Goal: Transaction & Acquisition: Purchase product/service

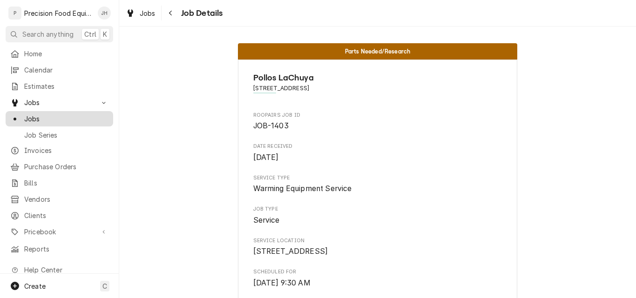
click at [47, 115] on span "Jobs" at bounding box center [66, 119] width 84 height 10
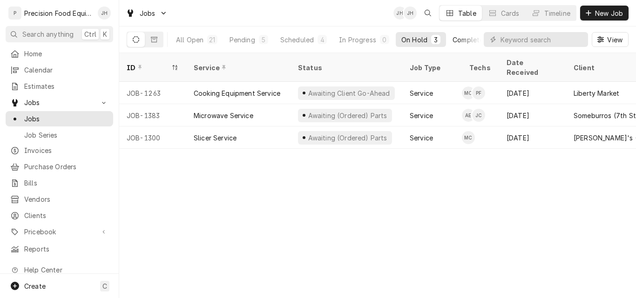
click at [462, 42] on div "Completed" at bounding box center [469, 40] width 35 height 10
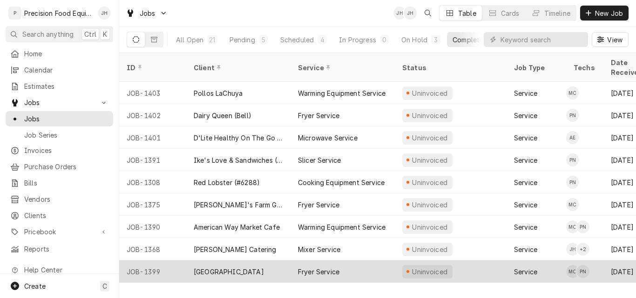
click at [338, 267] on div "Fryer Service" at bounding box center [318, 272] width 41 height 10
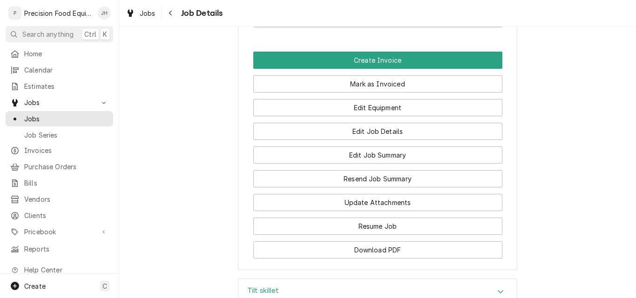
scroll to position [698, 0]
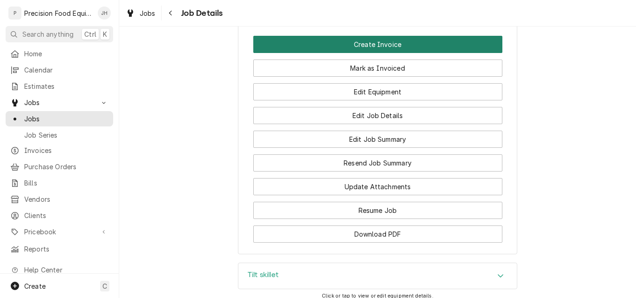
click at [387, 53] on button "Create Invoice" at bounding box center [377, 44] width 249 height 17
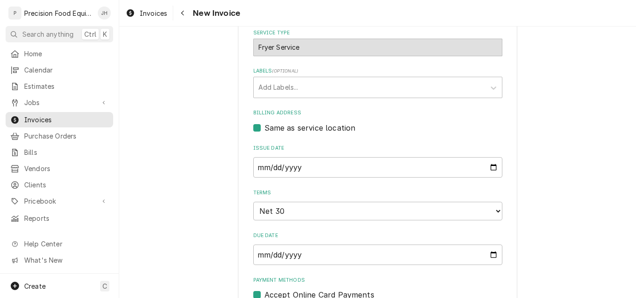
scroll to position [326, 0]
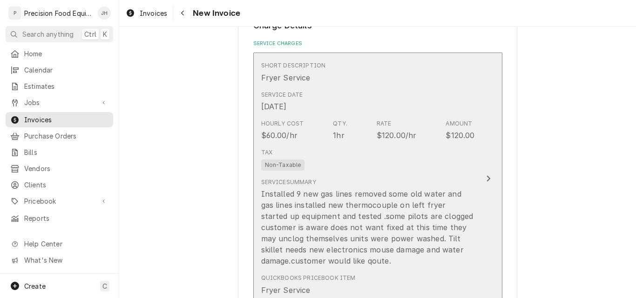
click at [358, 186] on div "Service Summary Installed 9 new gas lines removed some old water and gas lines …" at bounding box center [368, 222] width 214 height 88
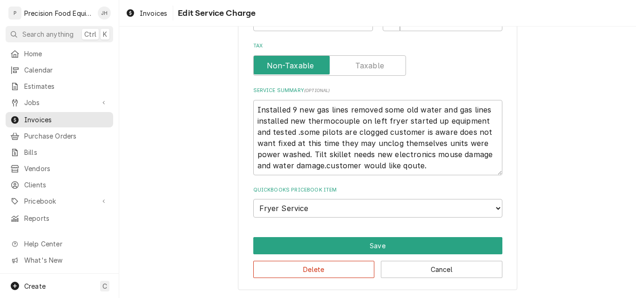
scroll to position [242, 0]
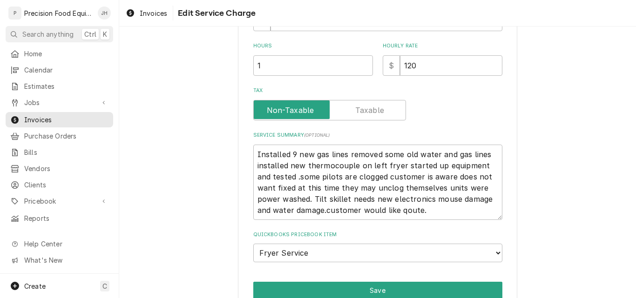
type textarea "x"
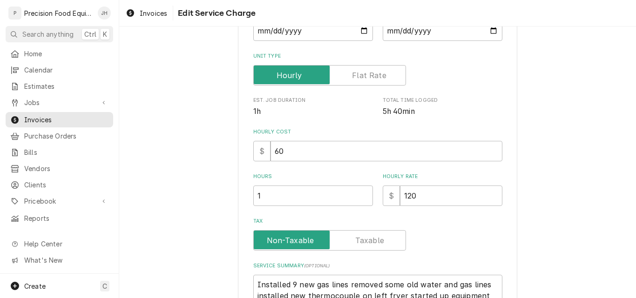
scroll to position [140, 0]
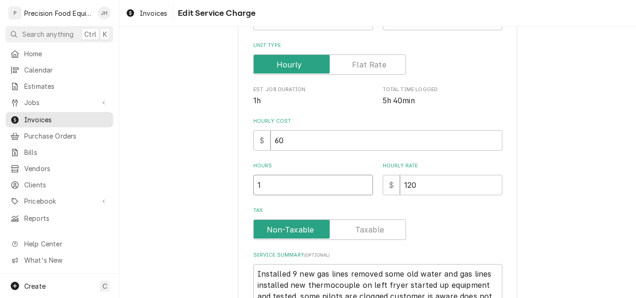
drag, startPoint x: 270, startPoint y: 183, endPoint x: 245, endPoint y: 189, distance: 24.7
click at [245, 189] on div "Use the fields below to edit this service charge Short Description Fryer Servic…" at bounding box center [377, 180] width 279 height 550
type input "12"
type textarea "x"
type input "12"
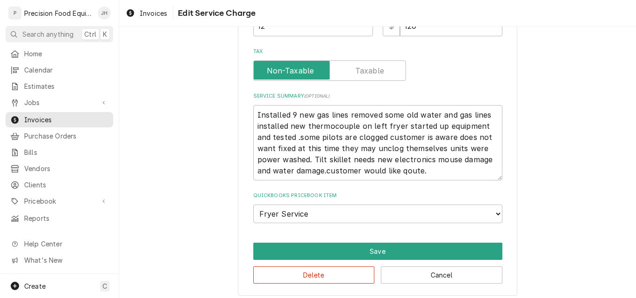
scroll to position [304, 0]
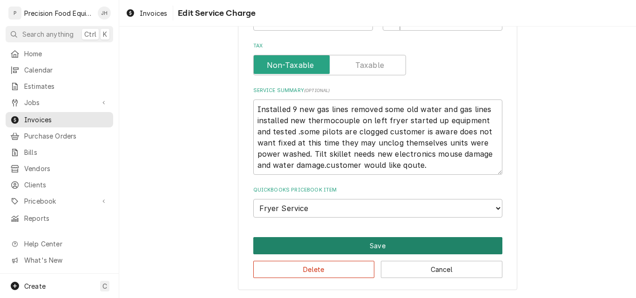
click at [384, 245] on button "Save" at bounding box center [377, 245] width 249 height 17
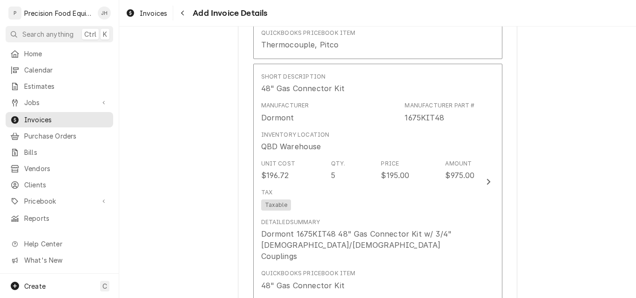
scroll to position [1060, 0]
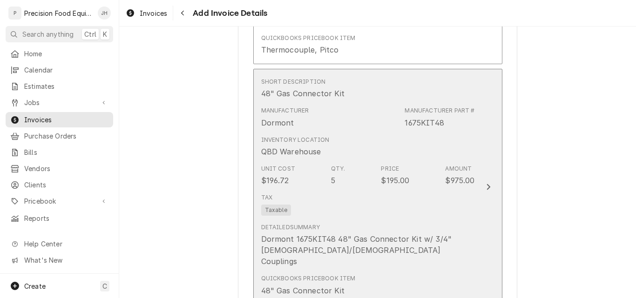
click at [381, 191] on div "Tax Taxable" at bounding box center [368, 205] width 214 height 30
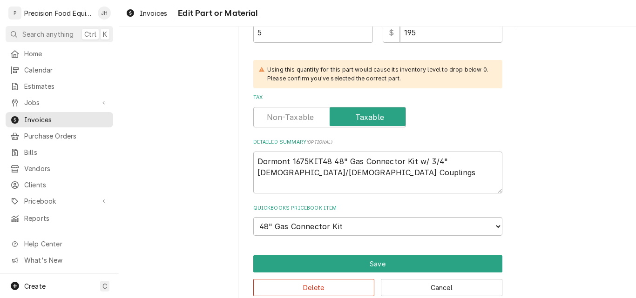
scroll to position [264, 0]
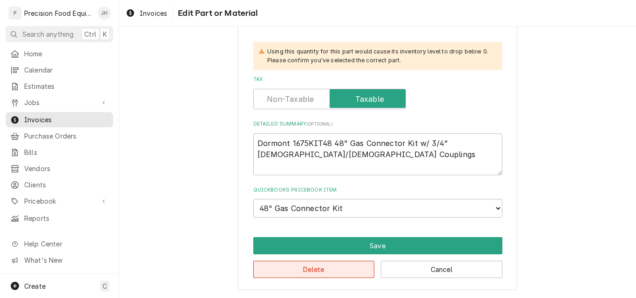
click at [326, 272] on button "Delete" at bounding box center [314, 269] width 122 height 17
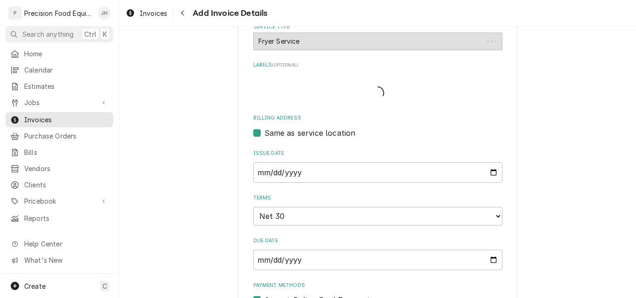
scroll to position [1048, 0]
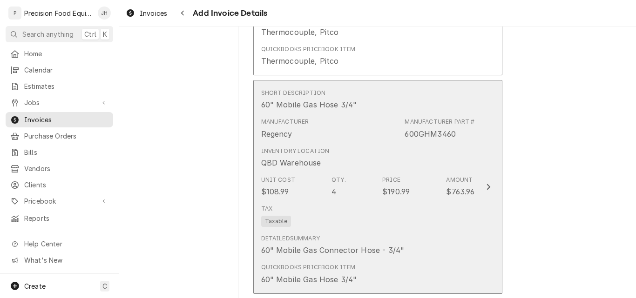
click at [360, 225] on div "Tax Taxable" at bounding box center [368, 216] width 214 height 30
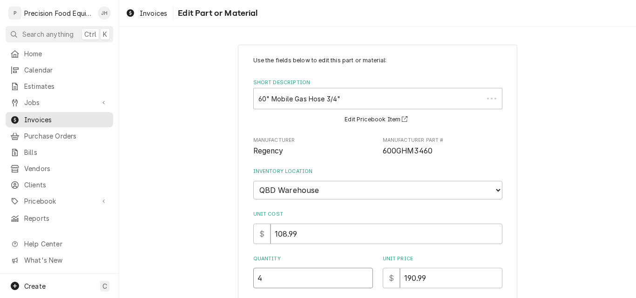
click at [351, 283] on input "4" at bounding box center [313, 278] width 120 height 20
click at [559, 226] on div "Use the fields below to edit this part or material: Short Description 60" Mobil…" at bounding box center [377, 299] width 517 height 526
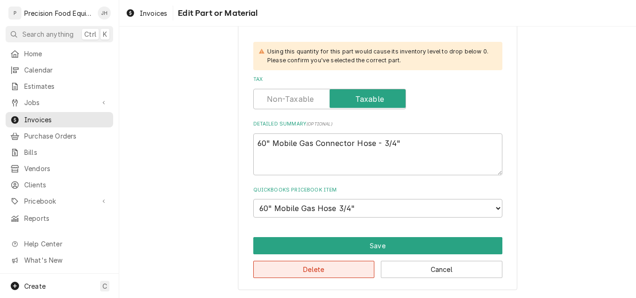
click at [339, 267] on button "Delete" at bounding box center [314, 269] width 122 height 17
type textarea "x"
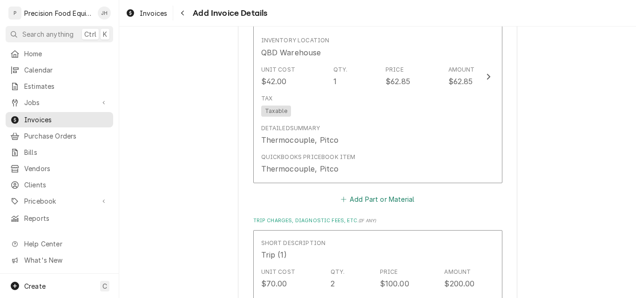
scroll to position [944, 0]
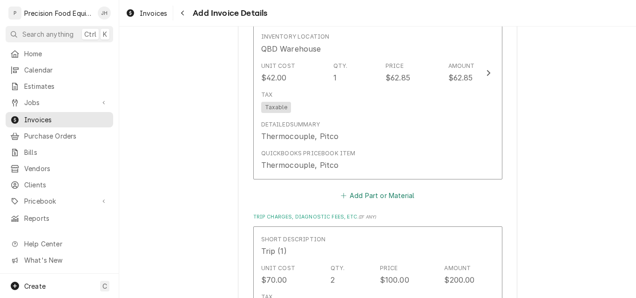
click at [367, 192] on button "Add Part or Material" at bounding box center [377, 195] width 77 height 13
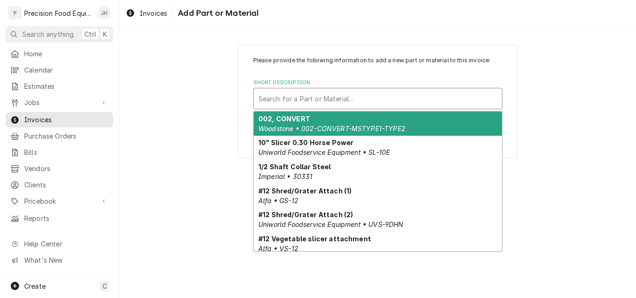
click at [296, 104] on div "Short Description" at bounding box center [377, 98] width 239 height 17
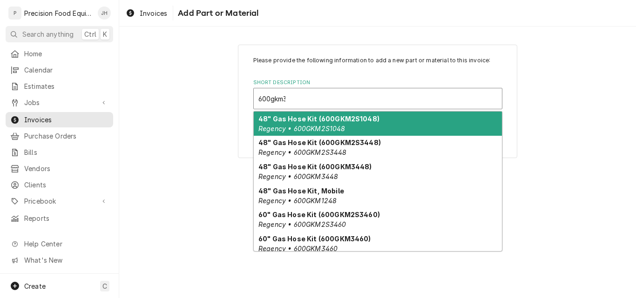
type input "600gkm34"
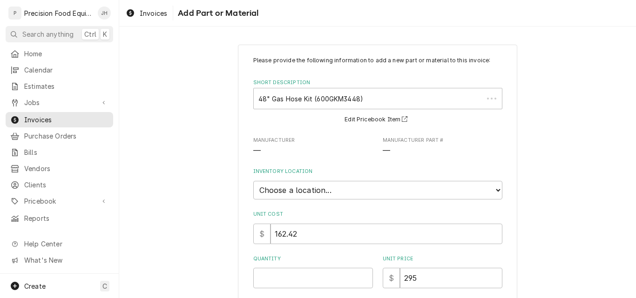
type textarea "x"
click at [323, 187] on select "Choose a location... QBD Warehouse" at bounding box center [377, 190] width 249 height 19
select select "417"
click at [253, 181] on select "Choose a location... QBD Warehouse" at bounding box center [377, 190] width 249 height 19
type textarea "x"
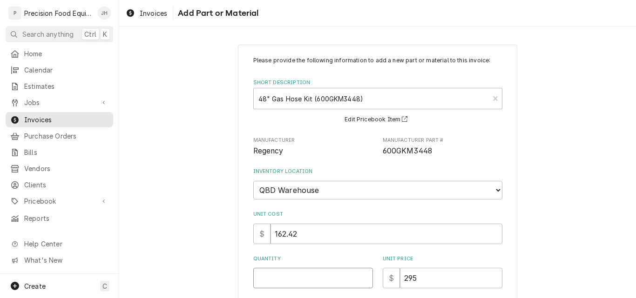
click at [273, 276] on input "Quantity" at bounding box center [313, 278] width 120 height 20
type input "5"
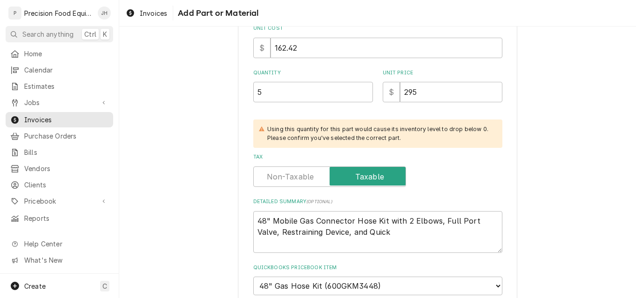
scroll to position [240, 0]
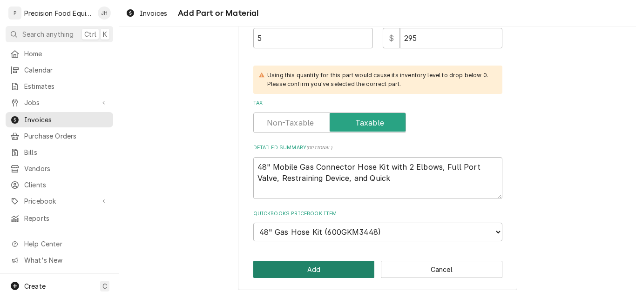
click at [312, 270] on button "Add" at bounding box center [314, 269] width 122 height 17
type textarea "x"
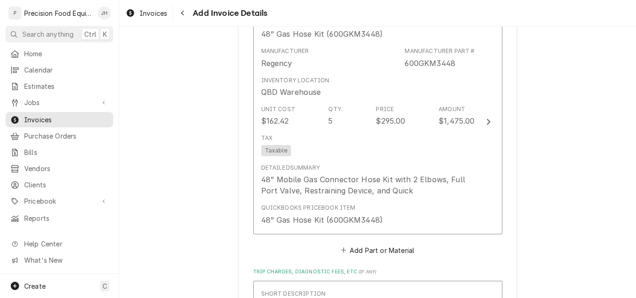
scroll to position [1166, 0]
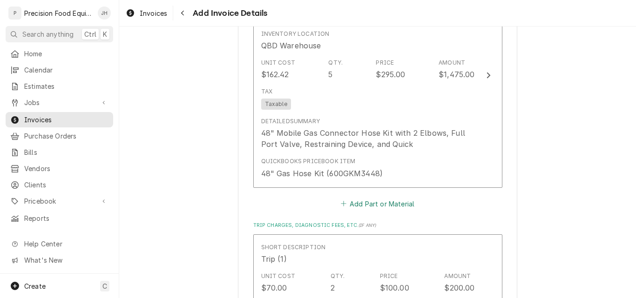
click at [366, 204] on button "Add Part or Material" at bounding box center [377, 203] width 77 height 13
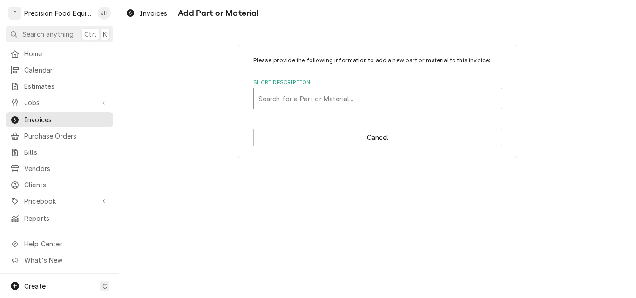
click at [319, 102] on div "Short Description" at bounding box center [377, 98] width 239 height 17
type input "600gkm3460"
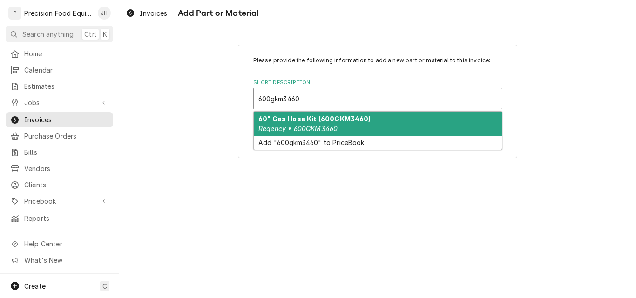
click at [331, 122] on strong "60" Gas Hose Kit (600GKM3460)" at bounding box center [314, 119] width 113 height 8
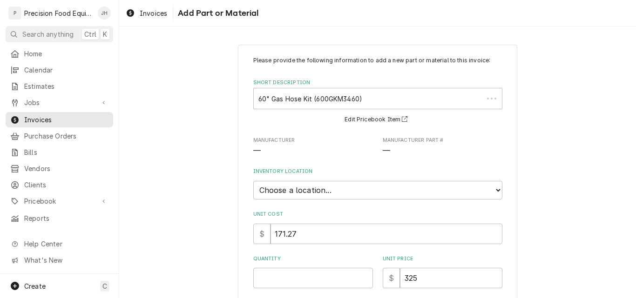
type textarea "x"
click at [287, 190] on select "Choose a location... QBD Warehouse" at bounding box center [377, 190] width 249 height 19
select select "417"
click at [253, 181] on select "Choose a location... QBD Warehouse" at bounding box center [377, 190] width 249 height 19
type textarea "x"
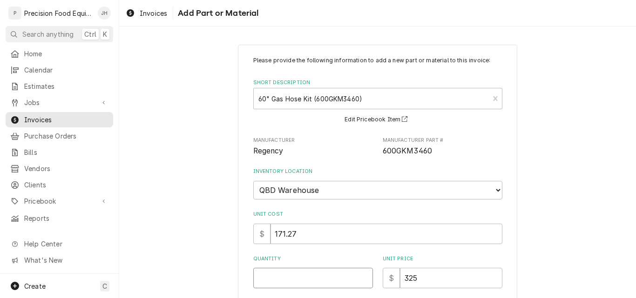
click at [285, 276] on input "Quantity" at bounding box center [313, 278] width 120 height 20
type input "4"
type textarea "x"
type input "4"
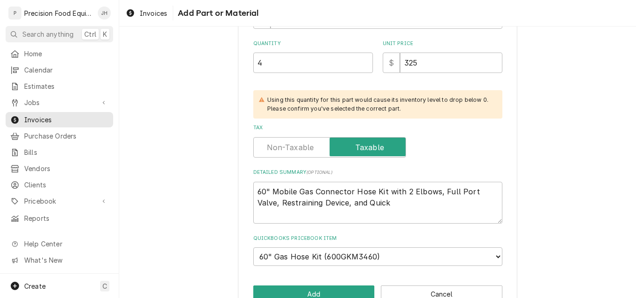
scroll to position [240, 0]
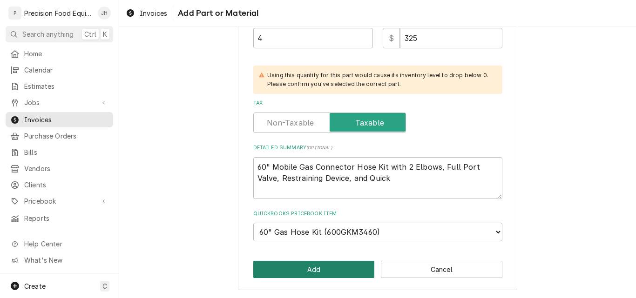
click at [317, 273] on button "Add" at bounding box center [314, 269] width 122 height 17
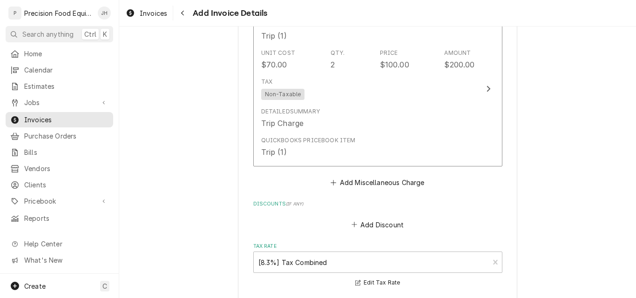
scroll to position [1620, 0]
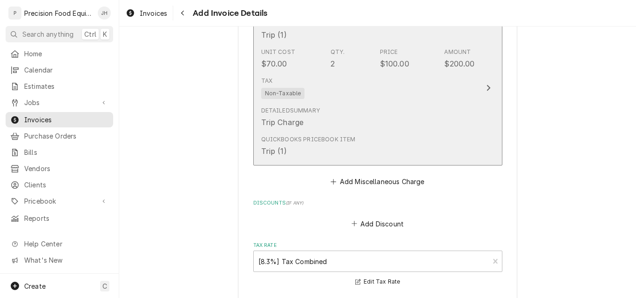
click at [357, 81] on div "Tax Non-Taxable" at bounding box center [368, 88] width 214 height 30
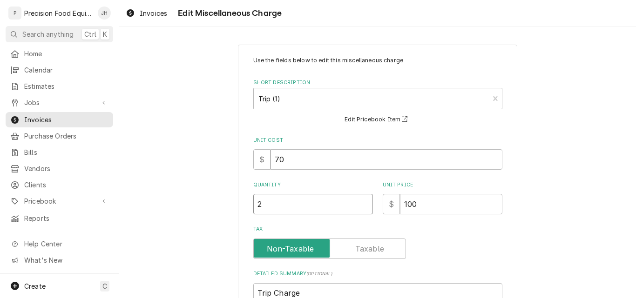
drag, startPoint x: 276, startPoint y: 206, endPoint x: 225, endPoint y: 206, distance: 50.7
click at [225, 206] on div "Use the fields below to edit this miscellaneous charge Short Description Trip (…" at bounding box center [377, 242] width 517 height 412
type textarea "x"
type input "1"
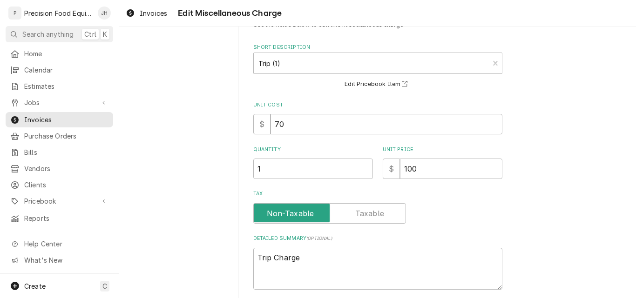
scroll to position [150, 0]
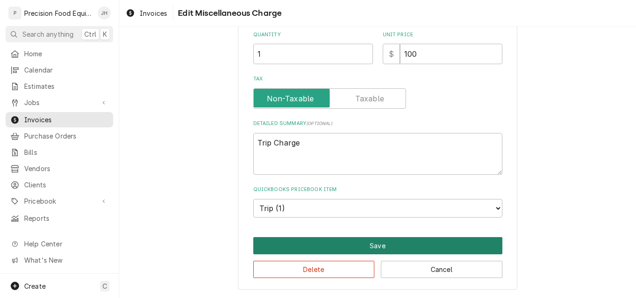
click at [357, 243] on button "Save" at bounding box center [377, 245] width 249 height 17
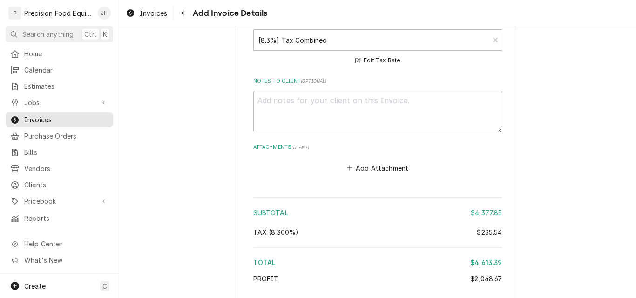
scroll to position [1914, 0]
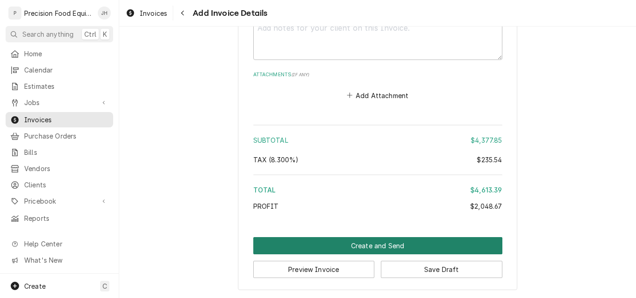
click at [372, 248] on button "Create and Send" at bounding box center [377, 245] width 249 height 17
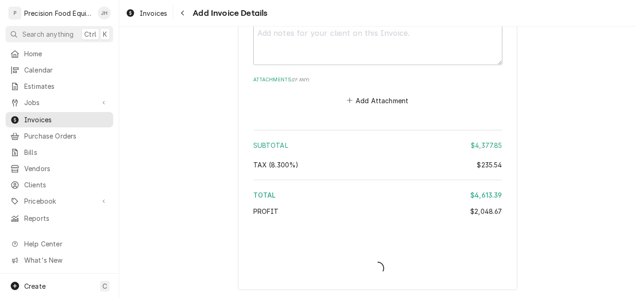
type textarea "x"
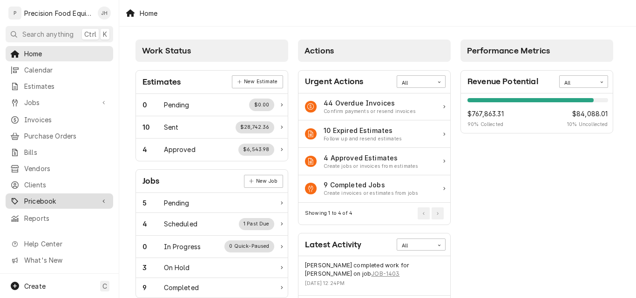
click at [44, 196] on span "Pricebook" at bounding box center [59, 201] width 70 height 10
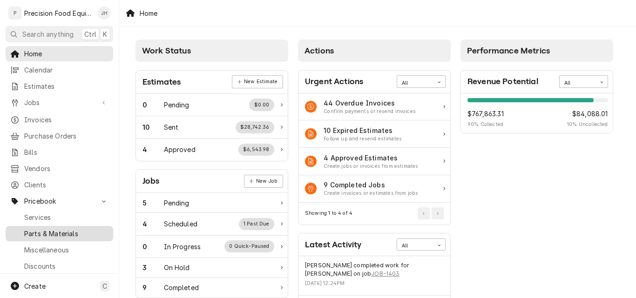
click at [40, 229] on span "Parts & Materials" at bounding box center [66, 234] width 84 height 10
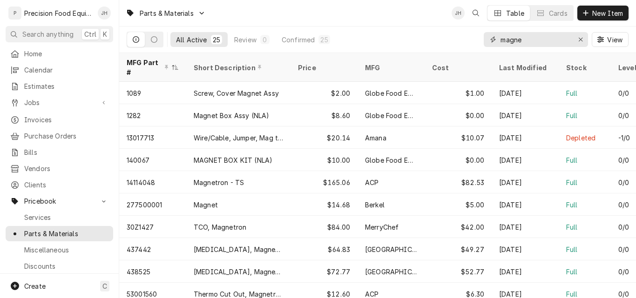
drag, startPoint x: 530, startPoint y: 42, endPoint x: 408, endPoint y: 42, distance: 122.0
click at [408, 42] on div "All Active 25 Review 0 Confirmed 25 magne View" at bounding box center [378, 40] width 502 height 26
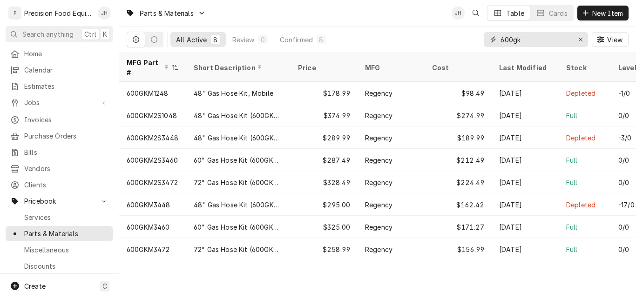
type input "600gk"
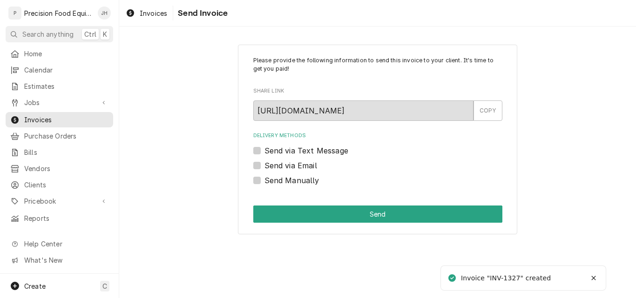
click at [295, 184] on label "Send Manually" at bounding box center [291, 180] width 55 height 11
click at [295, 184] on input "Send Manually" at bounding box center [388, 185] width 249 height 20
checkbox input "true"
click at [301, 164] on label "Send via Email" at bounding box center [290, 165] width 53 height 11
click at [301, 164] on input "Send via Email" at bounding box center [388, 170] width 249 height 20
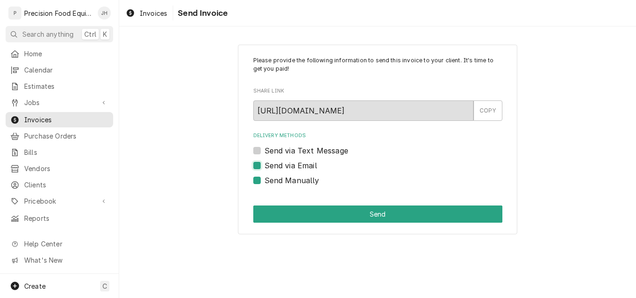
checkbox input "true"
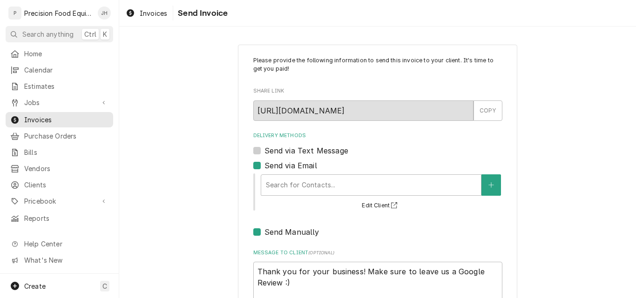
click at [264, 234] on label "Send Manually" at bounding box center [291, 232] width 55 height 11
click at [264, 234] on input "Send Manually" at bounding box center [388, 237] width 249 height 20
checkbox input "false"
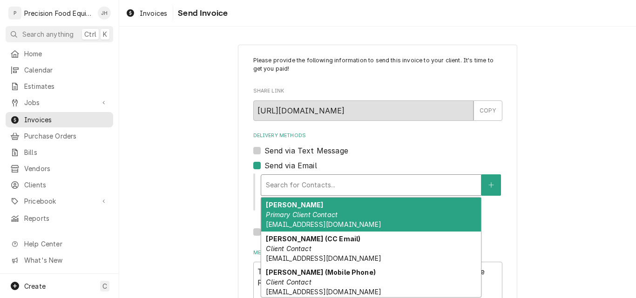
click at [298, 190] on div "Delivery Methods" at bounding box center [371, 185] width 210 height 17
click at [299, 217] on em "Primary Client Contact" at bounding box center [302, 215] width 72 height 8
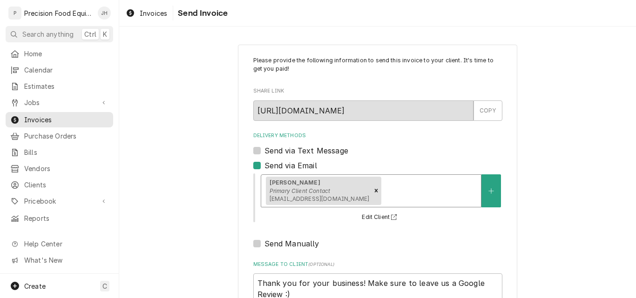
click at [384, 186] on div "Delivery Methods" at bounding box center [429, 190] width 93 height 17
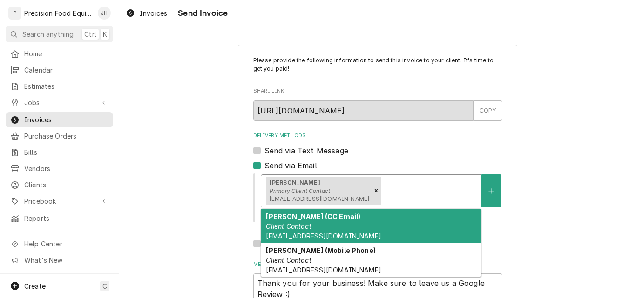
click at [325, 227] on div "Josh Nylin (CC Email) Client Contact accounting@superstitionmtngc.com" at bounding box center [371, 226] width 220 height 34
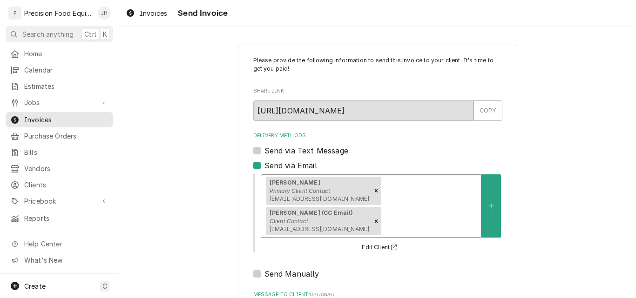
click at [385, 202] on div "Josh Nylin Primary Client Contact jnylin@superstitionmtngc.com Josh Nylin (CC E…" at bounding box center [371, 206] width 220 height 62
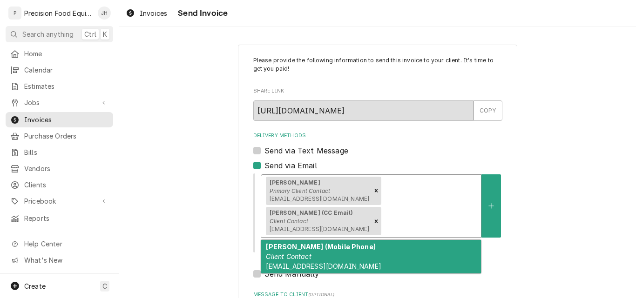
click at [346, 256] on div "Josh Nylin (Mobile Phone) Client Contact accountingteam@superstitionmtngc.com" at bounding box center [371, 257] width 220 height 34
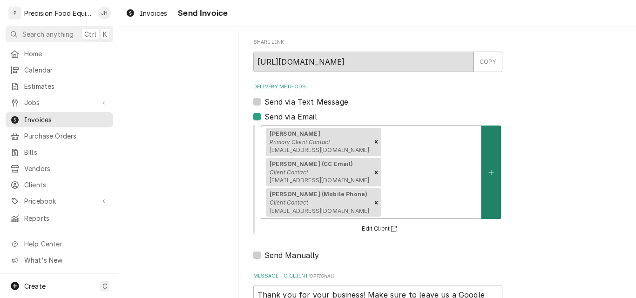
scroll to position [135, 0]
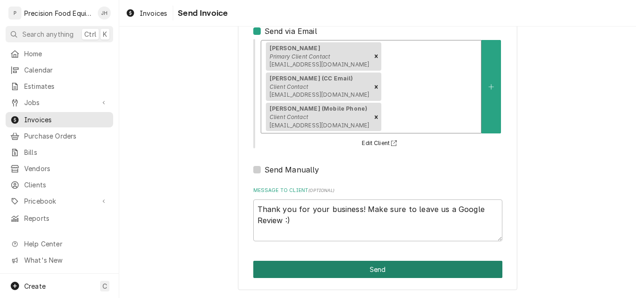
click at [366, 270] on button "Send" at bounding box center [377, 269] width 249 height 17
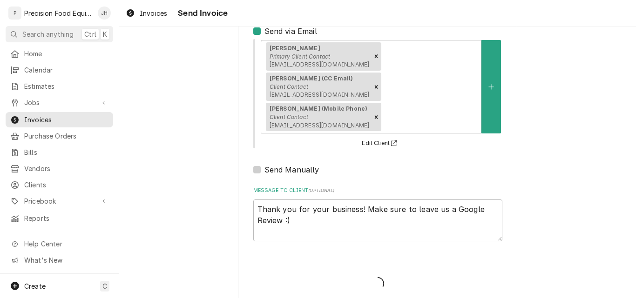
type textarea "x"
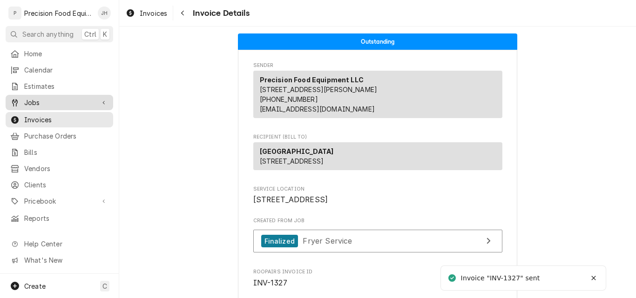
click at [34, 103] on span "Jobs" at bounding box center [59, 103] width 70 height 10
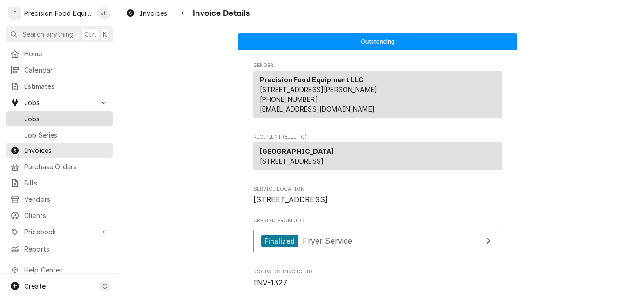
click at [48, 116] on span "Jobs" at bounding box center [66, 119] width 84 height 10
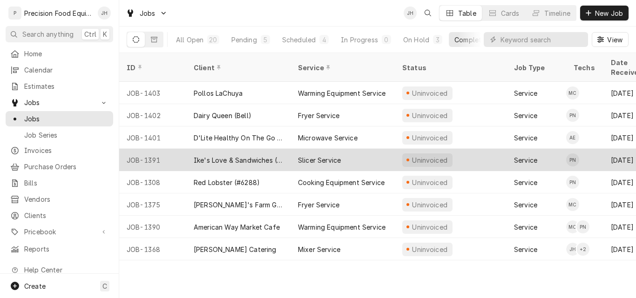
click at [218, 155] on div "Ike's Love & Sandwiches ( Peoria)" at bounding box center [238, 160] width 89 height 10
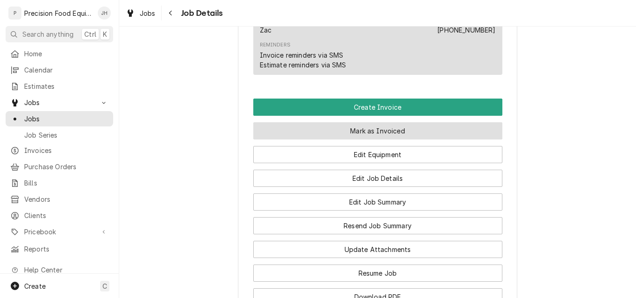
scroll to position [698, 0]
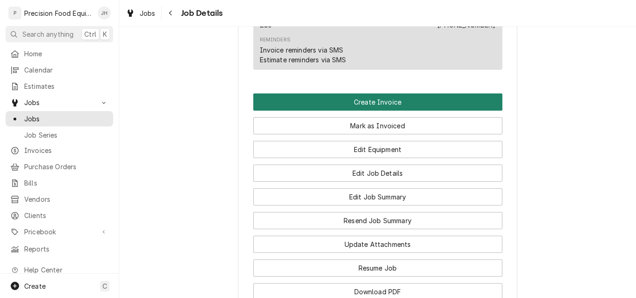
click at [379, 111] on button "Create Invoice" at bounding box center [377, 102] width 249 height 17
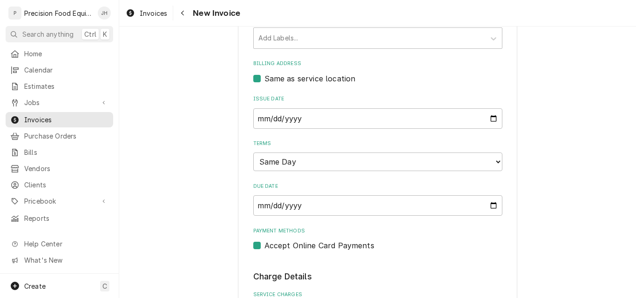
scroll to position [279, 0]
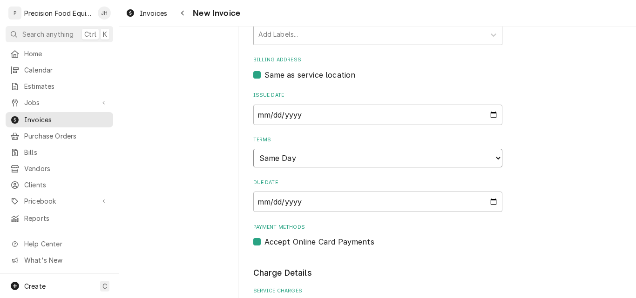
click at [349, 160] on select "Choose payment terms... Same Day Net 7 Net 14 Net 21 Net 30 Net 45 Net 60 Net 90" at bounding box center [377, 158] width 249 height 19
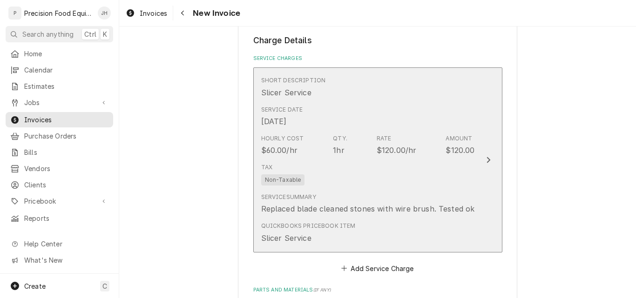
click at [361, 187] on div "Tax Non-Taxable" at bounding box center [368, 175] width 214 height 30
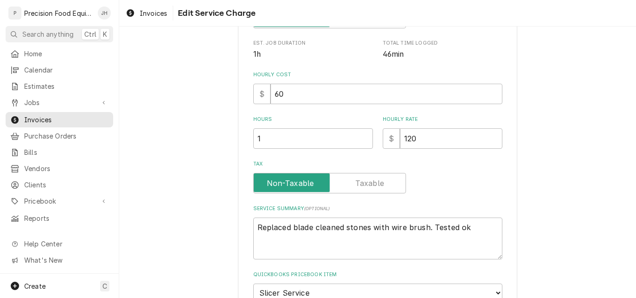
scroll to position [271, 0]
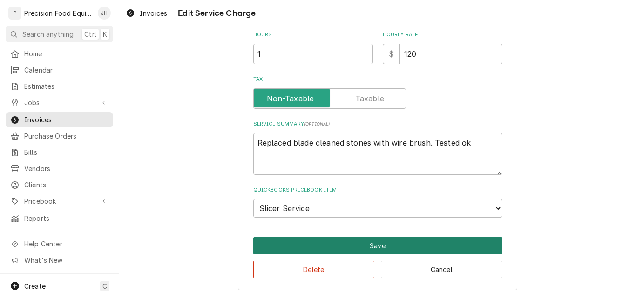
click at [370, 248] on button "Save" at bounding box center [377, 245] width 249 height 17
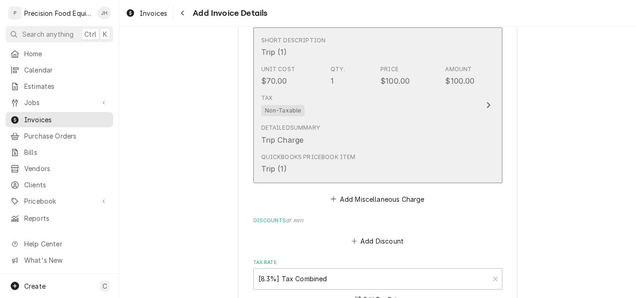
scroll to position [1060, 0]
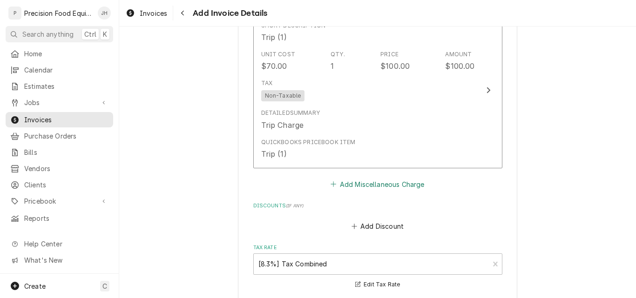
click at [371, 187] on button "Add Miscellaneous Charge" at bounding box center [377, 184] width 97 height 13
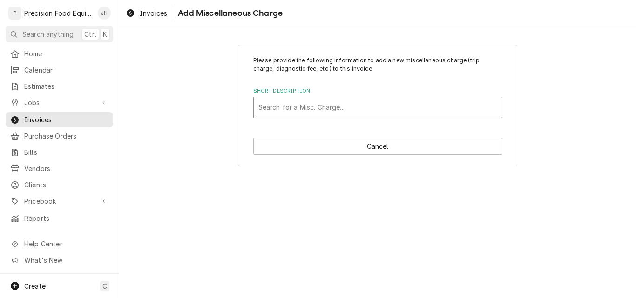
click at [304, 105] on div "Short Description" at bounding box center [377, 107] width 239 height 17
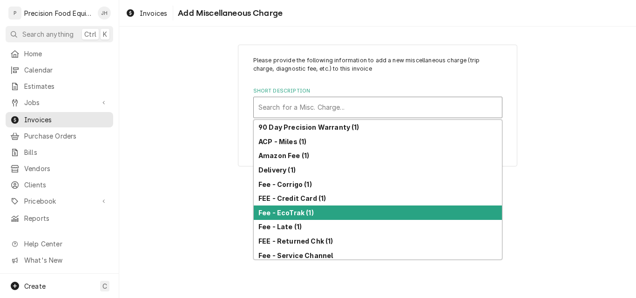
scroll to position [146, 0]
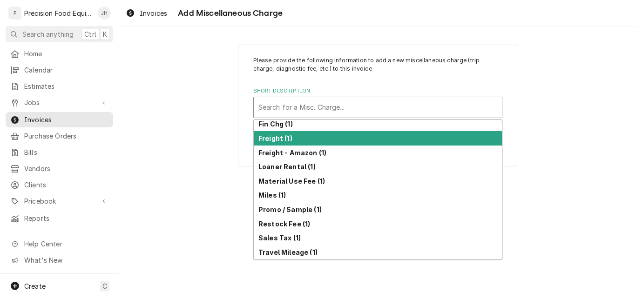
click at [291, 136] on div "Freight (1)" at bounding box center [378, 138] width 248 height 14
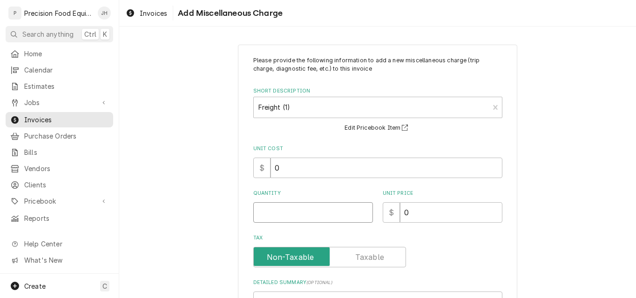
click at [273, 215] on input "Quantity" at bounding box center [313, 213] width 120 height 20
type textarea "x"
type input "1"
type textarea "x"
type input "3"
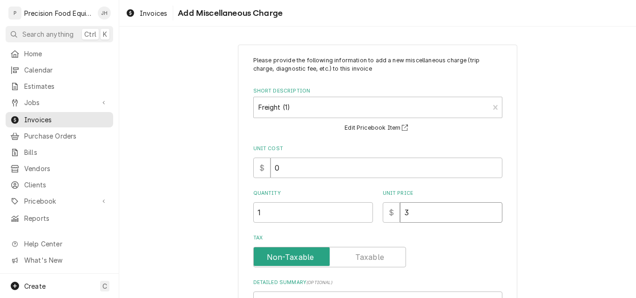
type textarea "x"
type input "39"
type textarea "x"
type input "39.8"
type textarea "x"
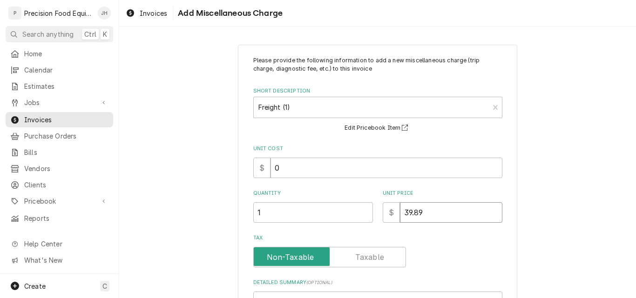
type input "39.89"
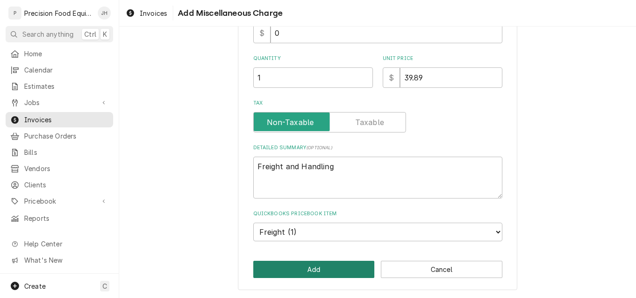
click at [306, 271] on button "Add" at bounding box center [314, 269] width 122 height 17
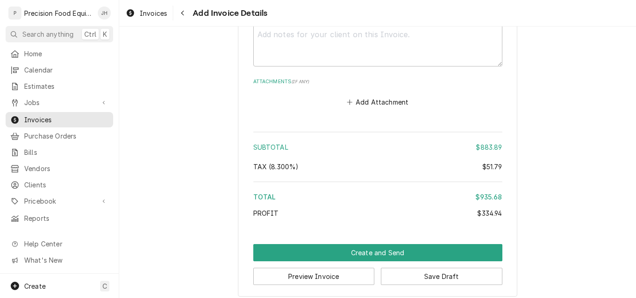
scroll to position [1517, 0]
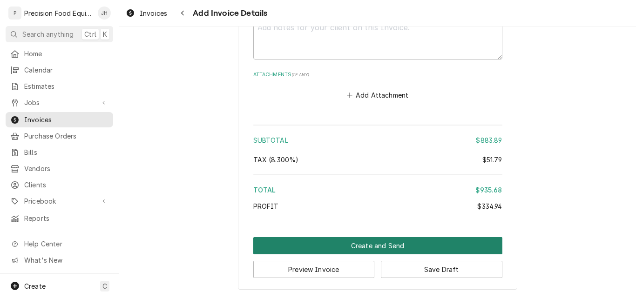
click at [381, 247] on button "Create and Send" at bounding box center [377, 245] width 249 height 17
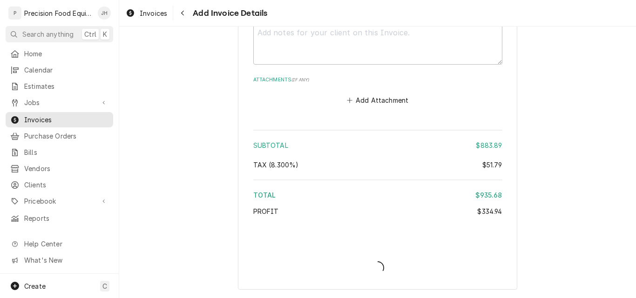
scroll to position [1512, 0]
type textarea "x"
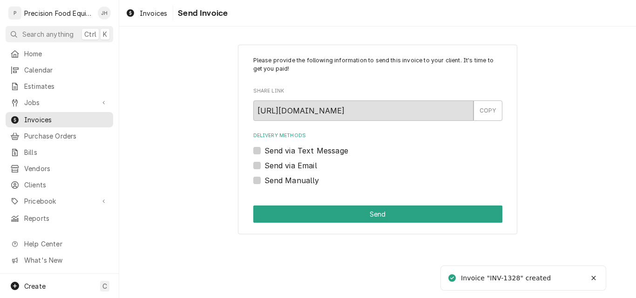
click at [280, 183] on label "Send Manually" at bounding box center [291, 180] width 55 height 11
click at [280, 183] on input "Send Manually" at bounding box center [388, 185] width 249 height 20
checkbox input "true"
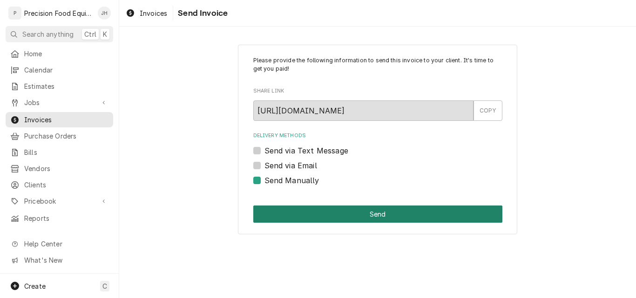
click at [300, 209] on button "Send" at bounding box center [377, 214] width 249 height 17
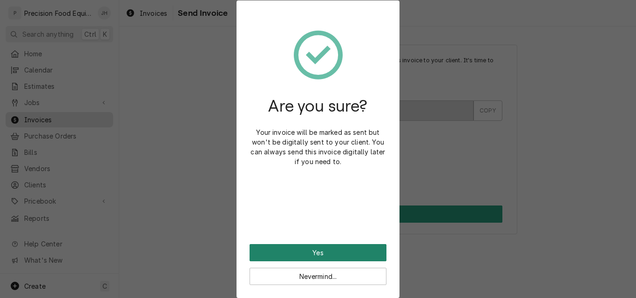
click at [302, 250] on button "Yes" at bounding box center [318, 252] width 137 height 17
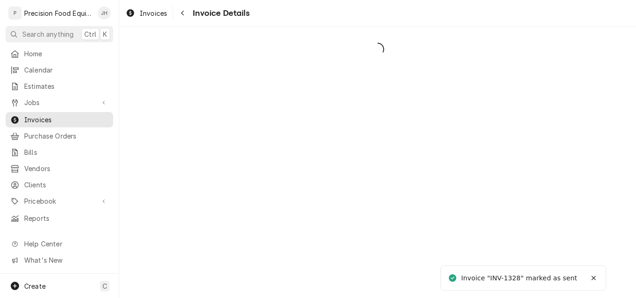
click at [33, 100] on span "Jobs" at bounding box center [59, 103] width 70 height 10
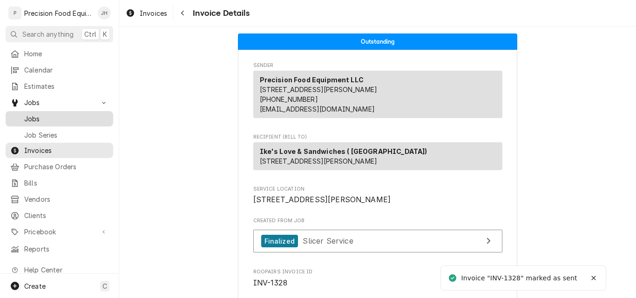
click at [38, 116] on span "Jobs" at bounding box center [66, 119] width 84 height 10
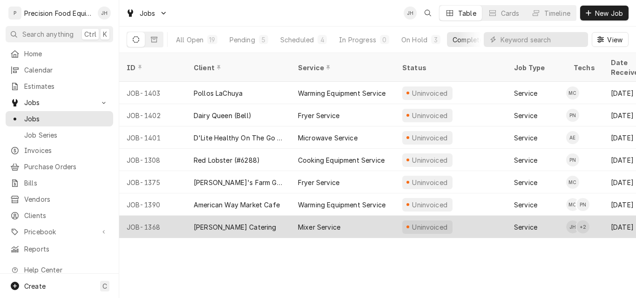
click at [234, 223] on div "[PERSON_NAME] Catering" at bounding box center [235, 228] width 83 height 10
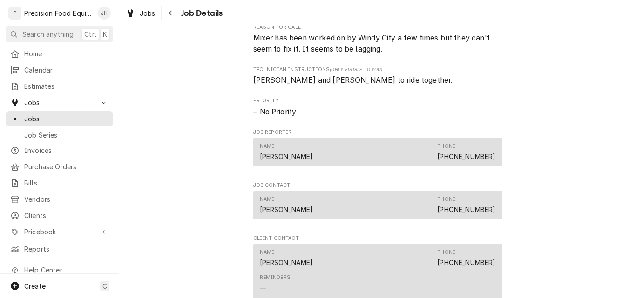
scroll to position [745, 0]
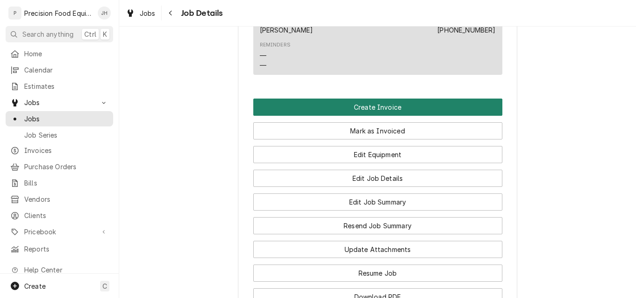
click at [384, 114] on button "Create Invoice" at bounding box center [377, 107] width 249 height 17
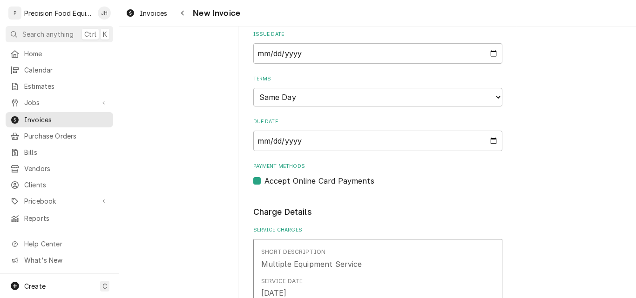
scroll to position [372, 0]
click at [331, 99] on select "Choose payment terms... Same Day Net 7 Net 14 Net 21 Net 30 Net 45 Net 60 Net 90" at bounding box center [377, 97] width 249 height 19
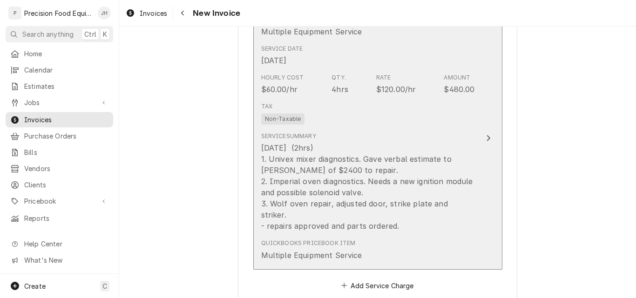
scroll to position [605, 0]
click at [374, 129] on div "Service Summary 08/15/25 (2hrs) 1. Univex mixer diagnostics. Gave verbal estima…" at bounding box center [368, 181] width 214 height 107
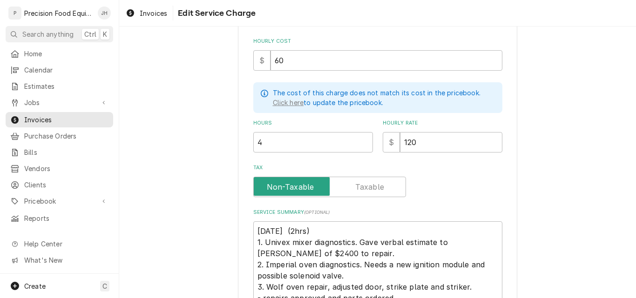
scroll to position [352, 0]
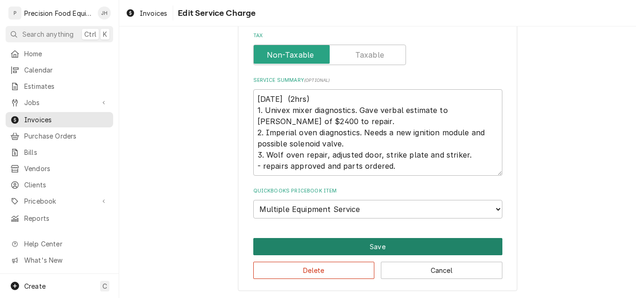
click at [374, 248] on button "Save" at bounding box center [377, 246] width 249 height 17
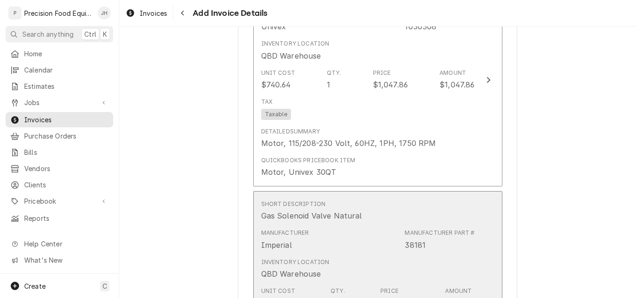
scroll to position [920, 0]
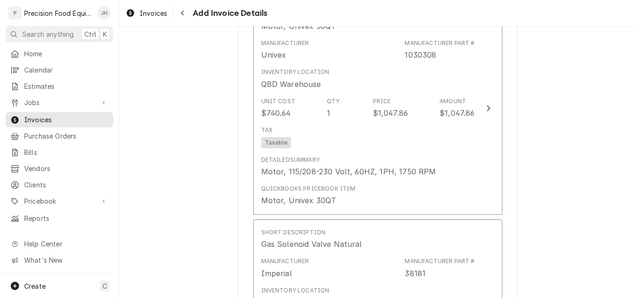
drag, startPoint x: 354, startPoint y: 188, endPoint x: 539, endPoint y: 173, distance: 184.9
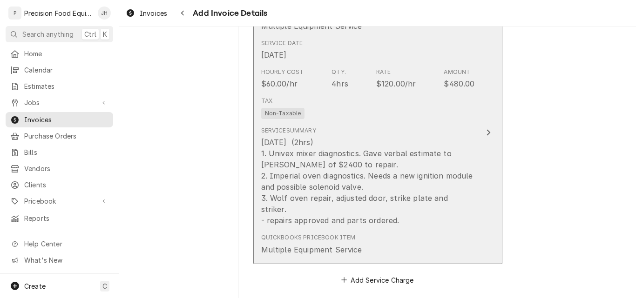
scroll to position [624, 0]
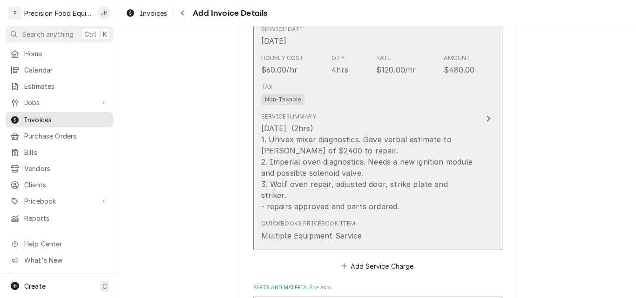
click at [437, 116] on div "Service Summary 08/15/25 (2hrs) 1. Univex mixer diagnostics. Gave verbal estima…" at bounding box center [368, 163] width 214 height 100
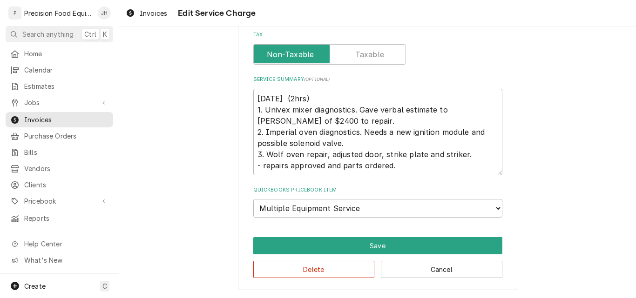
scroll to position [242, 0]
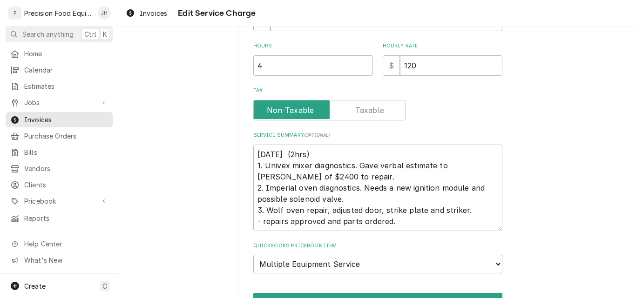
type textarea "x"
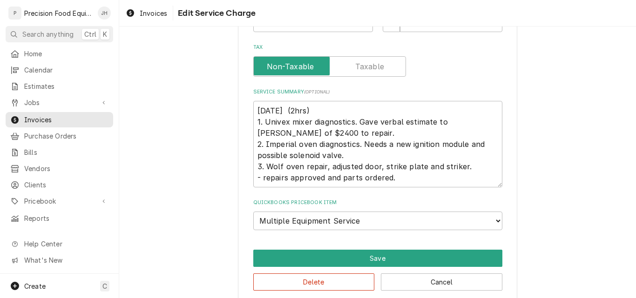
scroll to position [352, 0]
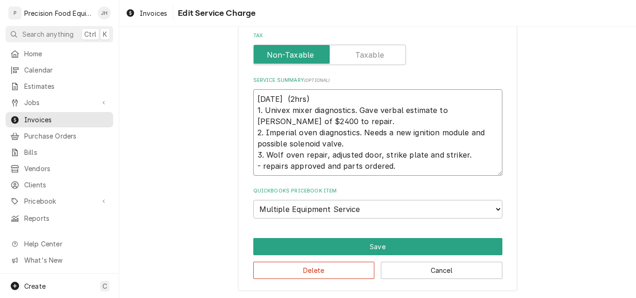
click at [315, 97] on textarea "08/15/25 (2hrs) 1. Univex mixer diagnostics. Gave verbal estimate to Kenny of $…" at bounding box center [377, 132] width 249 height 87
type textarea "08/15/25 (2hrs 1. Univex mixer diagnostics. Gave verbal estimate to Kenny of $2…"
type textarea "x"
type textarea "08/15/25 (2hr 1. Univex mixer diagnostics. Gave verbal estimate to Kenny of $24…"
type textarea "x"
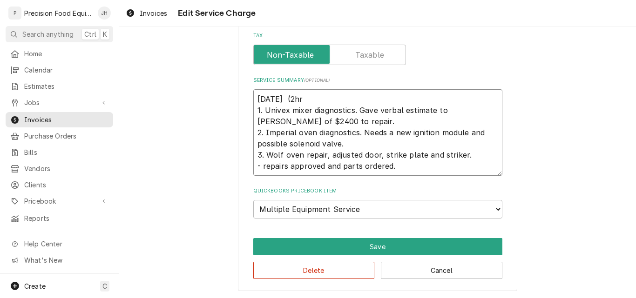
type textarea "08/15/25 (2h 1. Univex mixer diagnostics. Gave verbal estimate to Kenny of $240…"
type textarea "x"
type textarea "08/15/25 (2 1. Univex mixer diagnostics. Gave verbal estimate to Kenny of $2400…"
type textarea "x"
type textarea "08/15/25 ( 1. Univex mixer diagnostics. Gave verbal estimate to Kenny of $2400 …"
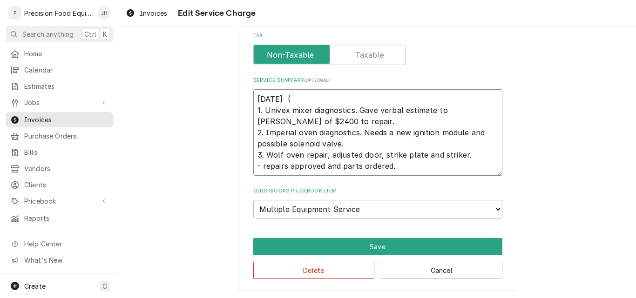
type textarea "x"
type textarea "08/15/25 1. Univex mixer diagnostics. Gave verbal estimate to Kenny of $2400 to…"
click at [394, 166] on textarea "08/15/25 1. Univex mixer diagnostics. Gave verbal estimate to Kenny of $2400 to…" at bounding box center [377, 132] width 249 height 87
type textarea "x"
type textarea "08/15/25 1. Univex mixer diagnostics. Gave verbal estimate to Kenny of $2400 to…"
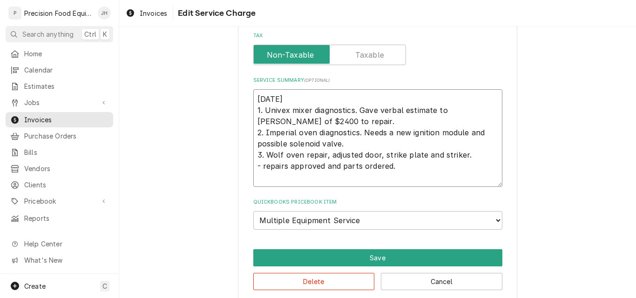
type textarea "x"
type textarea "08/15/25 1. Univex mixer diagnostics. Gave verbal estimate to Kenny of $2400 to…"
type textarea "x"
type textarea "08/15/25 1. Univex mixer diagnostics. Gave verbal estimate to Kenny of $2400 to…"
type textarea "x"
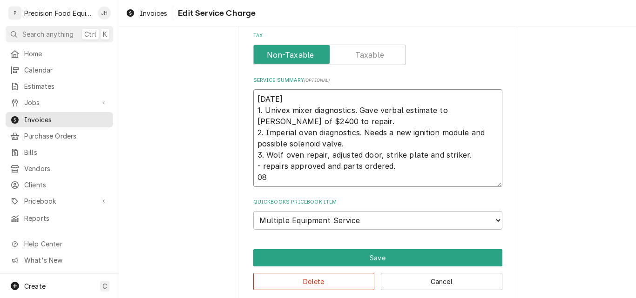
type textarea "08/15/25 1. Univex mixer diagnostics. Gave verbal estimate to Kenny of $2400 to…"
type textarea "x"
type textarea "08/15/25 1. Univex mixer diagnostics. Gave verbal estimate to Kenny of $2400 to…"
type textarea "x"
type textarea "08/15/25 1. Univex mixer diagnostics. Gave verbal estimate to Kenny of $2400 to…"
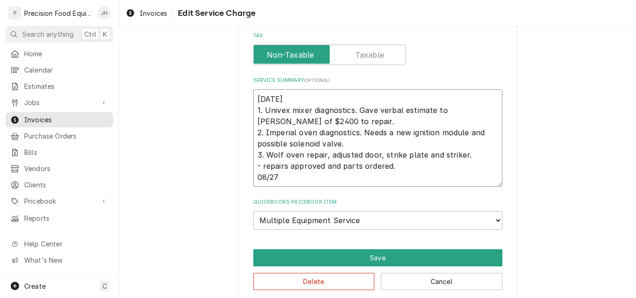
type textarea "x"
type textarea "08/15/25 1. Univex mixer diagnostics. Gave verbal estimate to Kenny of $2400 to…"
type textarea "x"
type textarea "08/15/25 1. Univex mixer diagnostics. Gave verbal estimate to Kenny of $2400 to…"
type textarea "x"
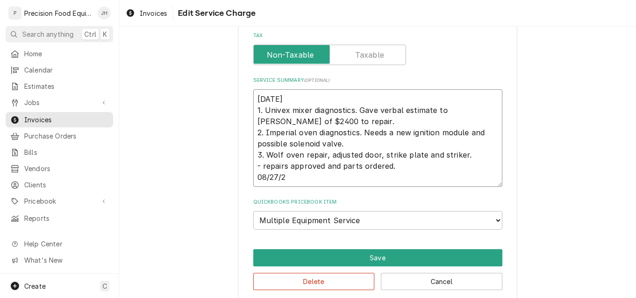
type textarea "08/15/25 1. Univex mixer diagnostics. Gave verbal estimate to Kenny of $2400 to…"
type textarea "x"
type textarea "08/15/25 1. Univex mixer diagnostics. Gave verbal estimate to Kenny of $2400 to…"
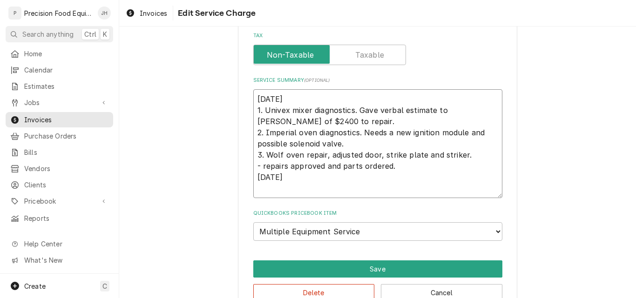
type textarea "x"
type textarea "08/15/25 1. Univex mixer diagnostics. Gave verbal estimate to Kenny of $2400 to…"
type textarea "x"
type textarea "08/15/25 1. Univex mixer diagnostics. Gave verbal estimate to Kenny of $2400 to…"
type textarea "x"
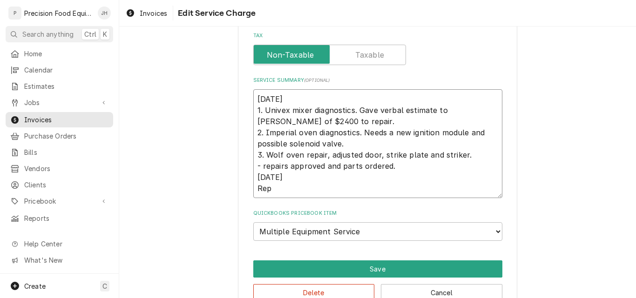
type textarea "08/15/25 1. Univex mixer diagnostics. Gave verbal estimate to Kenny of $2400 to…"
type textarea "x"
type textarea "08/15/25 1. Univex mixer diagnostics. Gave verbal estimate to Kenny of $2400 to…"
type textarea "x"
type textarea "08/15/25 1. Univex mixer diagnostics. Gave verbal estimate to Kenny of $2400 to…"
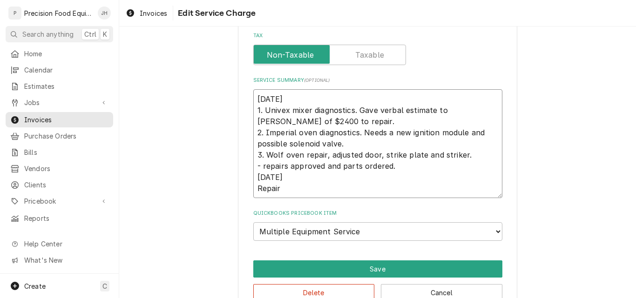
type textarea "x"
type textarea "08/15/25 1. Univex mixer diagnostics. Gave verbal estimate to Kenny of $2400 to…"
type textarea "x"
type textarea "08/15/25 1. Univex mixer diagnostics. Gave verbal estimate to Kenny of $2400 to…"
type textarea "x"
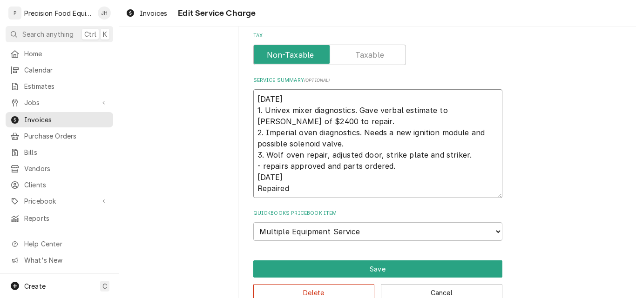
type textarea "08/15/25 1. Univex mixer diagnostics. Gave verbal estimate to Kenny of $2400 to…"
type textarea "x"
type textarea "08/15/25 1. Univex mixer diagnostics. Gave verbal estimate to Kenny of $2400 to…"
type textarea "x"
type textarea "08/15/25 1. Univex mixer diagnostics. Gave verbal estimate to Kenny of $2400 to…"
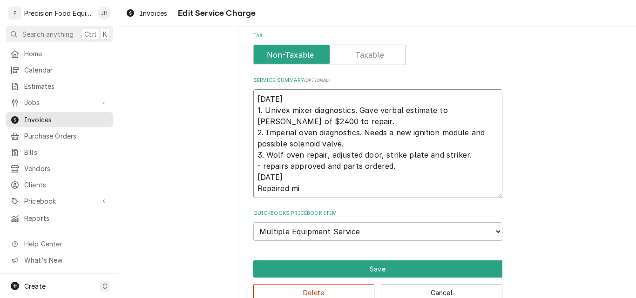
type textarea "x"
type textarea "08/15/25 1. Univex mixer diagnostics. Gave verbal estimate to Kenny of $2400 to…"
type textarea "x"
type textarea "08/15/25 1. Univex mixer diagnostics. Gave verbal estimate to Kenny of $2400 to…"
type textarea "x"
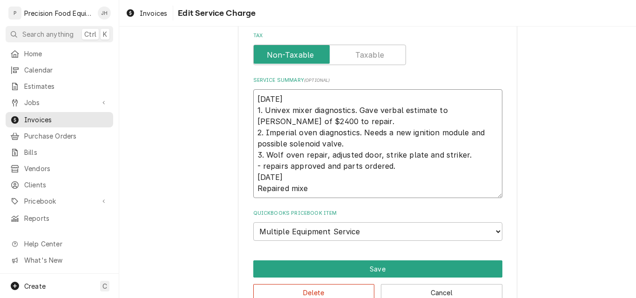
type textarea "08/15/25 1. Univex mixer diagnostics. Gave verbal estimate to Kenny of $2400 to…"
type textarea "x"
type textarea "08/15/25 1. Univex mixer diagnostics. Gave verbal estimate to Kenny of $2400 to…"
type textarea "x"
type textarea "08/15/25 1. Univex mixer diagnostics. Gave verbal estimate to Kenny of $2400 to…"
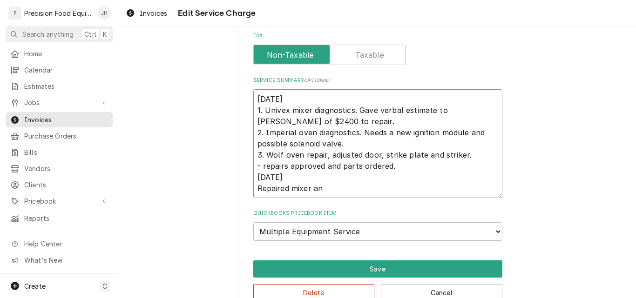
type textarea "x"
type textarea "08/15/25 1. Univex mixer diagnostics. Gave verbal estimate to Kenny of $2400 to…"
type textarea "x"
type textarea "08/15/25 1. Univex mixer diagnostics. Gave verbal estimate to Kenny of $2400 to…"
type textarea "x"
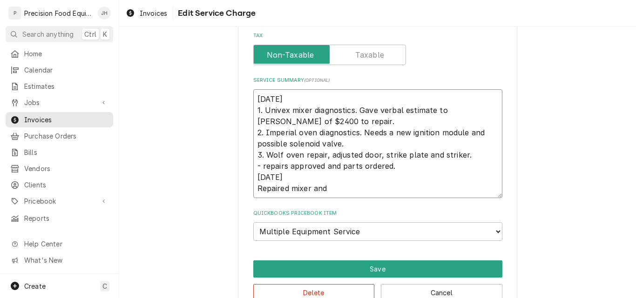
type textarea "08/15/25 1. Univex mixer diagnostics. Gave verbal estimate to Kenny of $2400 to…"
type textarea "x"
type textarea "08/15/25 1. Univex mixer diagnostics. Gave verbal estimate to Kenny of $2400 to…"
type textarea "x"
type textarea "08/15/25 1. Univex mixer diagnostics. Gave verbal estimate to Kenny of $2400 to…"
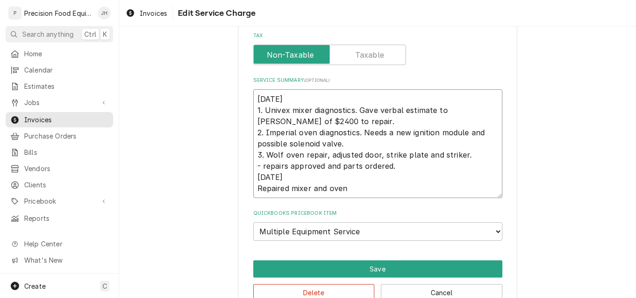
type textarea "x"
type textarea "08/15/25 1. Univex mixer diagnostics. Gave verbal estimate to Kenny of $2400 to…"
type textarea "x"
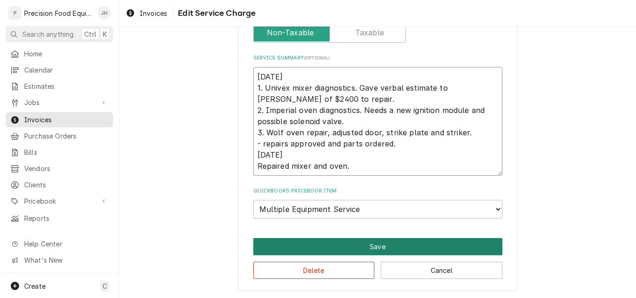
type textarea "08/15/25 1. Univex mixer diagnostics. Gave verbal estimate to Kenny of $2400 to…"
click at [379, 243] on button "Save" at bounding box center [377, 246] width 249 height 17
type textarea "x"
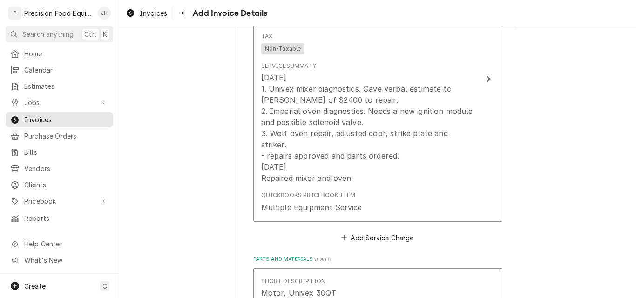
scroll to position [660, 0]
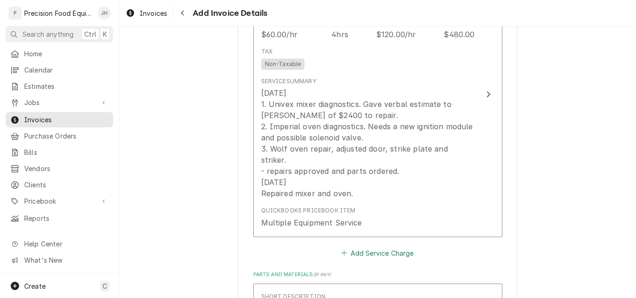
click at [380, 247] on button "Add Service Charge" at bounding box center [377, 253] width 75 height 13
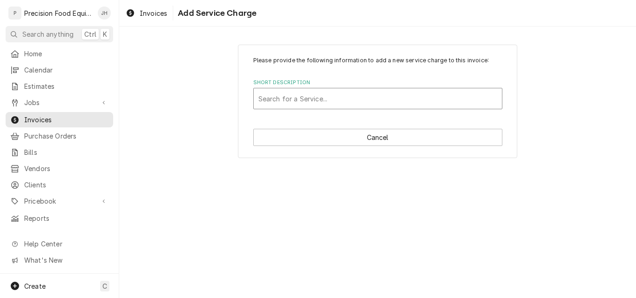
click at [272, 99] on div "Short Description" at bounding box center [377, 98] width 239 height 17
type input "stand"
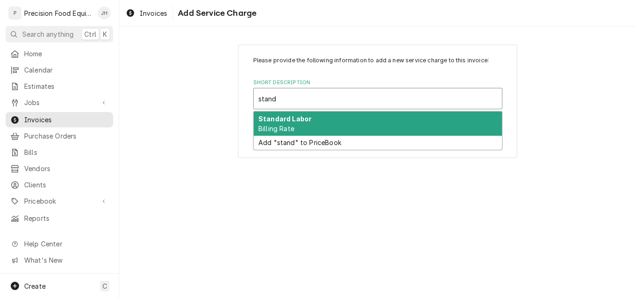
click at [328, 125] on div "Standard Labor Billing Rate" at bounding box center [378, 124] width 248 height 24
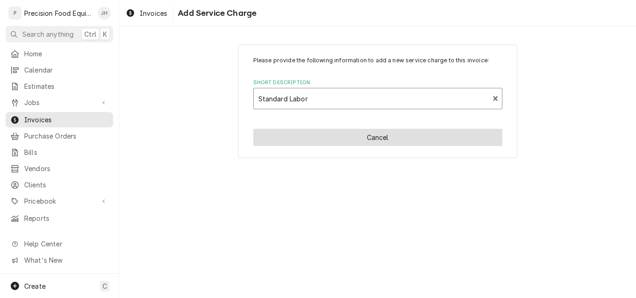
type textarea "x"
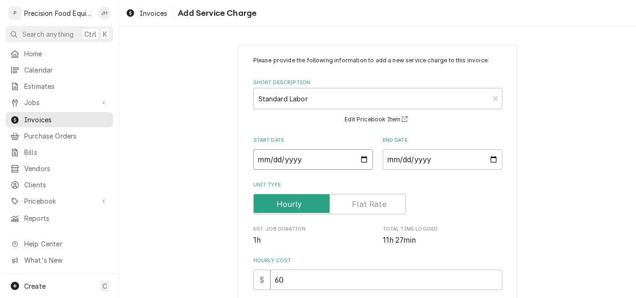
click at [286, 162] on input "Start Date" at bounding box center [313, 159] width 120 height 20
click at [362, 162] on input "Start Date" at bounding box center [313, 159] width 120 height 20
type input "2025-08-27"
click at [431, 157] on input "End Date" at bounding box center [443, 159] width 120 height 20
click at [493, 161] on input "End Date" at bounding box center [443, 159] width 120 height 20
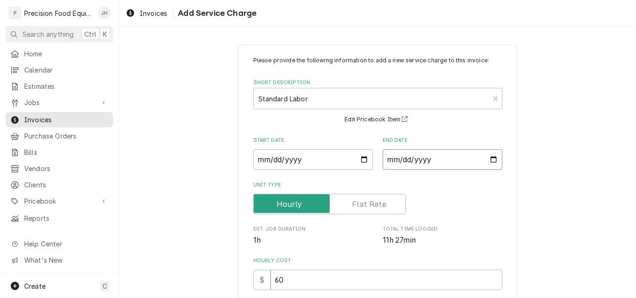
type textarea "x"
type input "2025-08-27"
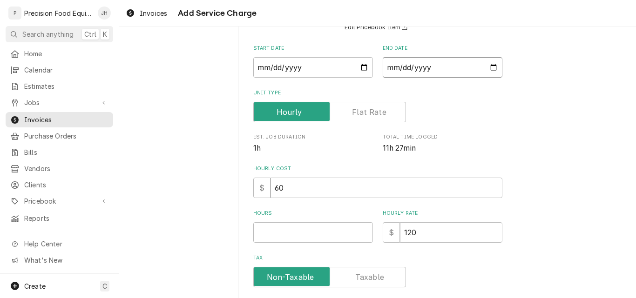
scroll to position [93, 0]
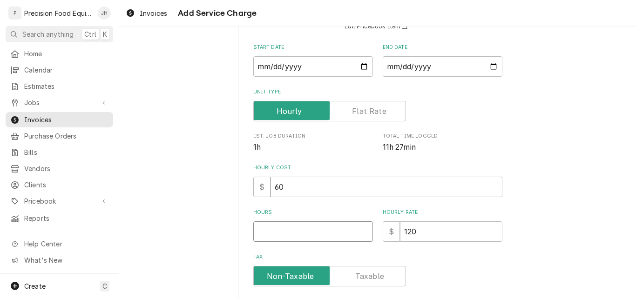
click at [282, 234] on input "Hours" at bounding box center [313, 232] width 120 height 20
type textarea "x"
type input "1"
type textarea "x"
type input "12"
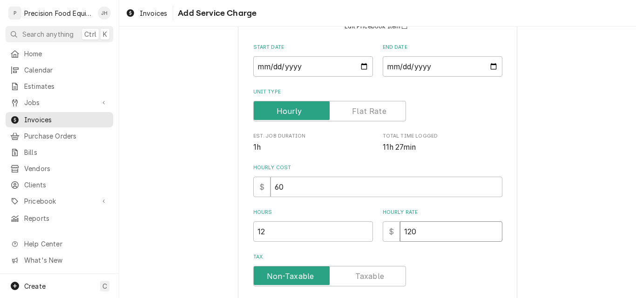
type textarea "x"
type input "0"
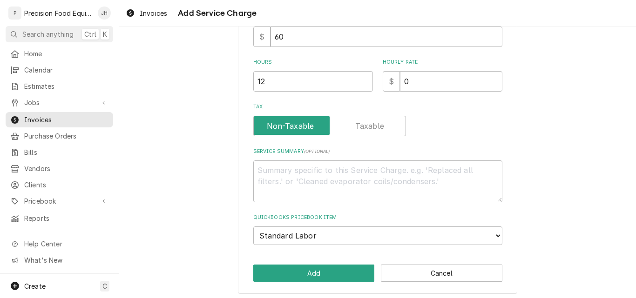
scroll to position [247, 0]
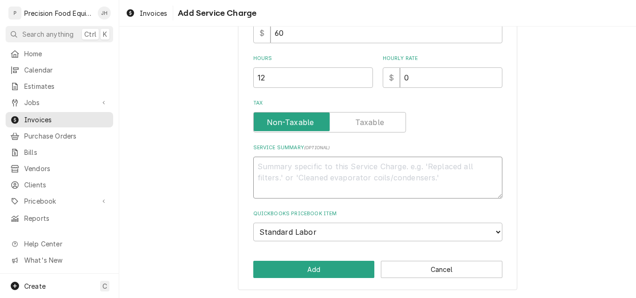
click at [278, 175] on textarea "Service Summary ( optional )" at bounding box center [377, 178] width 249 height 42
type textarea "x"
type textarea "W"
type textarea "x"
type textarea "Wa"
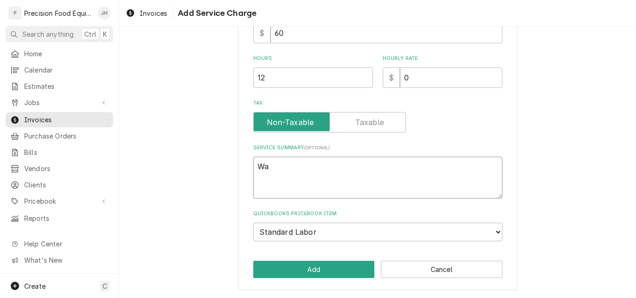
type textarea "x"
type textarea "Wai"
type textarea "x"
type textarea "Waiv"
type textarea "x"
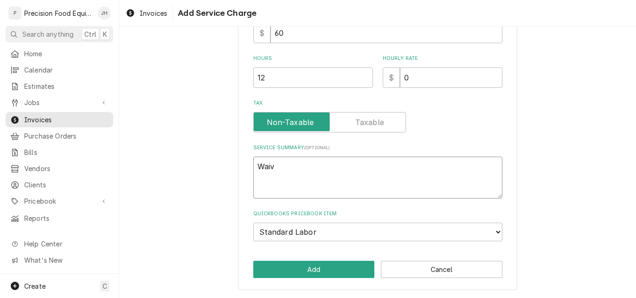
type textarea "Waive"
type textarea "x"
type textarea "Waived"
type textarea "x"
type textarea "Waived"
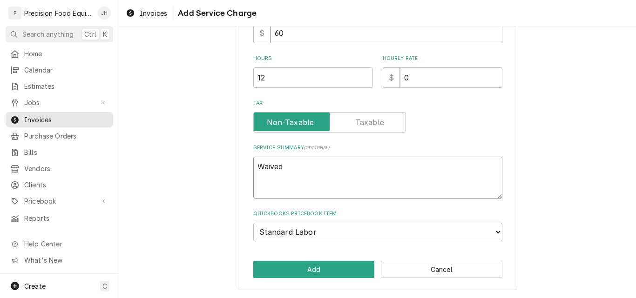
type textarea "x"
type textarea "Waived l"
type textarea "x"
type textarea "Waived la"
type textarea "x"
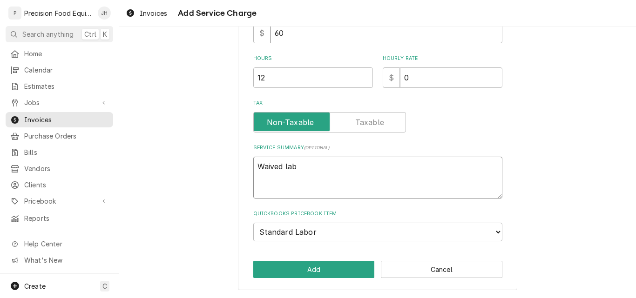
type textarea "Waived labo"
type textarea "x"
type textarea "Waived labor"
type textarea "x"
type textarea "Waived labor"
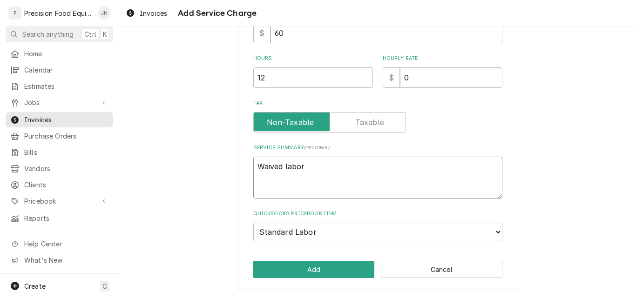
type textarea "x"
type textarea "Waived labor c"
type textarea "x"
type textarea "Waived labor ch"
type textarea "x"
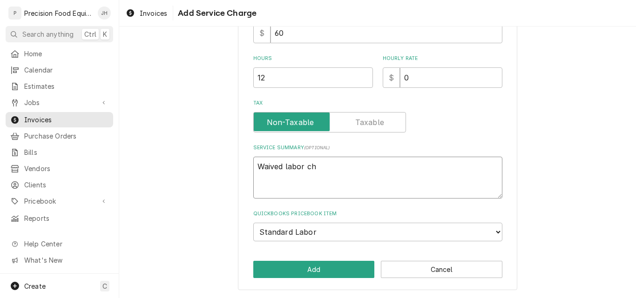
type textarea "Waived labor cha"
type textarea "x"
type textarea "Waived labor char"
type textarea "x"
type textarea "Waived labor charg"
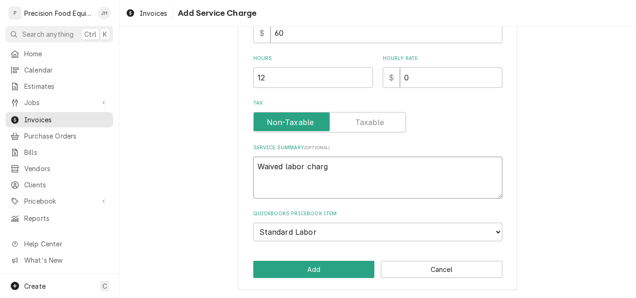
type textarea "x"
type textarea "Waived labor charge"
type textarea "x"
type textarea "Waived labor charge."
drag, startPoint x: 406, startPoint y: 75, endPoint x: 381, endPoint y: 82, distance: 26.2
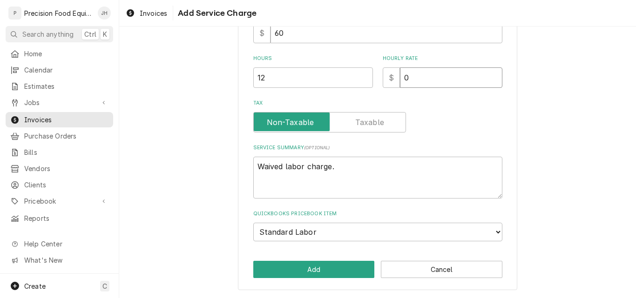
click at [383, 82] on div "$ 0" at bounding box center [443, 78] width 120 height 20
type textarea "x"
type input "1"
type textarea "x"
type input "12"
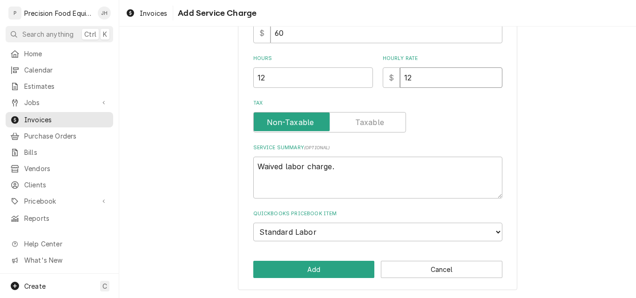
type textarea "x"
type input "120"
drag, startPoint x: 419, startPoint y: 77, endPoint x: 369, endPoint y: 79, distance: 50.8
click at [369, 79] on div "Hours 12 Hourly Rate $ 120" at bounding box center [377, 71] width 249 height 33
type textarea "x"
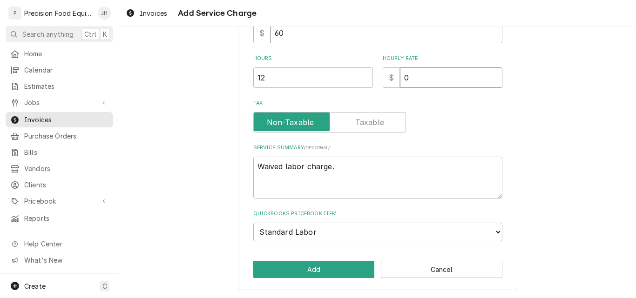
type input "0"
click at [352, 170] on textarea "Waived labor charge." at bounding box center [377, 178] width 249 height 42
type textarea "x"
type textarea "Waived labor charge."
type textarea "x"
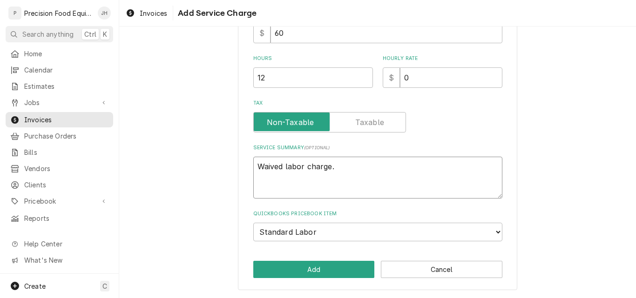
type textarea "Waived labor charge ."
type textarea "x"
type textarea "Waived labor charge $."
type textarea "x"
type textarea "Waived labor charge $1."
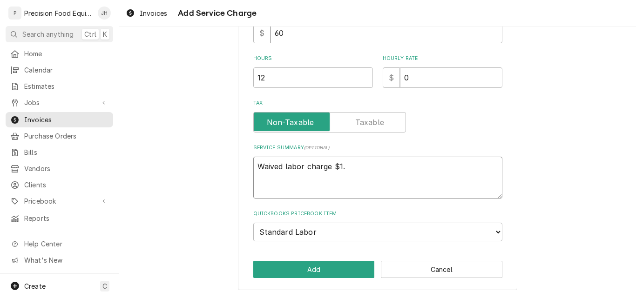
type textarea "x"
type textarea "Waived labor charge $14."
type textarea "x"
type textarea "Waived labor charge $144."
type textarea "x"
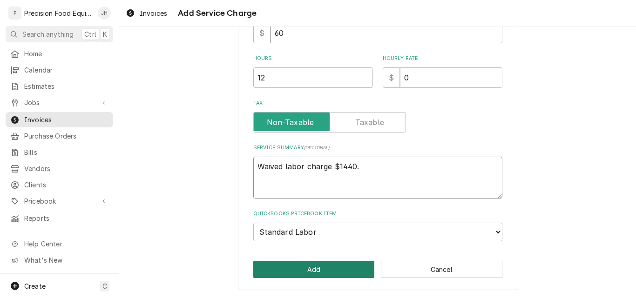
type textarea "Waived labor charge $1440."
click at [309, 268] on button "Add" at bounding box center [314, 269] width 122 height 17
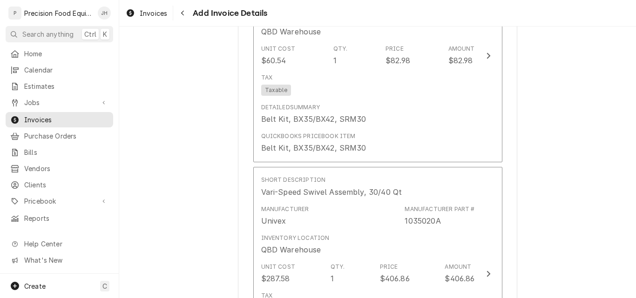
scroll to position [1814, 0]
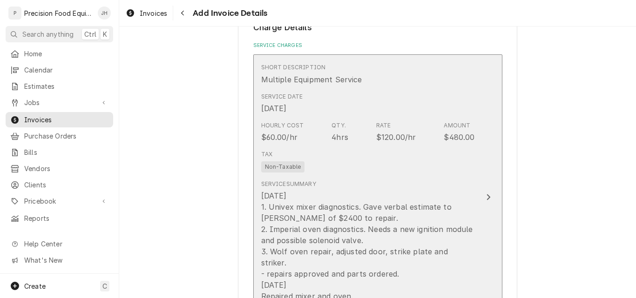
click at [426, 196] on div "08/15/25 1. Univex mixer diagnostics. Gave verbal estimate to Kenny of $2400 to…" at bounding box center [368, 246] width 214 height 112
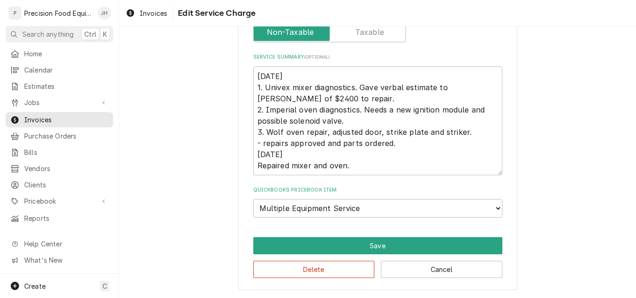
scroll to position [242, 0]
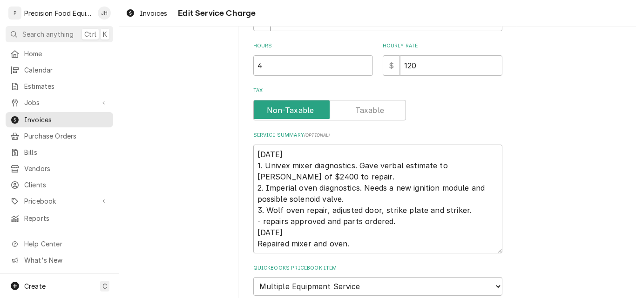
type textarea "x"
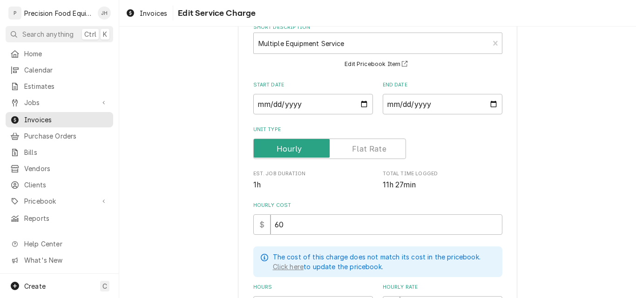
scroll to position [233, 0]
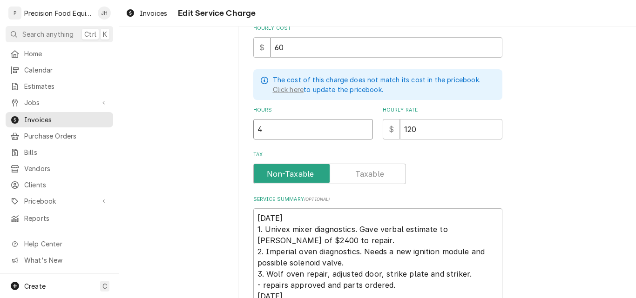
drag, startPoint x: 276, startPoint y: 128, endPoint x: 187, endPoint y: 135, distance: 89.2
click at [188, 135] on div "Use the fields below to edit this service charge Short Description Multiple Equ…" at bounding box center [377, 122] width 517 height 637
type input "6"
type textarea "x"
type input "6"
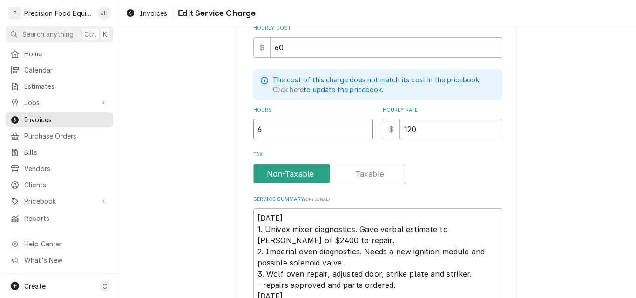
drag, startPoint x: 262, startPoint y: 127, endPoint x: 234, endPoint y: 133, distance: 28.9
click at [238, 133] on div "Use the fields below to edit this service charge Short Description Multiple Equ…" at bounding box center [377, 122] width 279 height 621
type textarea "x"
type input "7"
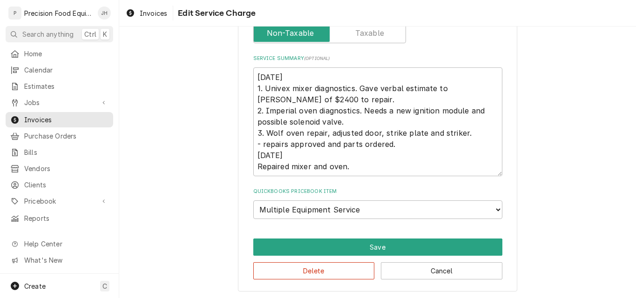
scroll to position [374, 0]
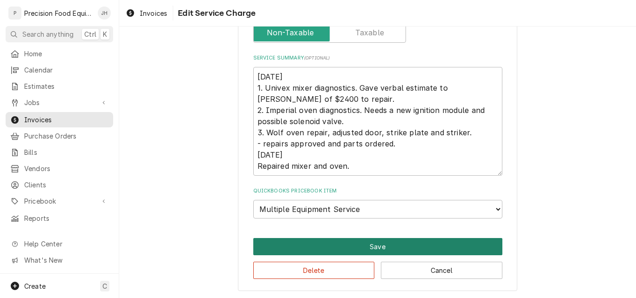
click at [405, 241] on button "Save" at bounding box center [377, 246] width 249 height 17
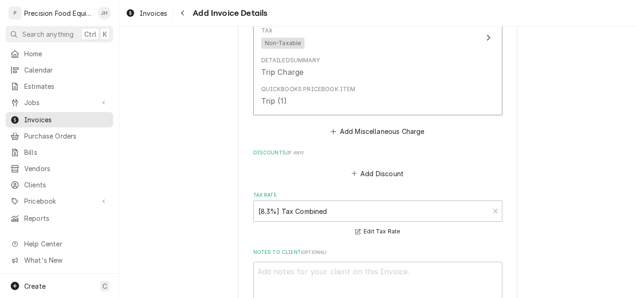
scroll to position [2931, 0]
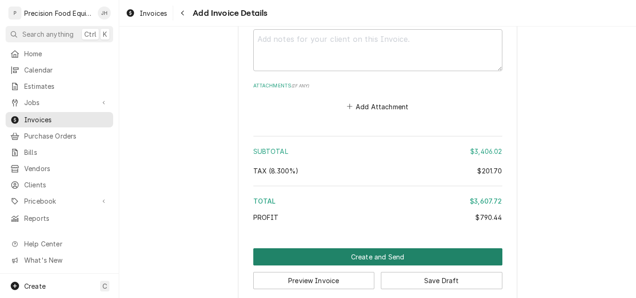
click at [375, 249] on button "Create and Send" at bounding box center [377, 257] width 249 height 17
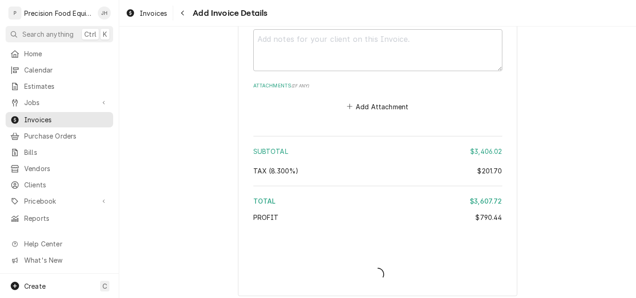
scroll to position [2926, 0]
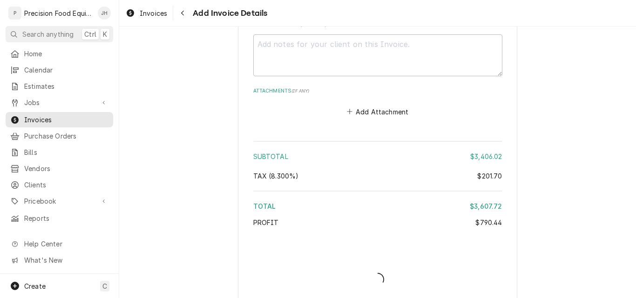
type textarea "x"
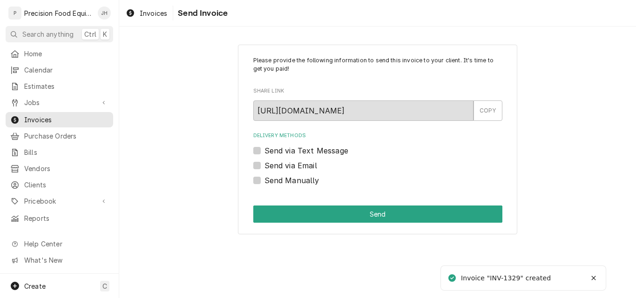
click at [283, 166] on label "Send via Email" at bounding box center [290, 165] width 53 height 11
click at [283, 166] on input "Send via Email" at bounding box center [388, 170] width 249 height 20
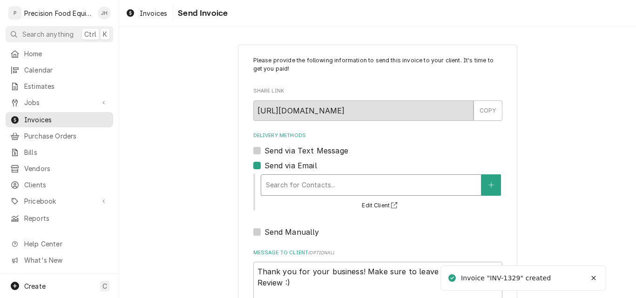
click at [278, 185] on div "Delivery Methods" at bounding box center [371, 185] width 210 height 17
click at [278, 182] on div "Delivery Methods" at bounding box center [371, 185] width 210 height 17
click at [266, 163] on label "Send via Email" at bounding box center [290, 165] width 53 height 11
click at [266, 163] on input "Send via Email" at bounding box center [388, 170] width 249 height 20
checkbox input "false"
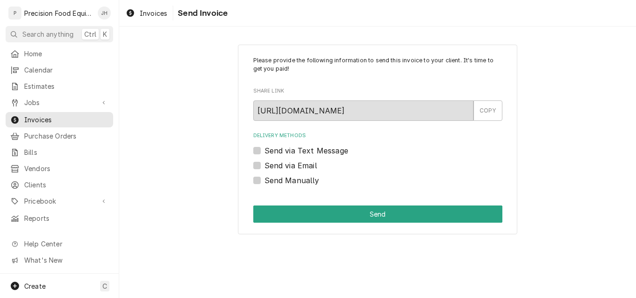
click at [265, 152] on label "Send via Text Message" at bounding box center [306, 150] width 84 height 11
click at [265, 152] on input "Send via Text Message" at bounding box center [388, 155] width 249 height 20
checkbox input "true"
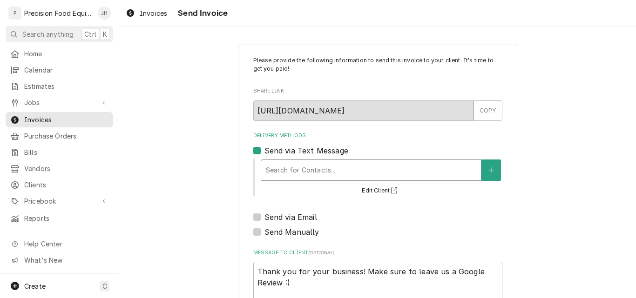
click at [268, 169] on div "Delivery Methods" at bounding box center [371, 170] width 210 height 17
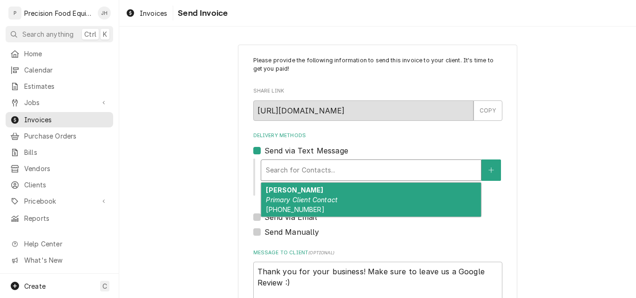
click at [278, 198] on em "Primary Client Contact" at bounding box center [302, 200] width 72 height 8
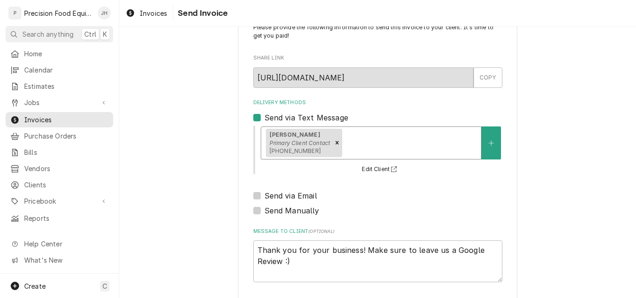
scroll to position [74, 0]
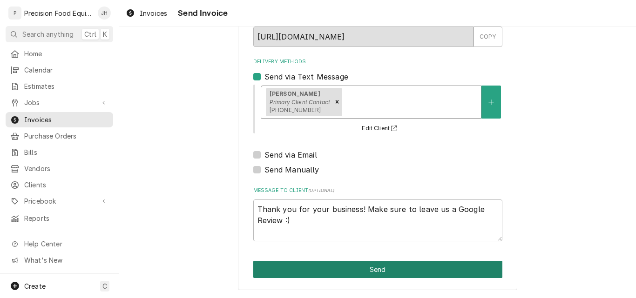
click at [360, 271] on button "Send" at bounding box center [377, 269] width 249 height 17
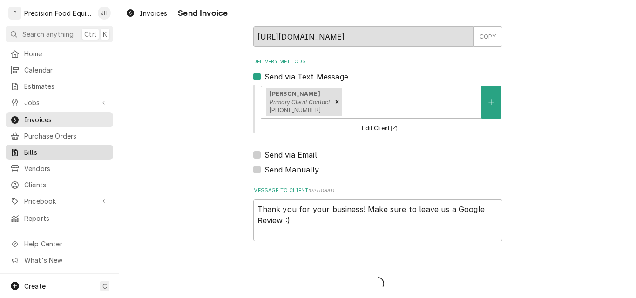
type textarea "x"
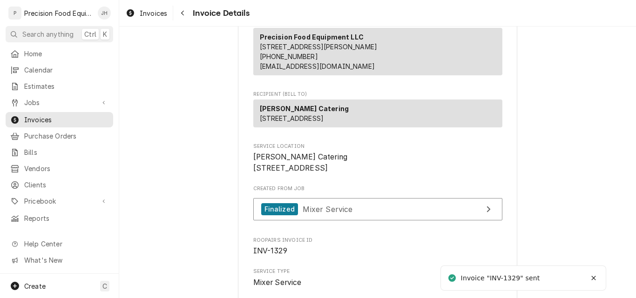
scroll to position [140, 0]
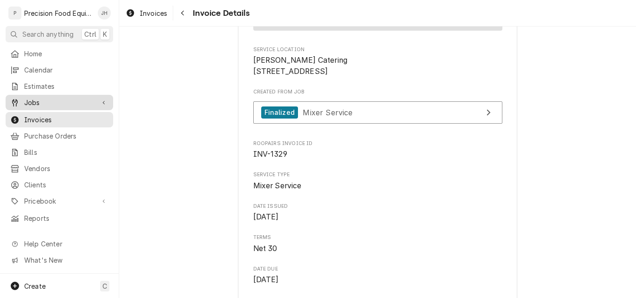
click at [21, 98] on div "Jobs" at bounding box center [52, 103] width 84 height 10
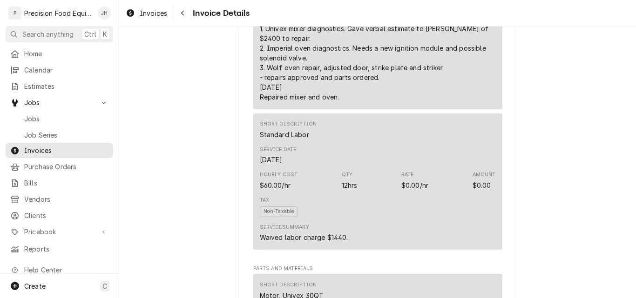
scroll to position [652, 0]
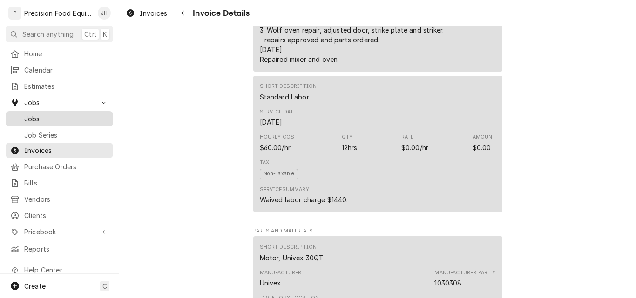
click at [29, 114] on span "Jobs" at bounding box center [66, 119] width 84 height 10
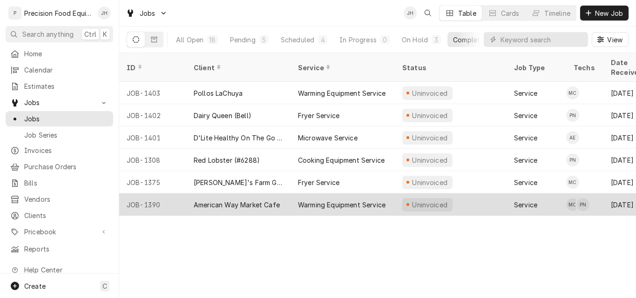
click at [263, 200] on div "American Way Market Cafe" at bounding box center [237, 205] width 86 height 10
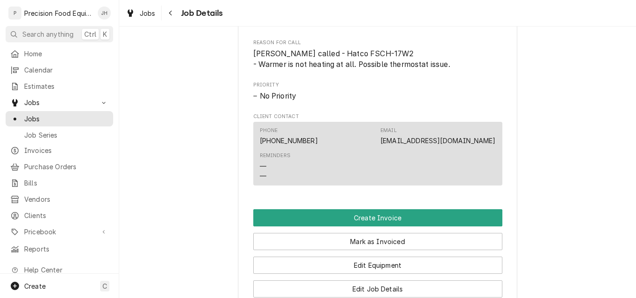
scroll to position [605, 0]
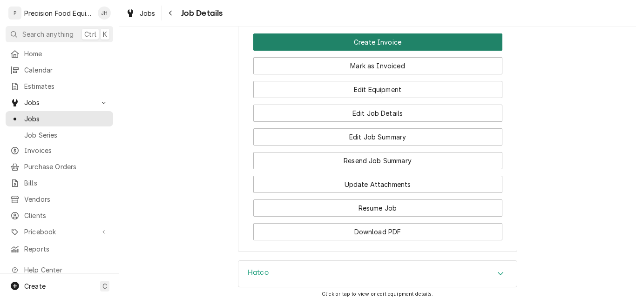
click at [386, 51] on button "Create Invoice" at bounding box center [377, 42] width 249 height 17
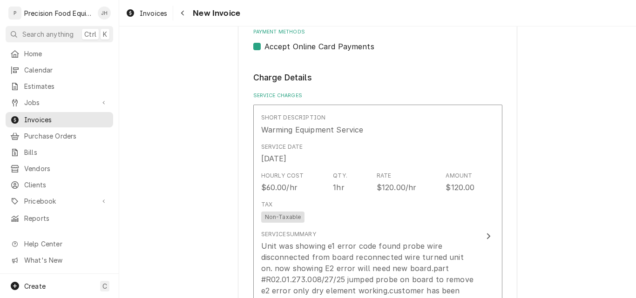
scroll to position [512, 0]
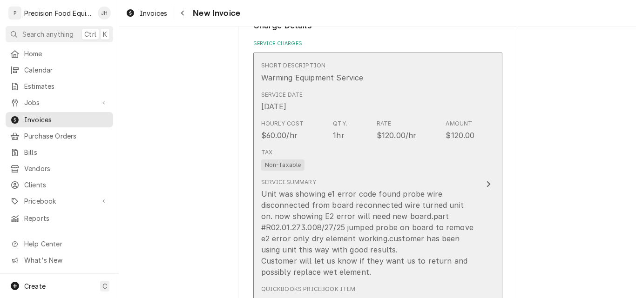
click at [344, 164] on div "Tax Non-Taxable" at bounding box center [368, 160] width 214 height 30
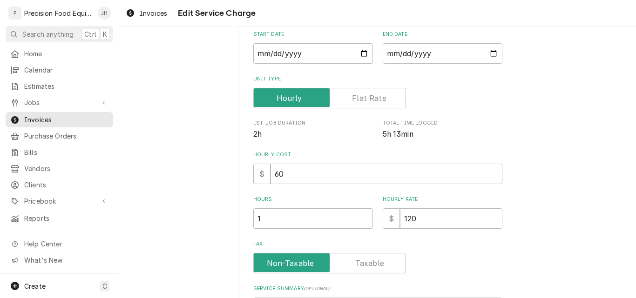
scroll to position [316, 0]
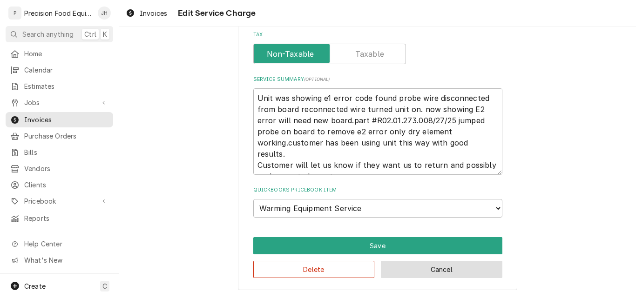
click at [431, 270] on button "Cancel" at bounding box center [442, 269] width 122 height 17
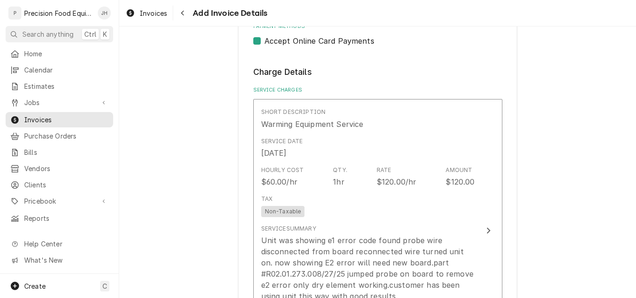
scroll to position [698, 0]
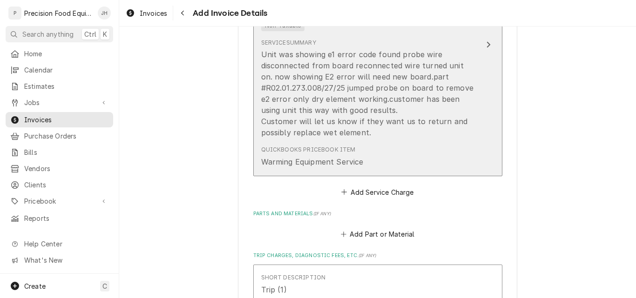
click at [385, 84] on div "Unit was showing e1 error code found probe wire disconnected from board reconne…" at bounding box center [368, 93] width 214 height 89
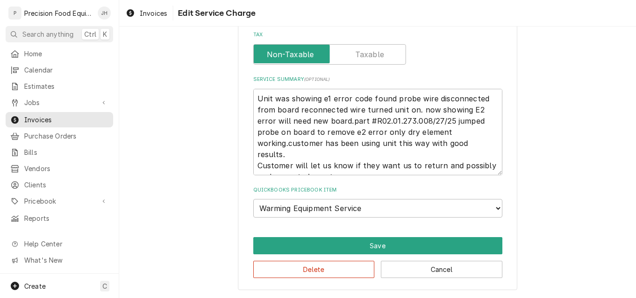
scroll to position [242, 0]
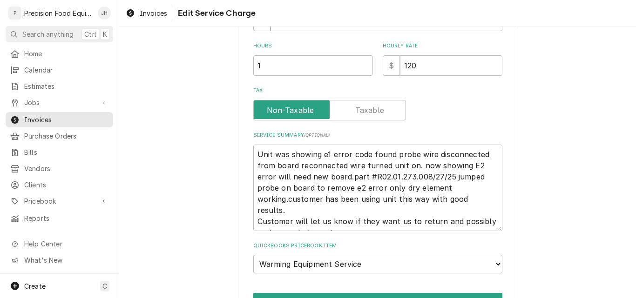
type textarea "x"
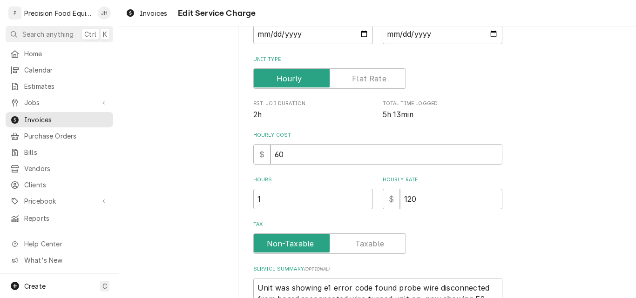
scroll to position [233, 0]
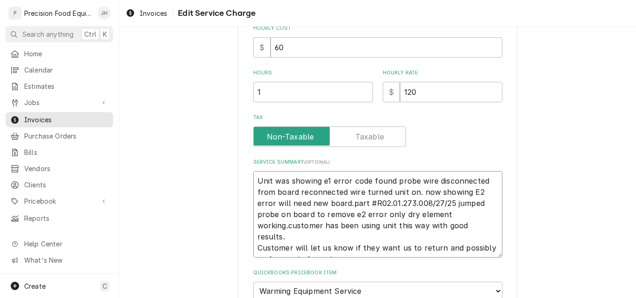
click at [419, 193] on textarea "Unit was showing e1 error code found probe wire disconnected from board reconne…" at bounding box center [377, 214] width 249 height 87
type textarea "Unit was showing e1 error code found probe wire disconnected from board reconne…"
type textarea "x"
type textarea "Unit was showing e1 error code found probe wire disconnected from board reconne…"
type textarea "x"
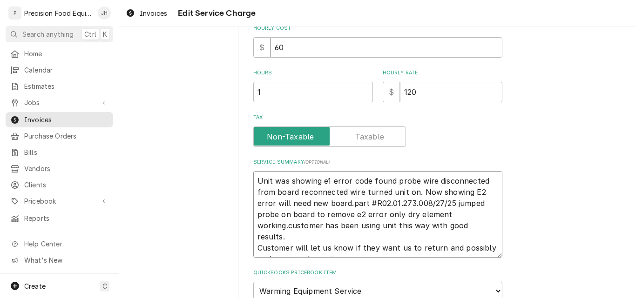
type textarea "Unit was showing e1 error code found probe wire disconnected from board reconne…"
type textarea "x"
type textarea "Unit was showing e1 error code found probe wire disconnected from board reconne…"
type textarea "x"
type textarea "Unit was showing e1 error code found probe wire disconnected from board reconne…"
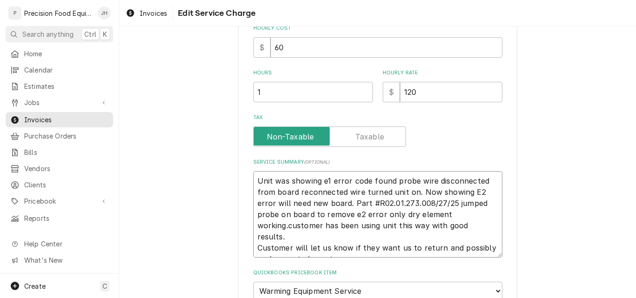
type textarea "x"
type textarea "Unit was showing e1 error code found probe wire disconnected from board reconne…"
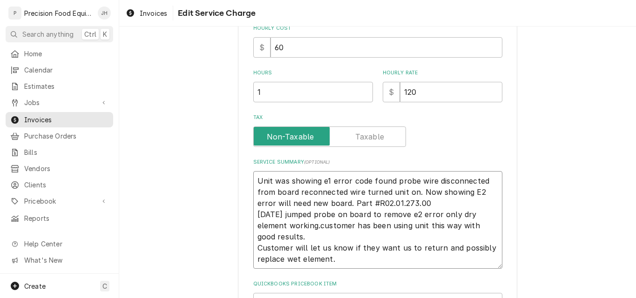
type textarea "x"
type textarea "Unit was showing e1 error code found probe wire disconnected from board reconne…"
type textarea "x"
type textarea "Unit was showing e1 error code found probe wire disconnected from board reconne…"
type textarea "x"
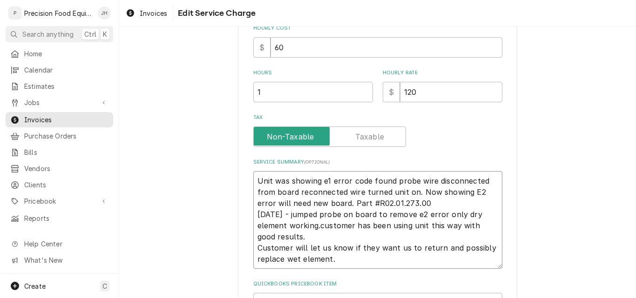
type textarea "Unit was showing e1 error code found probe wire disconnected from board reconne…"
type textarea "x"
type textarea "Unit was showing e1 error code found probe wire disconnected from board reconne…"
type textarea "x"
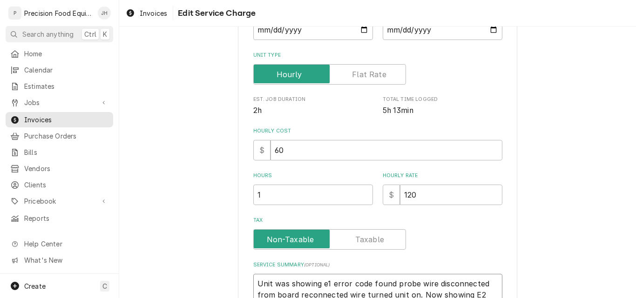
scroll to position [94, 0]
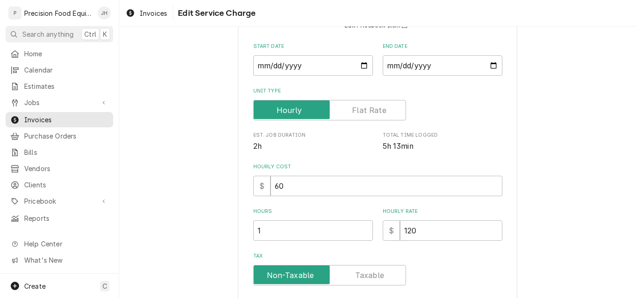
type textarea "Unit was showing e1 error code found probe wire disconnected from board reconne…"
drag, startPoint x: 262, startPoint y: 233, endPoint x: 238, endPoint y: 234, distance: 23.7
click at [253, 234] on input "1" at bounding box center [313, 231] width 120 height 20
type input "6"
type textarea "x"
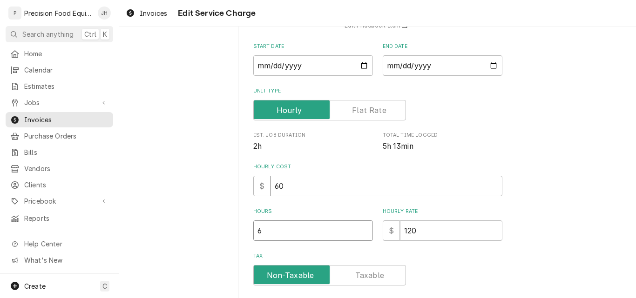
type input "6"
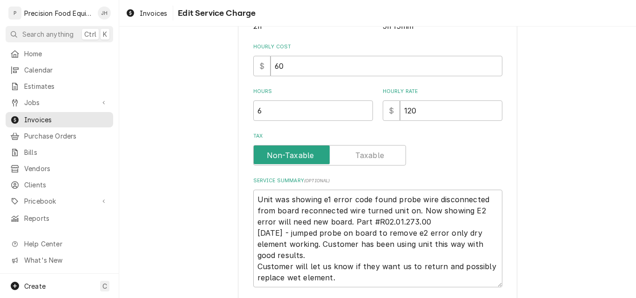
scroll to position [327, 0]
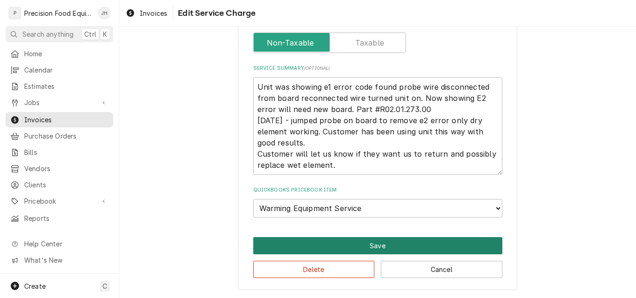
click at [373, 250] on button "Save" at bounding box center [377, 245] width 249 height 17
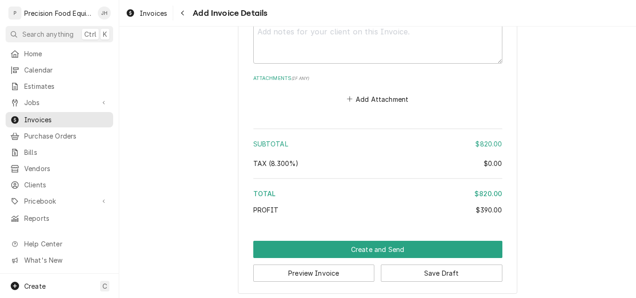
scroll to position [1259, 0]
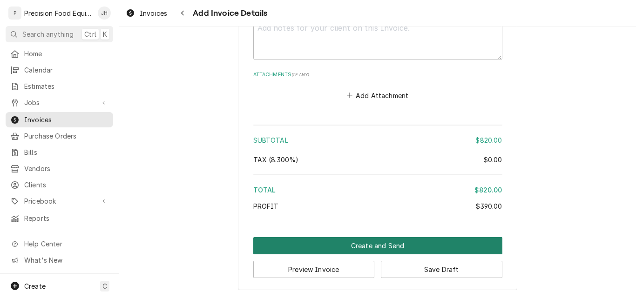
click at [379, 247] on button "Create and Send" at bounding box center [377, 245] width 249 height 17
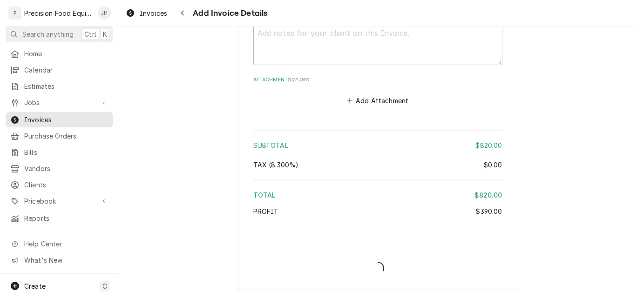
type textarea "x"
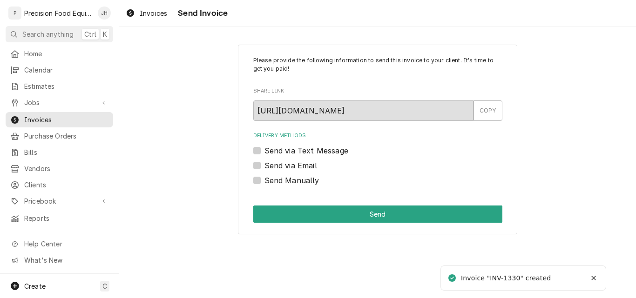
click at [279, 168] on label "Send via Email" at bounding box center [290, 165] width 53 height 11
click at [279, 168] on input "Send via Email" at bounding box center [388, 170] width 249 height 20
checkbox input "true"
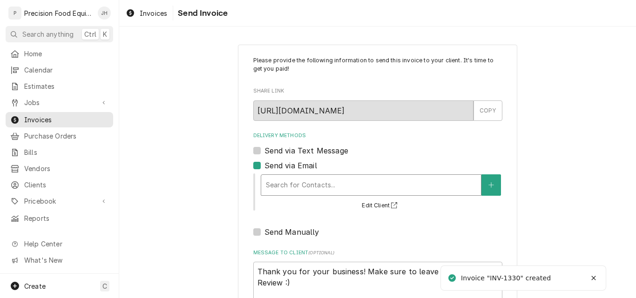
click at [274, 191] on div "Delivery Methods" at bounding box center [371, 185] width 210 height 17
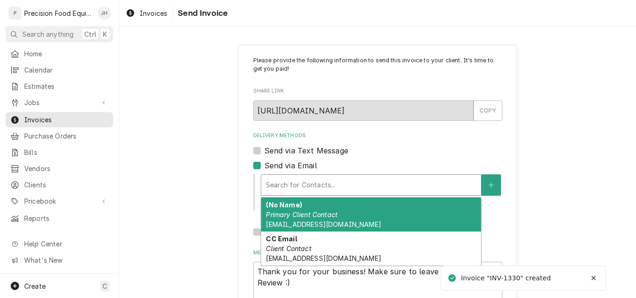
click at [279, 217] on em "Primary Client Contact" at bounding box center [302, 215] width 72 height 8
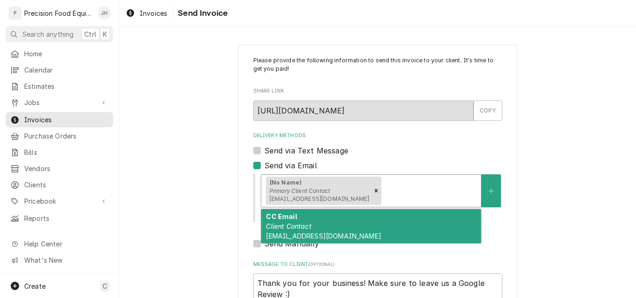
click at [383, 186] on div "Delivery Methods" at bounding box center [429, 190] width 93 height 17
click at [325, 222] on div "CC Email Client Contact [EMAIL_ADDRESS][DOMAIN_NAME]" at bounding box center [371, 226] width 220 height 34
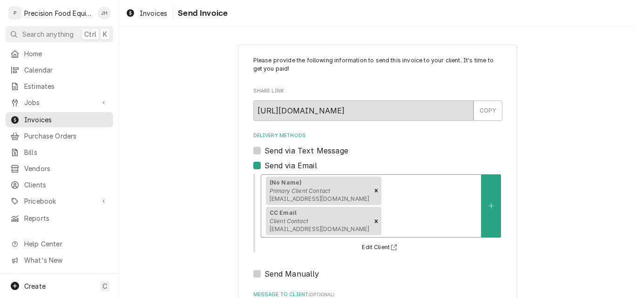
click at [429, 216] on div "Delivery Methods" at bounding box center [429, 221] width 93 height 17
click at [407, 202] on div "(No Name) Primary Client Contact [EMAIL_ADDRESS][DOMAIN_NAME] CC Email Client C…" at bounding box center [371, 206] width 220 height 62
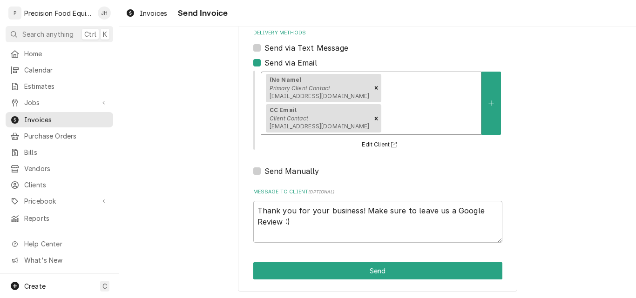
scroll to position [104, 0]
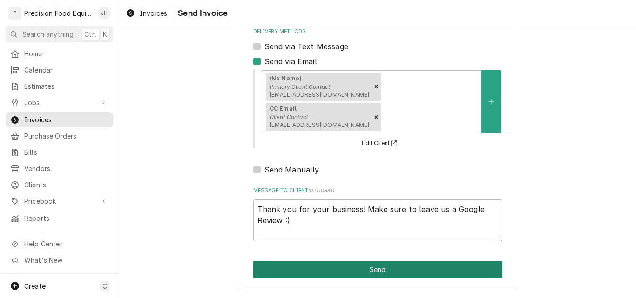
click at [392, 271] on button "Send" at bounding box center [377, 269] width 249 height 17
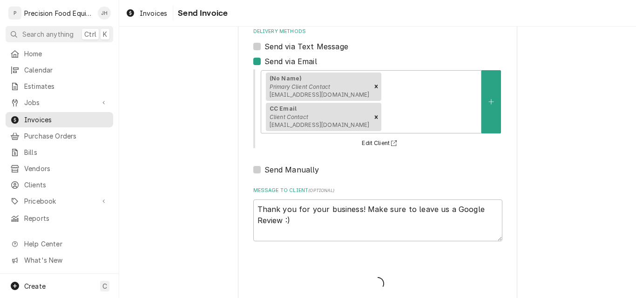
type textarea "x"
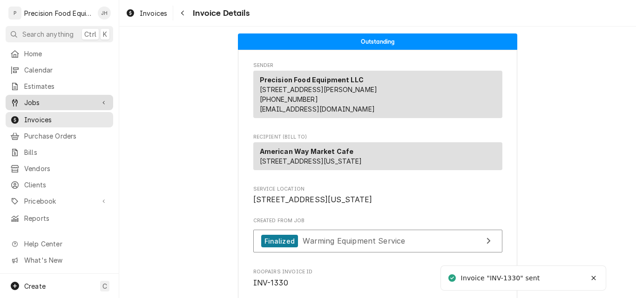
click at [45, 98] on span "Jobs" at bounding box center [59, 103] width 70 height 10
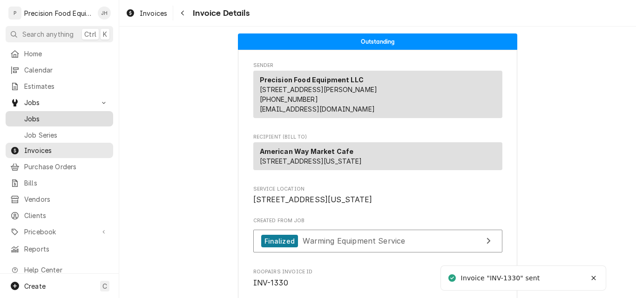
click at [49, 118] on span "Jobs" at bounding box center [66, 119] width 84 height 10
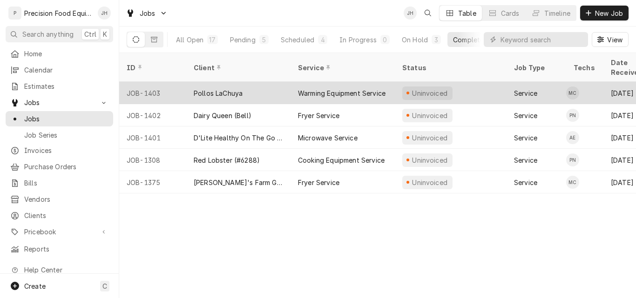
click at [280, 83] on div "Pollos LaChuya" at bounding box center [238, 93] width 104 height 22
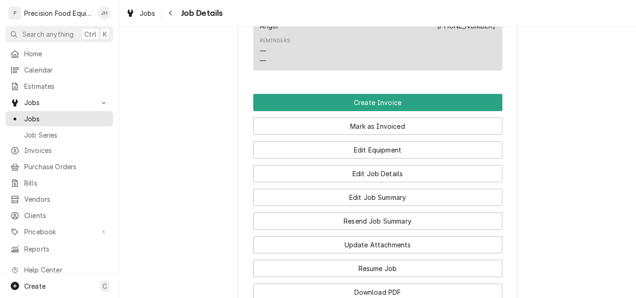
scroll to position [698, 0]
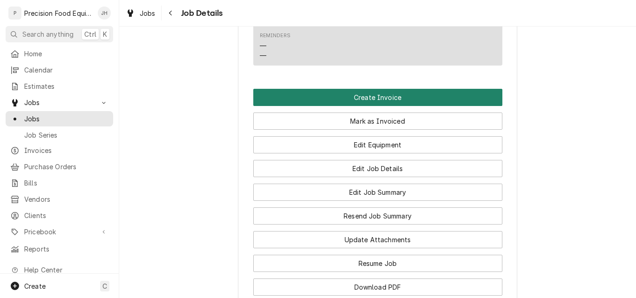
click at [362, 106] on button "Create Invoice" at bounding box center [377, 97] width 249 height 17
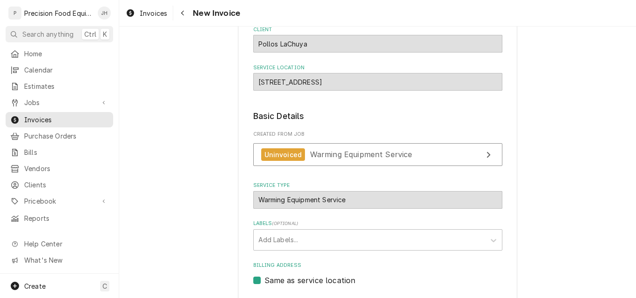
scroll to position [233, 0]
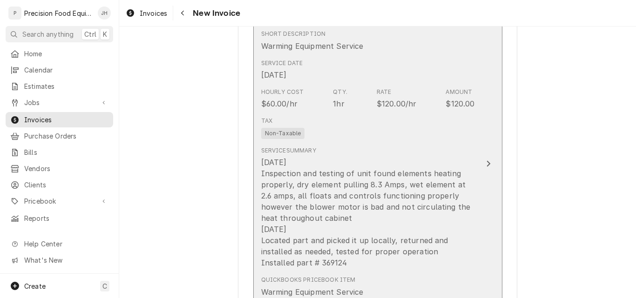
click at [352, 125] on div "Tax Non-Taxable" at bounding box center [368, 128] width 214 height 30
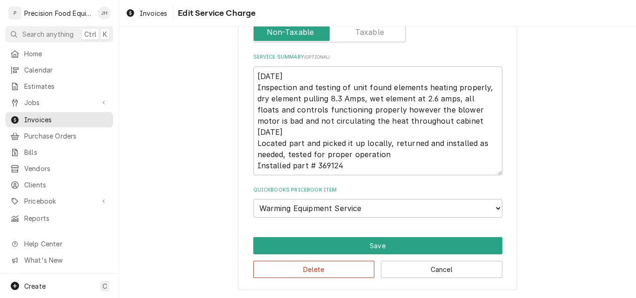
scroll to position [242, 0]
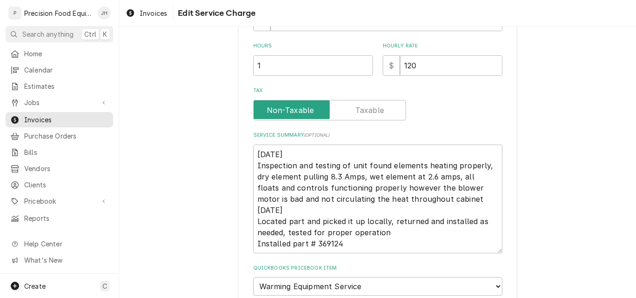
type textarea "x"
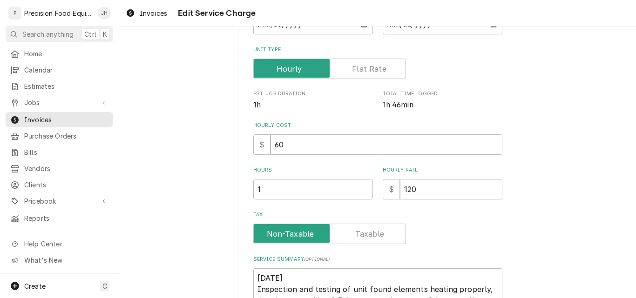
scroll to position [140, 0]
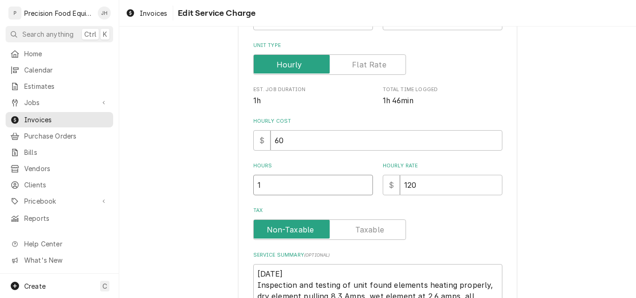
drag, startPoint x: 250, startPoint y: 189, endPoint x: 239, endPoint y: 190, distance: 10.3
click at [243, 189] on div "Use the fields below to edit this service charge Short Description Warming Equi…" at bounding box center [377, 197] width 279 height 584
type input "2"
type textarea "x"
type input "2"
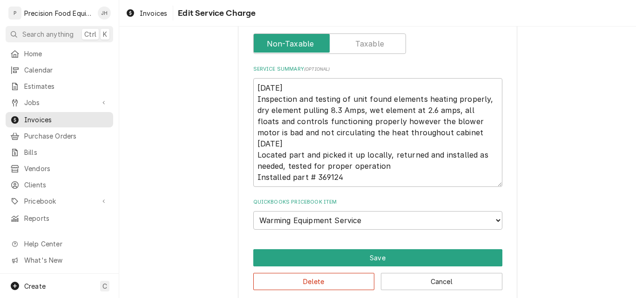
scroll to position [338, 0]
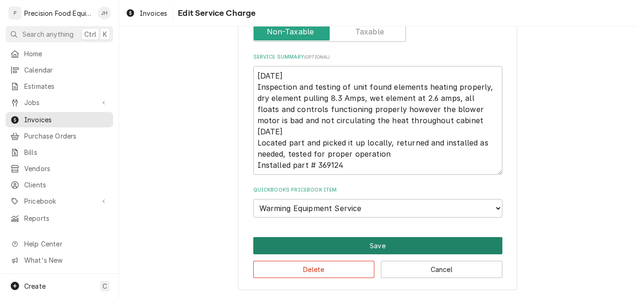
click at [364, 242] on button "Save" at bounding box center [377, 245] width 249 height 17
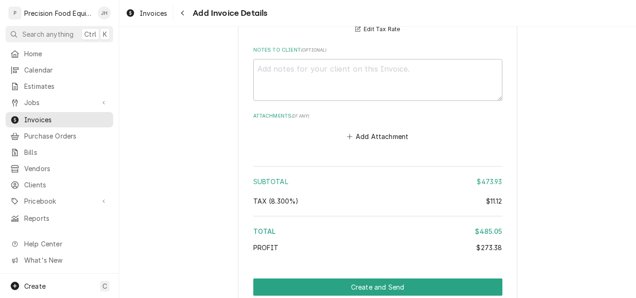
scroll to position [1432, 0]
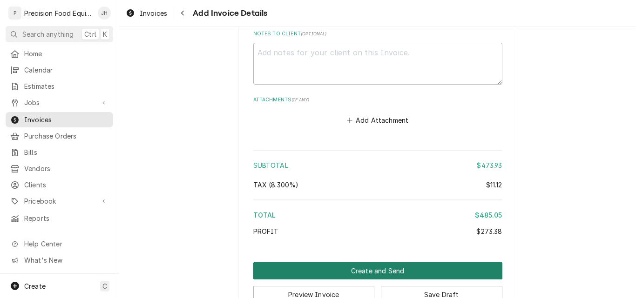
click at [378, 273] on button "Create and Send" at bounding box center [377, 271] width 249 height 17
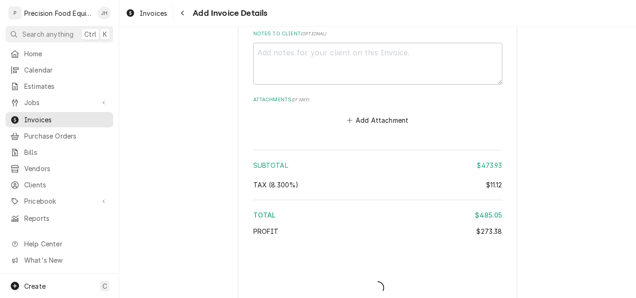
type textarea "x"
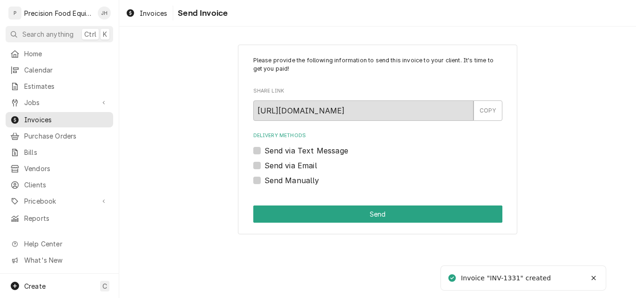
click at [277, 167] on label "Send via Email" at bounding box center [290, 165] width 53 height 11
click at [277, 167] on input "Send via Email" at bounding box center [388, 170] width 249 height 20
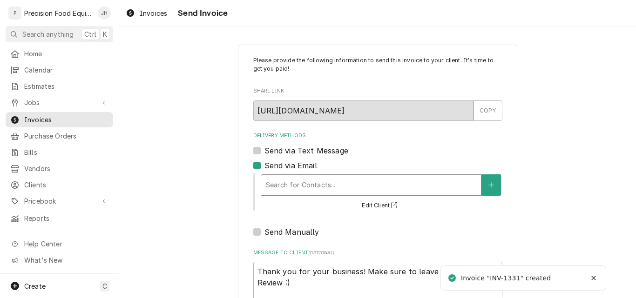
click at [275, 183] on div "Delivery Methods" at bounding box center [371, 185] width 210 height 17
click at [264, 166] on label "Send via Email" at bounding box center [290, 165] width 53 height 11
click at [264, 166] on input "Send via Email" at bounding box center [388, 170] width 249 height 20
checkbox input "false"
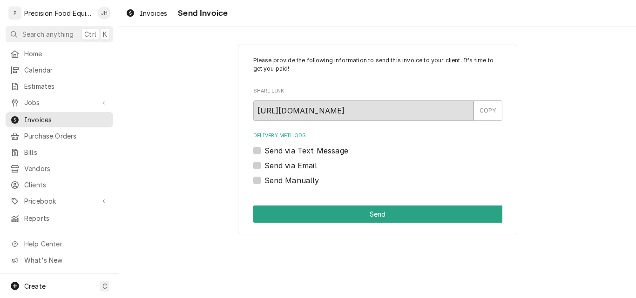
click at [264, 150] on label "Send via Text Message" at bounding box center [306, 150] width 84 height 11
click at [264, 150] on input "Send via Text Message" at bounding box center [388, 155] width 249 height 20
checkbox input "true"
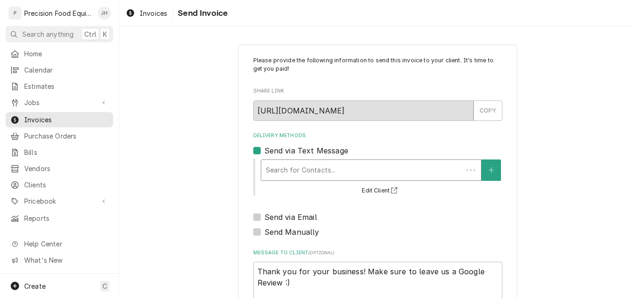
click at [286, 174] on div "Delivery Methods" at bounding box center [362, 170] width 192 height 17
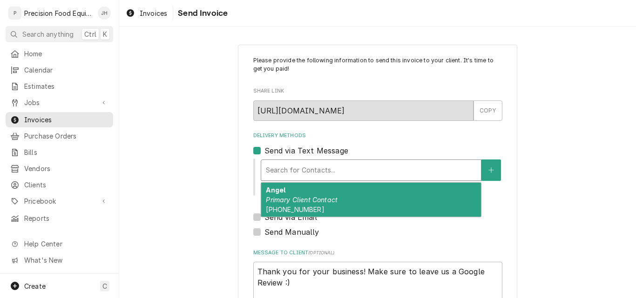
click at [290, 199] on em "Primary Client Contact" at bounding box center [302, 200] width 72 height 8
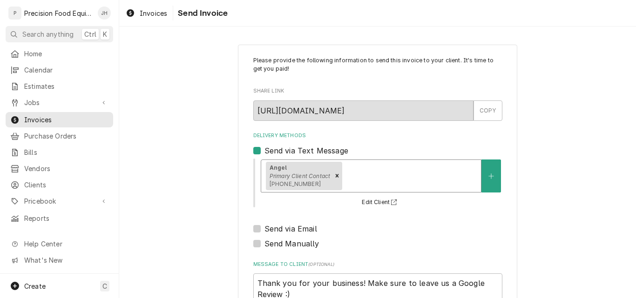
scroll to position [74, 0]
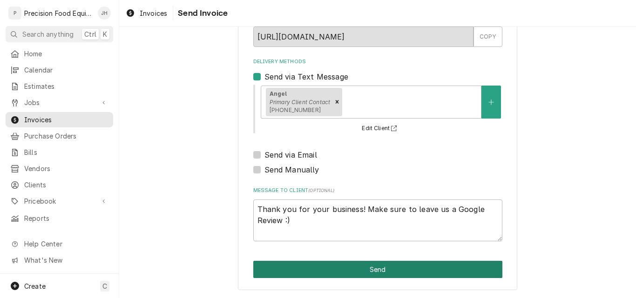
click at [377, 267] on button "Send" at bounding box center [377, 269] width 249 height 17
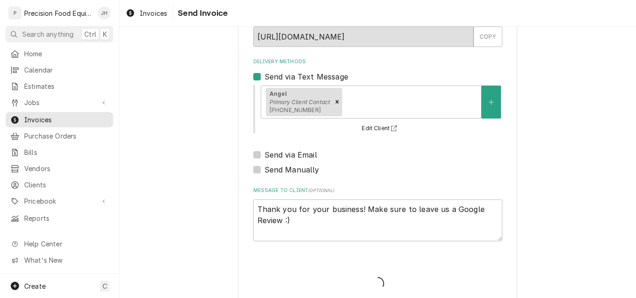
type textarea "x"
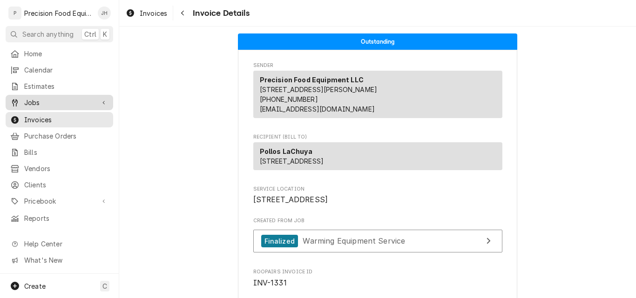
click at [37, 98] on span "Jobs" at bounding box center [59, 103] width 70 height 10
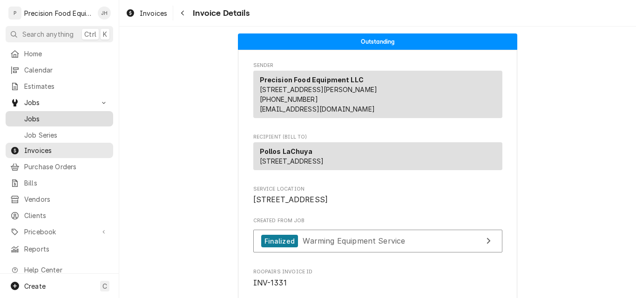
click at [79, 115] on span "Jobs" at bounding box center [66, 119] width 84 height 10
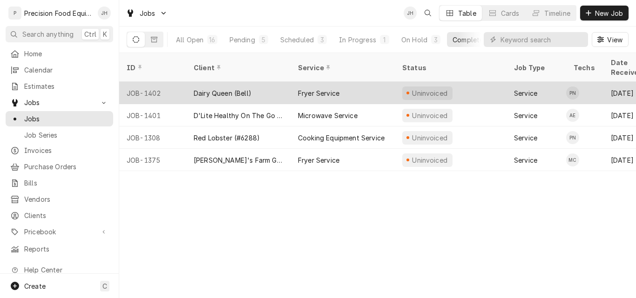
click at [280, 86] on div "Dairy Queen (Bell)" at bounding box center [238, 93] width 104 height 22
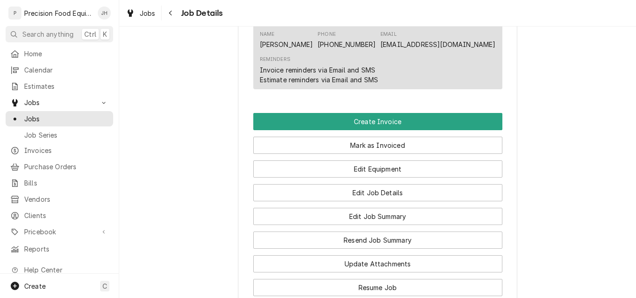
scroll to position [698, 0]
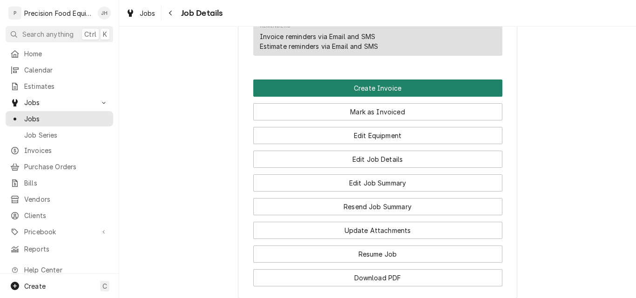
click at [353, 90] on button "Create Invoice" at bounding box center [377, 88] width 249 height 17
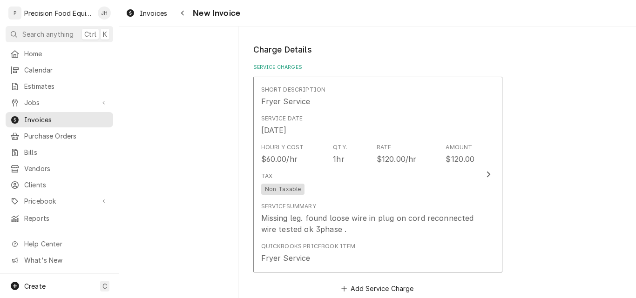
scroll to position [698, 0]
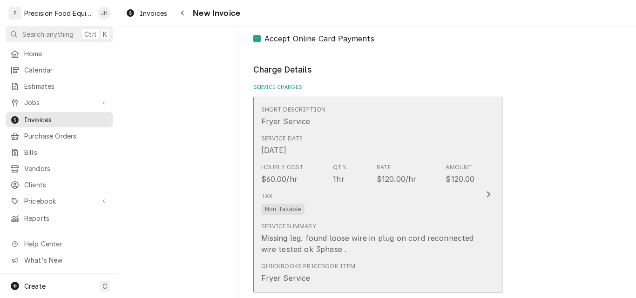
click at [422, 209] on div "Tax Non-Taxable" at bounding box center [368, 204] width 214 height 30
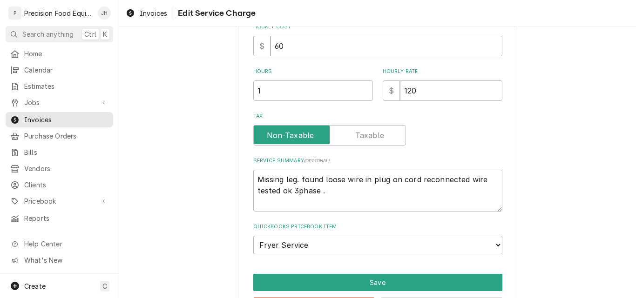
scroll to position [271, 0]
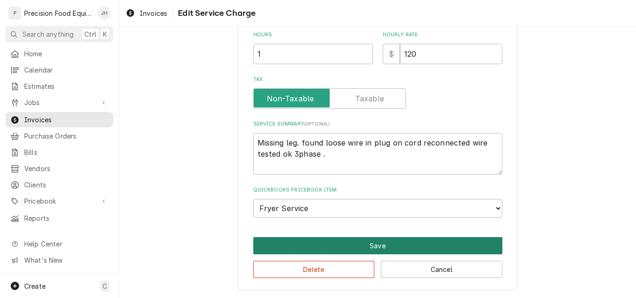
click at [404, 248] on button "Save" at bounding box center [377, 245] width 249 height 17
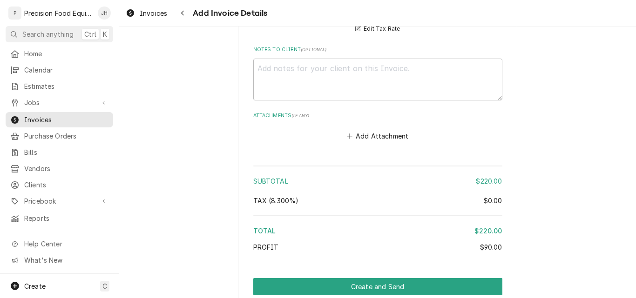
scroll to position [1364, 0]
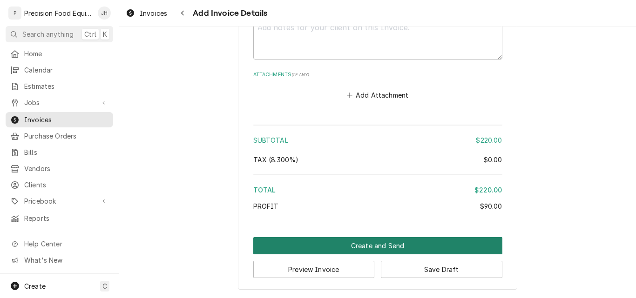
click at [370, 247] on button "Create and Send" at bounding box center [377, 245] width 249 height 17
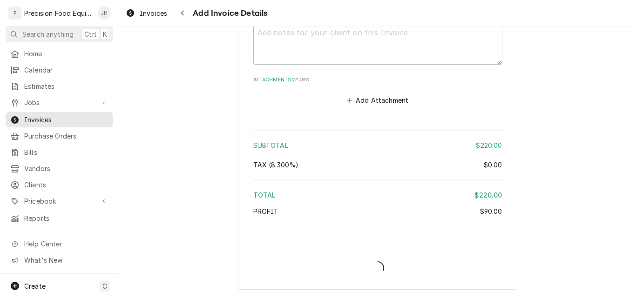
scroll to position [1359, 0]
type textarea "x"
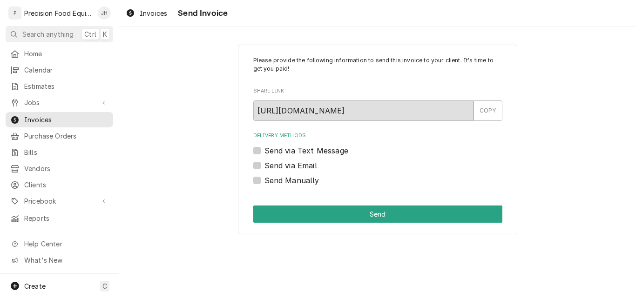
click at [303, 167] on label "Send via Email" at bounding box center [290, 165] width 53 height 11
click at [303, 167] on input "Send via Email" at bounding box center [388, 170] width 249 height 20
checkbox input "true"
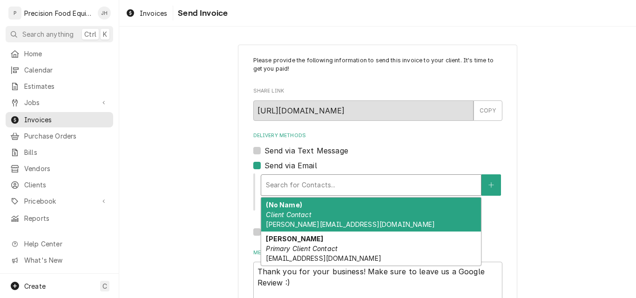
click at [306, 185] on div "Delivery Methods" at bounding box center [371, 185] width 210 height 17
click at [334, 217] on div "(No Name) Client Contact rau.trystan@hotmail.com" at bounding box center [371, 215] width 220 height 34
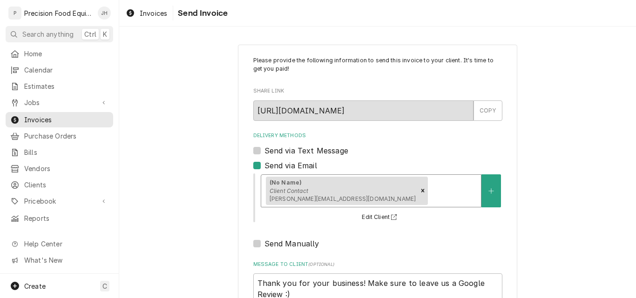
click at [430, 191] on div "Delivery Methods" at bounding box center [453, 190] width 47 height 17
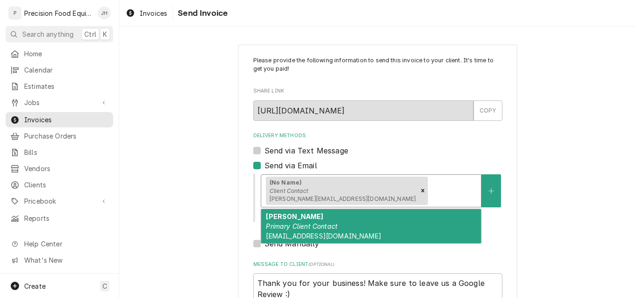
click at [351, 221] on div "Tony Lowe Primary Client Contact dq6339dq@aol.com" at bounding box center [371, 226] width 220 height 34
type textarea "x"
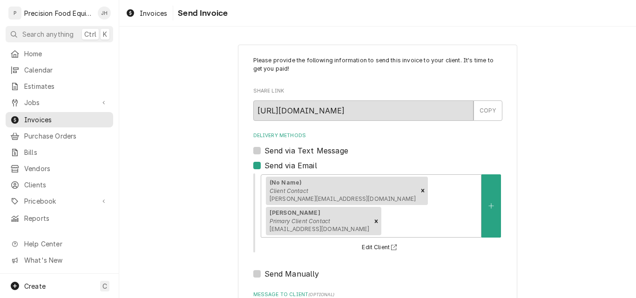
click at [302, 149] on label "Send via Text Message" at bounding box center [306, 150] width 84 height 11
click at [302, 149] on input "Send via Text Message" at bounding box center [388, 155] width 249 height 20
checkbox input "true"
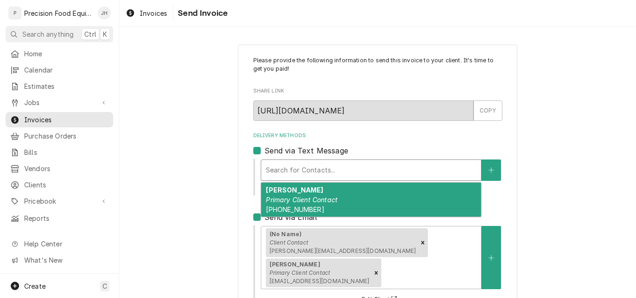
click at [296, 178] on div "Delivery Methods" at bounding box center [371, 170] width 210 height 17
click at [299, 200] on em "Primary Client Contact" at bounding box center [302, 200] width 72 height 8
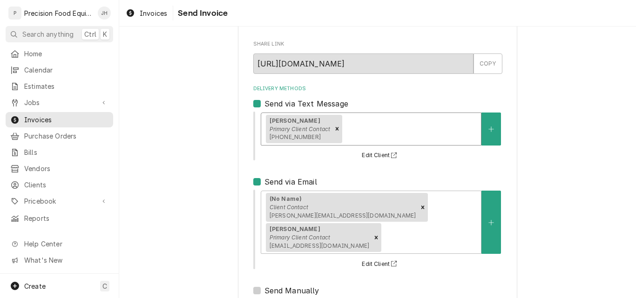
scroll to position [138, 0]
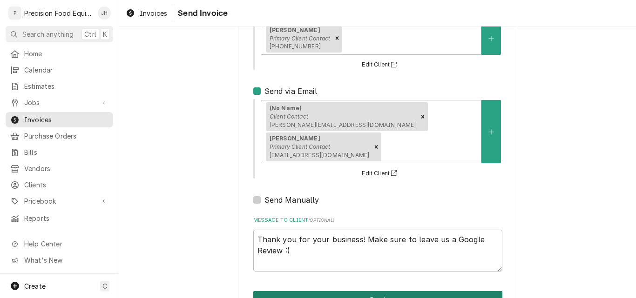
click at [372, 291] on button "Send" at bounding box center [377, 299] width 249 height 17
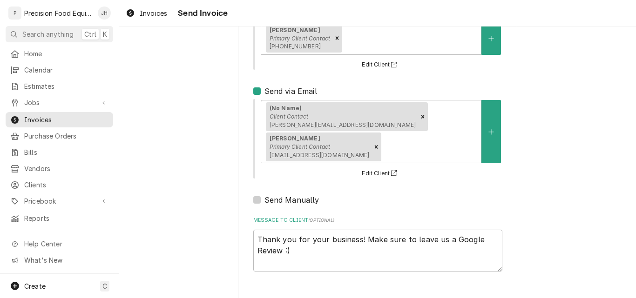
type textarea "x"
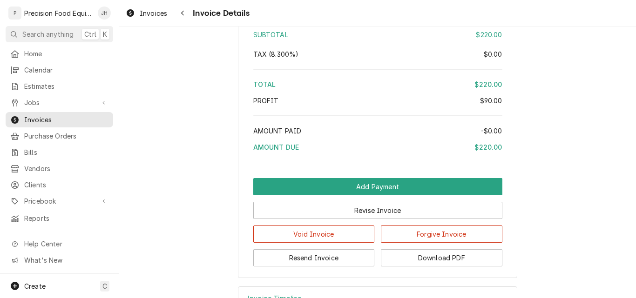
scroll to position [1067, 0]
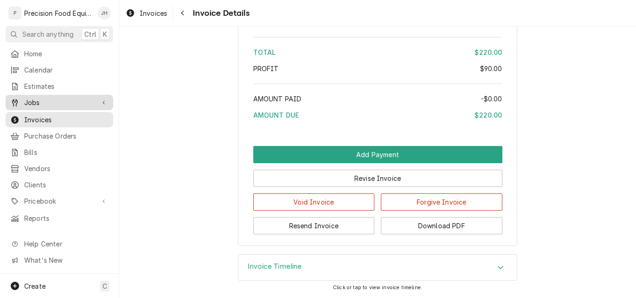
click at [54, 103] on span "Jobs" at bounding box center [59, 103] width 70 height 10
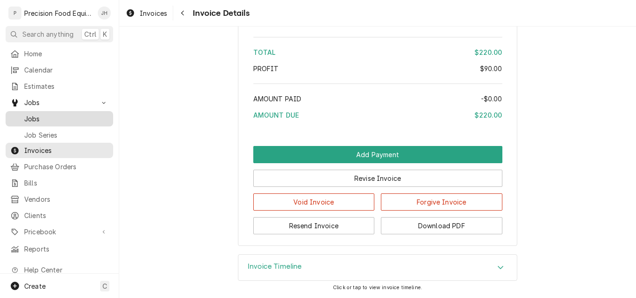
click at [29, 119] on span "Jobs" at bounding box center [66, 119] width 84 height 10
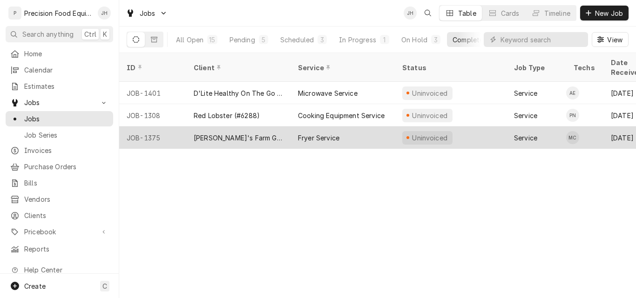
click at [343, 132] on div "Fryer Service" at bounding box center [342, 138] width 104 height 22
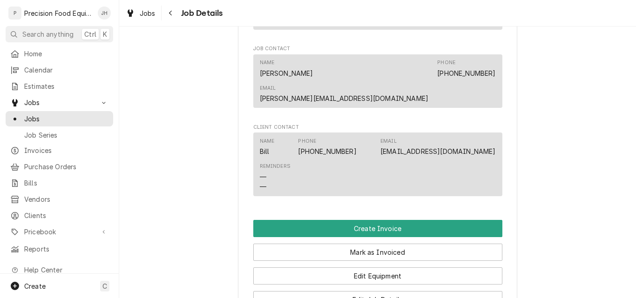
scroll to position [540, 0]
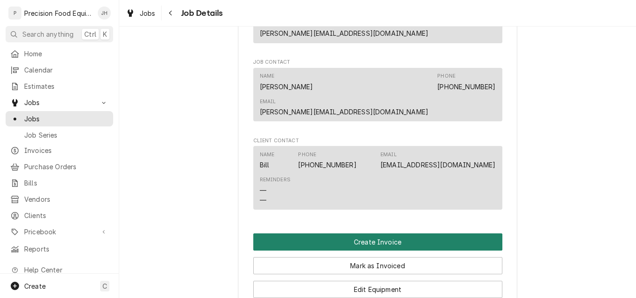
click at [364, 234] on button "Create Invoice" at bounding box center [377, 242] width 249 height 17
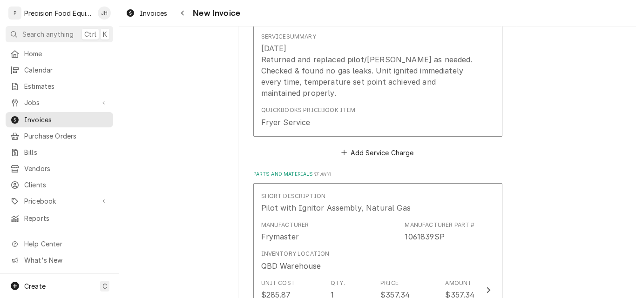
scroll to position [559, 0]
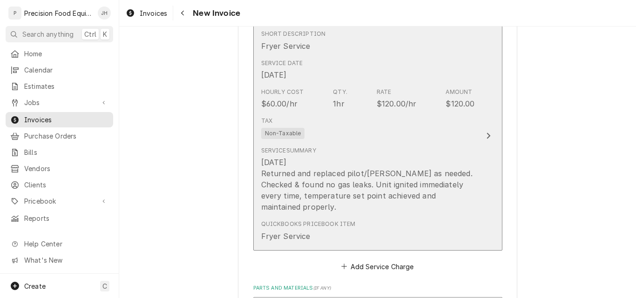
click at [397, 150] on div "Service Summary [DATE] Returned and replaced pilot/[PERSON_NAME] as needed. Che…" at bounding box center [368, 180] width 214 height 66
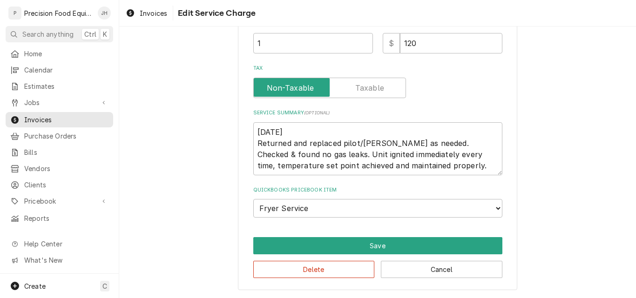
scroll to position [242, 0]
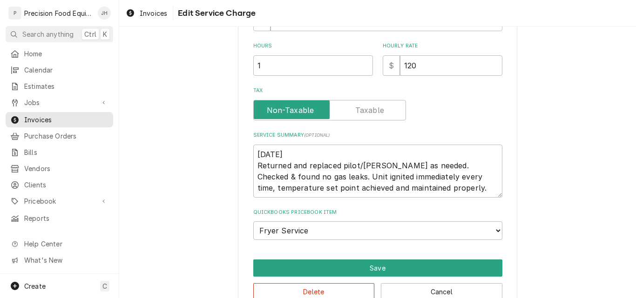
type textarea "x"
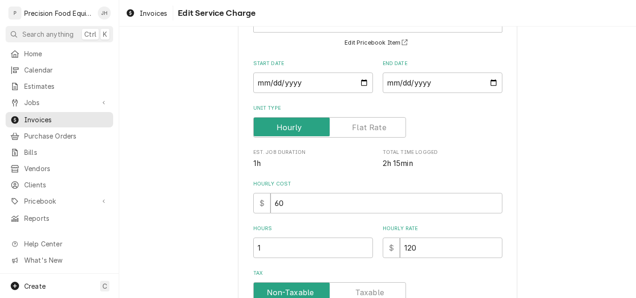
scroll to position [186, 0]
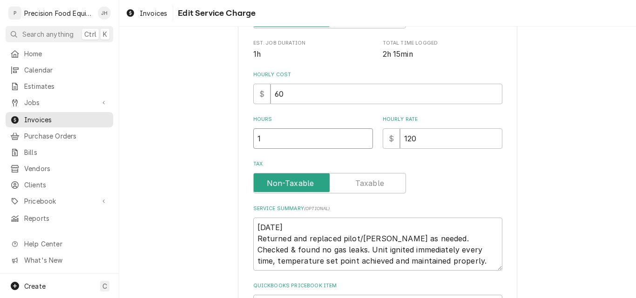
drag, startPoint x: 241, startPoint y: 147, endPoint x: 206, endPoint y: 147, distance: 34.9
click at [209, 147] on div "Use the fields below to edit this service charge Short Description Fryer Servic…" at bounding box center [377, 122] width 517 height 544
type input "2"
type textarea "x"
type input "2.2"
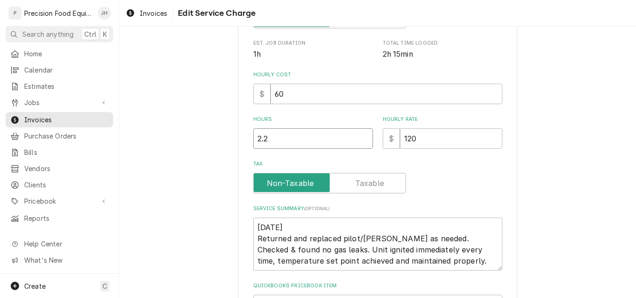
type textarea "x"
type input "2.25"
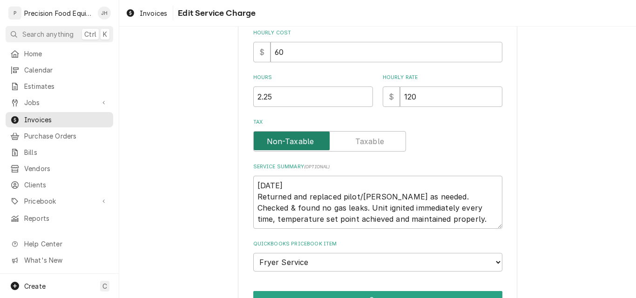
scroll to position [282, 0]
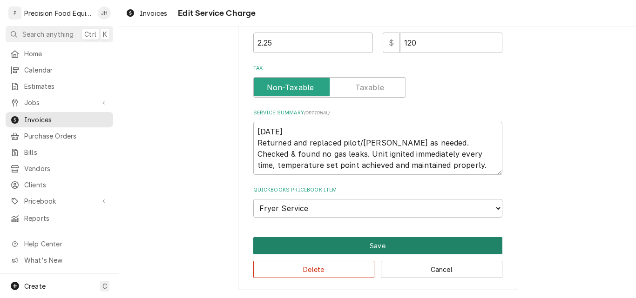
click at [371, 247] on button "Save" at bounding box center [377, 245] width 249 height 17
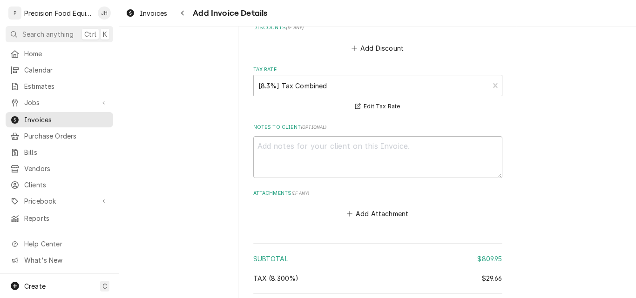
scroll to position [1562, 0]
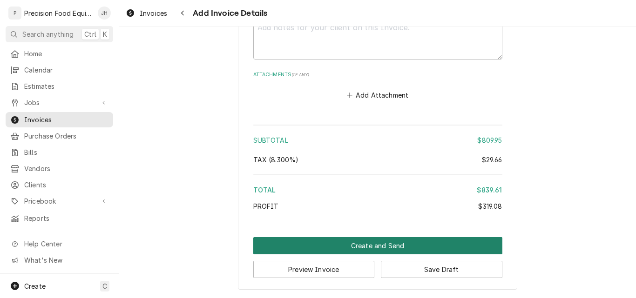
click at [383, 245] on button "Create and Send" at bounding box center [377, 245] width 249 height 17
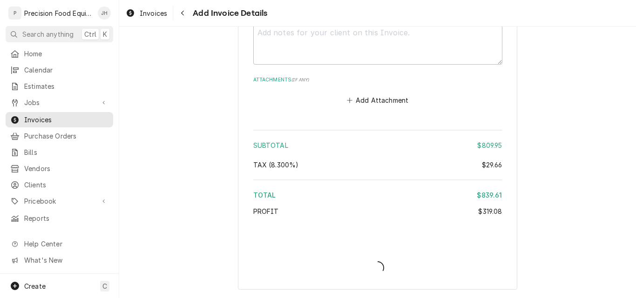
scroll to position [1557, 0]
type textarea "x"
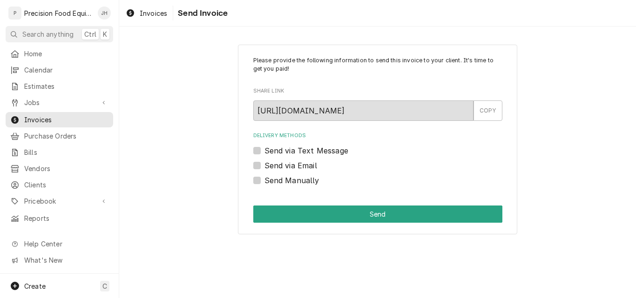
click at [276, 164] on label "Send via Email" at bounding box center [290, 165] width 53 height 11
click at [276, 164] on input "Send via Email" at bounding box center [388, 170] width 249 height 20
checkbox input "true"
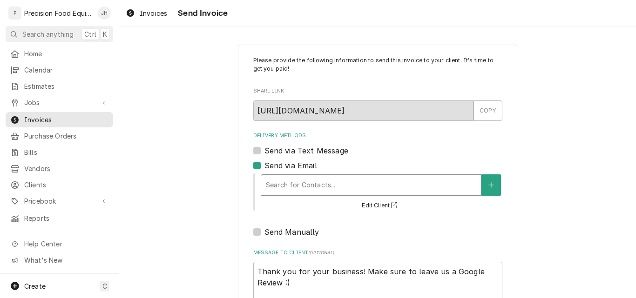
click at [276, 185] on div "Delivery Methods" at bounding box center [371, 185] width 210 height 17
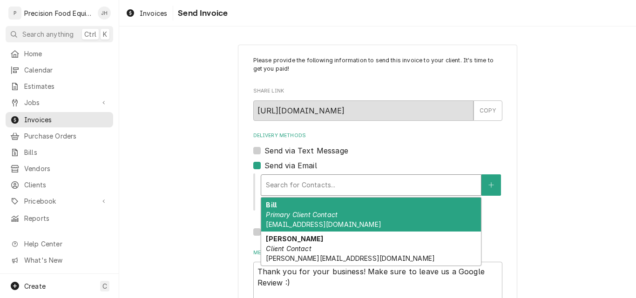
click at [290, 216] on em "Primary Client Contact" at bounding box center [302, 215] width 72 height 8
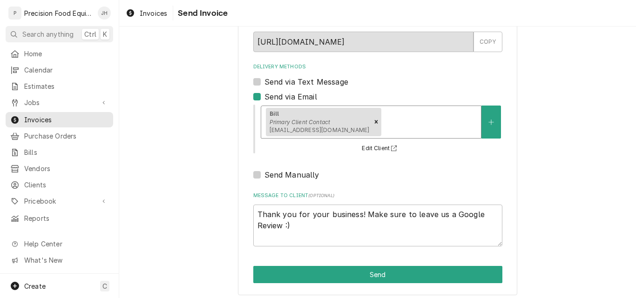
scroll to position [74, 0]
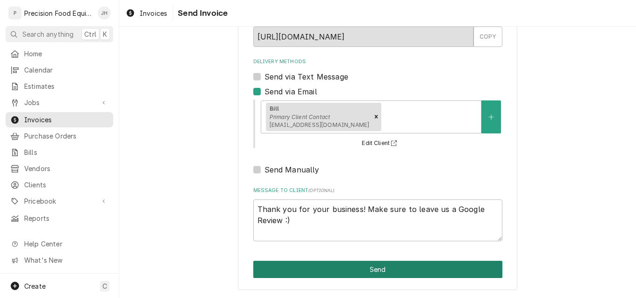
click at [338, 271] on button "Send" at bounding box center [377, 269] width 249 height 17
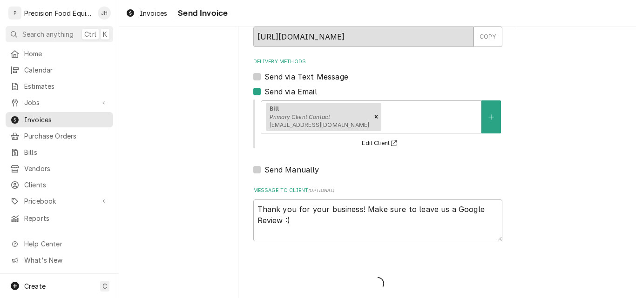
type textarea "x"
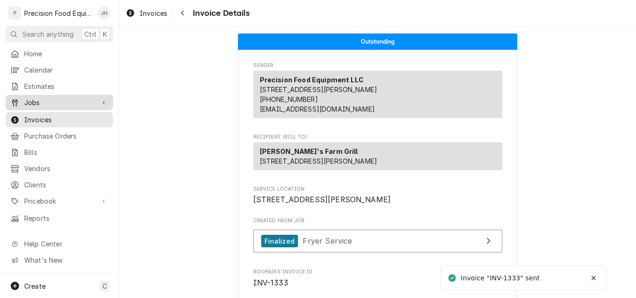
click at [27, 98] on span "Jobs" at bounding box center [59, 103] width 70 height 10
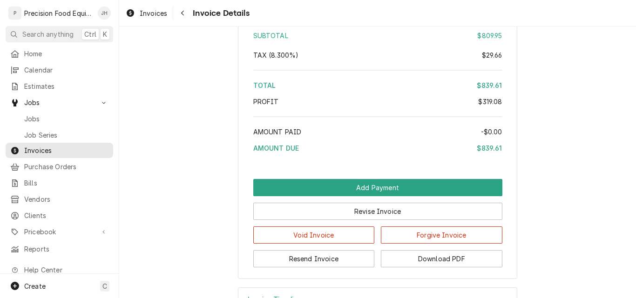
scroll to position [1337, 0]
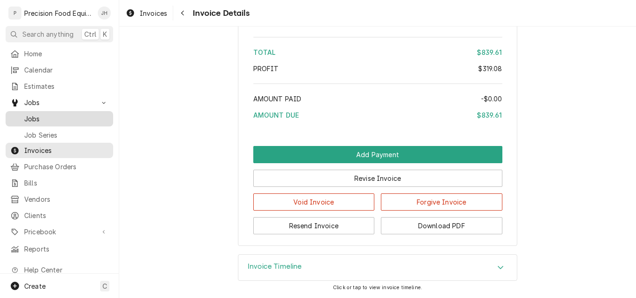
click at [42, 114] on span "Jobs" at bounding box center [66, 119] width 84 height 10
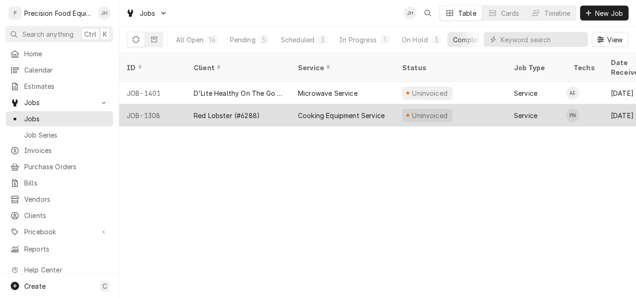
click at [362, 111] on div "Cooking Equipment Service" at bounding box center [341, 116] width 87 height 10
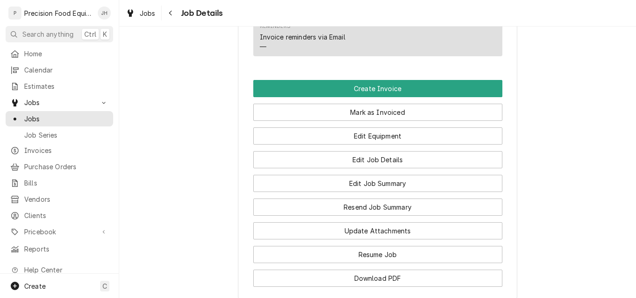
scroll to position [652, 0]
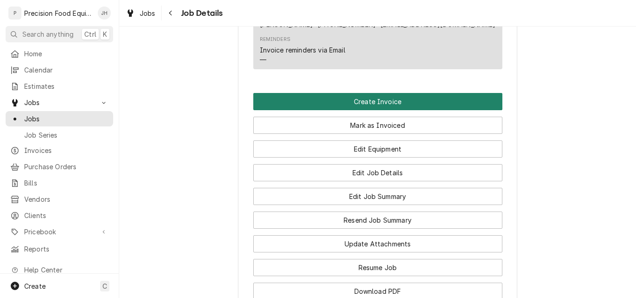
click at [373, 103] on button "Create Invoice" at bounding box center [377, 101] width 249 height 17
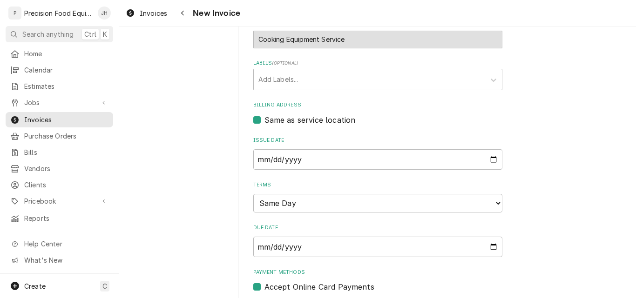
scroll to position [326, 0]
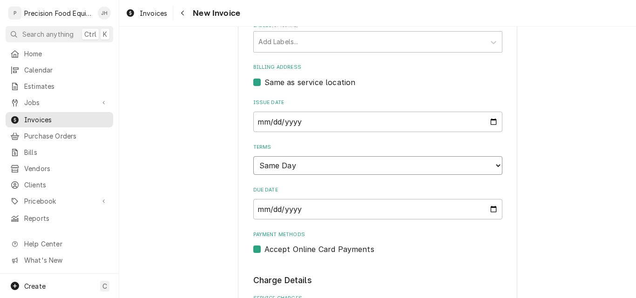
click at [343, 166] on select "Choose payment terms... Same Day Net 7 Net 14 Net 21 Net 30 Net 45 Net 60 Net 90" at bounding box center [377, 165] width 249 height 19
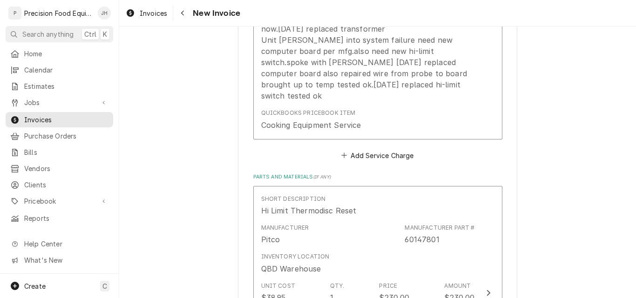
scroll to position [791, 0]
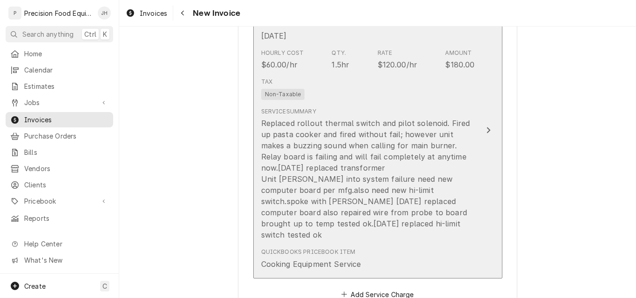
click at [374, 89] on div "Tax Non-Taxable" at bounding box center [368, 89] width 214 height 30
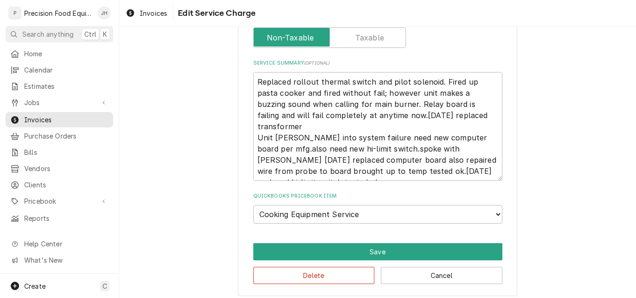
scroll to position [338, 0]
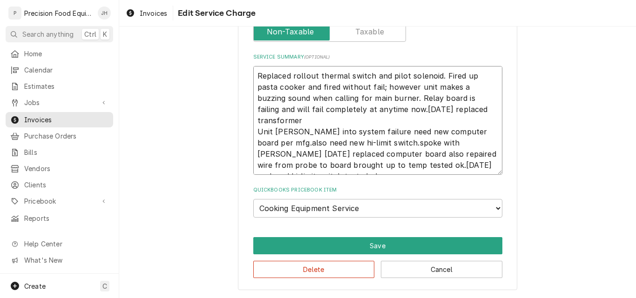
click at [419, 111] on textarea "Replaced rollout thermal switch and pilot solenoid. Fired up pasta cooker and f…" at bounding box center [377, 120] width 249 height 109
type textarea "x"
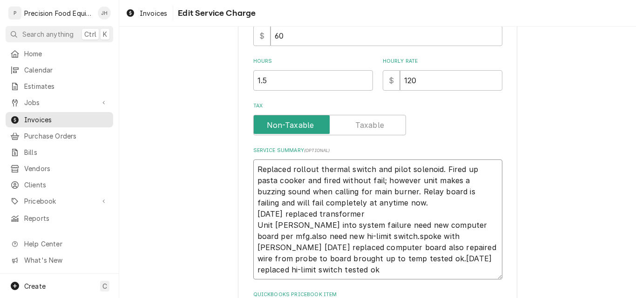
scroll to position [245, 0]
click at [443, 236] on textarea "Replaced rollout thermal switch and pilot solenoid. Fired up pasta cooker and f…" at bounding box center [377, 219] width 249 height 120
type textarea "Replaced rollout thermal switch and pilot solenoid. Fired up pasta cooker and f…"
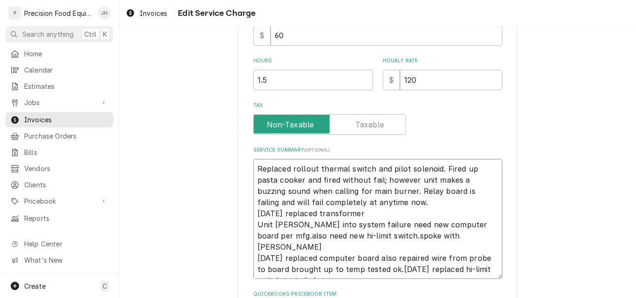
click at [385, 261] on textarea "Replaced rollout thermal switch and pilot solenoid. Fired up pasta cooker and f…" at bounding box center [377, 219] width 249 height 120
type textarea "x"
type textarea "Replaced rollout thermal switch and pilot solenoid. Fired up pasta cooker and f…"
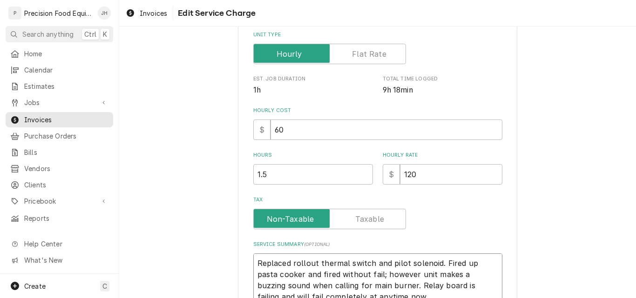
scroll to position [303, 0]
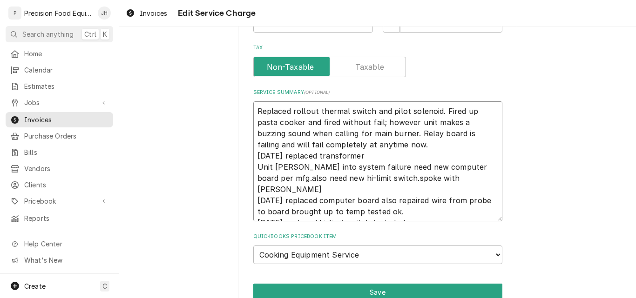
click at [255, 112] on textarea "Replaced rollout thermal switch and pilot solenoid. Fired up pasta cooker and f…" at bounding box center [377, 161] width 249 height 120
type textarea "x"
type textarea "0Replaced rollout thermal switch and pilot solenoid. Fired up pasta cooker and …"
type textarea "x"
type textarea "08Replaced rollout thermal switch and pilot solenoid. Fired up pasta cooker and…"
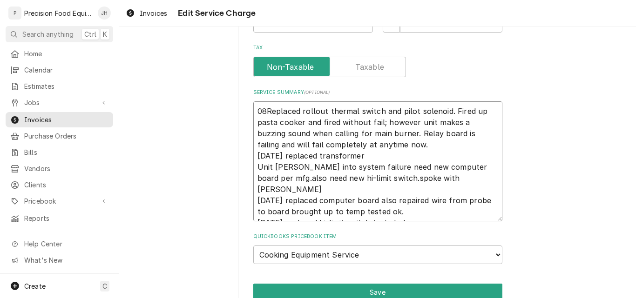
type textarea "x"
type textarea "08/Replaced rollout thermal switch and pilot solenoid. Fired up pasta cooker an…"
type textarea "x"
type textarea "08/.Replaced rollout thermal switch and pilot solenoid. Fired up pasta cooker a…"
type textarea "x"
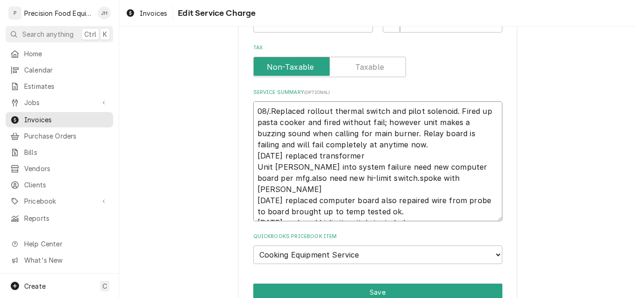
type textarea "08/Replaced rollout thermal switch and pilot solenoid. Fired up pasta cooker an…"
type textarea "x"
type textarea "08/0Replaced rollout thermal switch and pilot solenoid. Fired up pasta cooker a…"
type textarea "x"
type textarea "08/04Replaced rollout thermal switch and pilot solenoid. Fired up pasta cooker …"
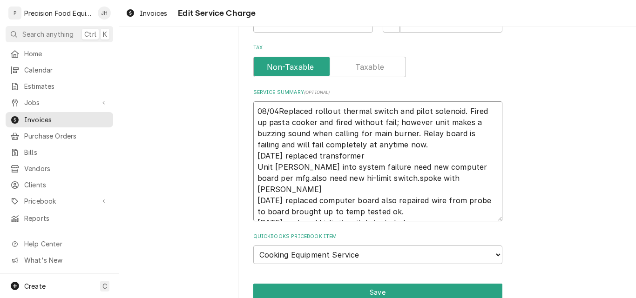
type textarea "x"
type textarea "08/04/Replaced rollout thermal switch and pilot solenoid. Fired up pasta cooker…"
type textarea "x"
type textarea "08/04/2Replaced rollout thermal switch and pilot solenoid. Fired up pasta cooke…"
type textarea "x"
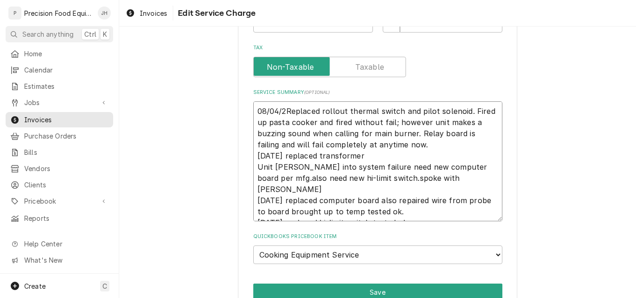
type textarea "08/04/25Replaced rollout thermal switch and pilot solenoid. Fired up pasta cook…"
type textarea "x"
type textarea "08/04/25 Replaced rollout thermal switch and pilot solenoid. Fired up pasta coo…"
type textarea "x"
type textarea "08/04/25 -Replaced rollout thermal switch and pilot solenoid. Fired up pasta co…"
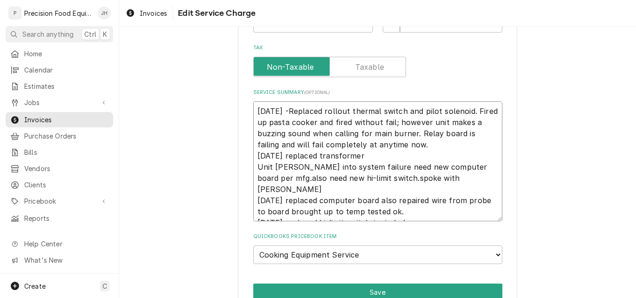
type textarea "x"
type textarea "08/04/25 - Replaced rollout thermal switch and pilot solenoid. Fired up pasta c…"
click at [281, 156] on textarea "08/04/25 - Replaced rollout thermal switch and pilot solenoid. Fired up pasta c…" at bounding box center [377, 161] width 249 height 120
type textarea "x"
type textarea "08/04/25 - Replaced rollout thermal switch and pilot solenoid. Fired up pasta c…"
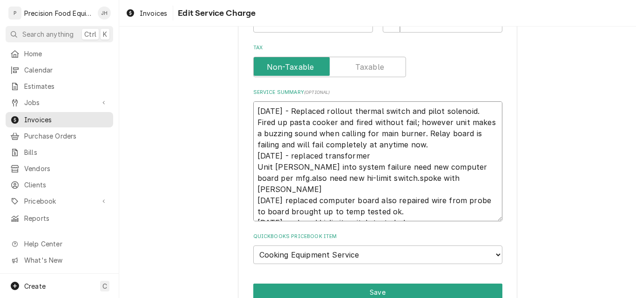
click at [365, 156] on textarea "08/04/25 - Replaced rollout thermal switch and pilot solenoid. Fired up pasta c…" at bounding box center [377, 161] width 249 height 120
type textarea "x"
type textarea "08/04/25 - Replaced rollout thermal switch and pilot solenoid. Fired up pasta c…"
type textarea "x"
type textarea "08/04/25 - Replaced rollout thermal switch and pilot solenoid. Fired up pasta c…"
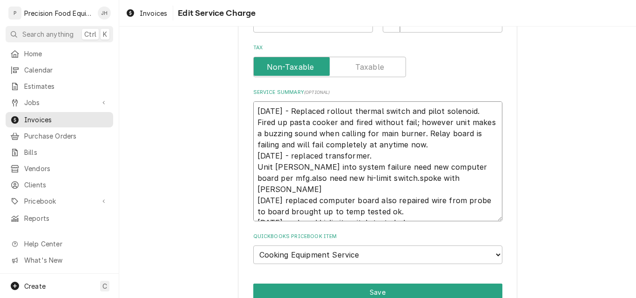
type textarea "x"
type textarea "08/04/25 - Replaced rollout thermal switch and pilot solenoid. Fired up pasta c…"
type textarea "x"
type textarea "08/04/25 - Replaced rollout thermal switch and pilot solenoid. Fired up pasta c…"
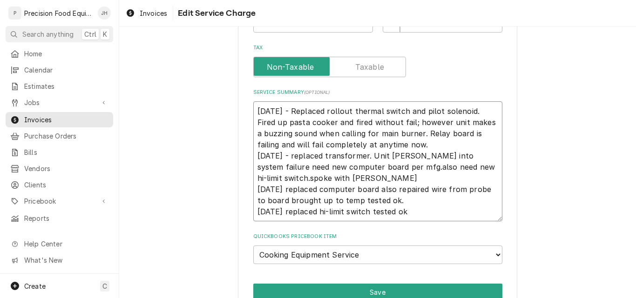
type textarea "x"
type textarea "08/04/25 - Replaced rollout thermal switch and pilot solenoid. Fired up pasta c…"
type textarea "x"
type textarea "08/04/25 - Replaced rollout thermal switch and pilot solenoid. Fired up pasta c…"
click at [472, 156] on textarea "08/04/25 - Replaced rollout thermal switch and pilot solenoid. Fired up pasta c…" at bounding box center [377, 161] width 249 height 120
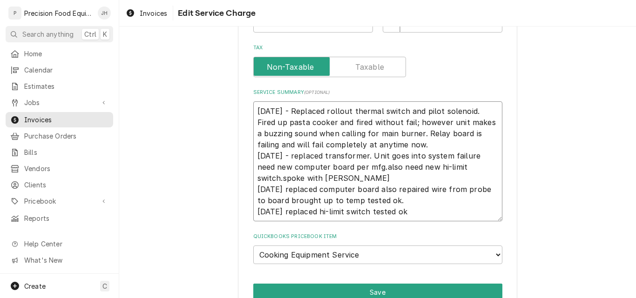
type textarea "x"
type textarea "08/04/25 - Replaced rollout thermal switch and pilot solenoid. Fired up pasta c…"
click at [362, 168] on textarea "08/04/25 - Replaced rollout thermal switch and pilot solenoid. Fired up pasta c…" at bounding box center [377, 161] width 249 height 120
type textarea "x"
type textarea "08/04/25 - Replaced rollout thermal switch and pilot solenoid. Fired up pasta c…"
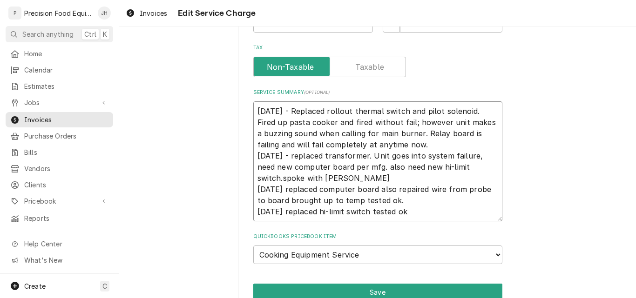
type textarea "x"
type textarea "08/04/25 - Replaced rollout thermal switch and pilot solenoid. Fired up pasta c…"
type textarea "x"
type textarea "08/04/25 - Replaced rollout thermal switch and pilot solenoid. Fired up pasta c…"
type textarea "x"
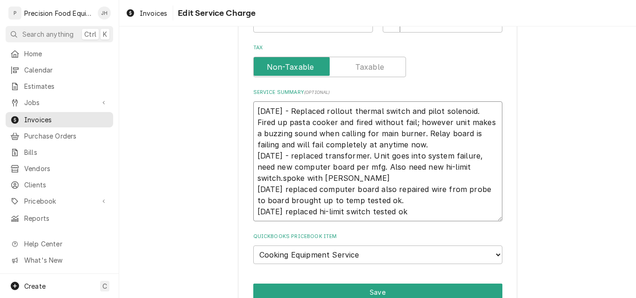
type textarea "08/04/25 - Replaced rollout thermal switch and pilot solenoid. Fired up pasta c…"
type textarea "x"
type textarea "08/04/25 - Replaced rollout thermal switch and pilot solenoid. Fired up pasta c…"
type textarea "x"
type textarea "08/04/25 - Replaced rollout thermal switch and pilot solenoid. Fired up pasta c…"
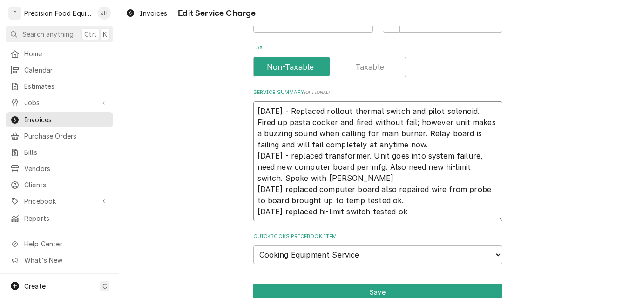
type textarea "x"
type textarea "08/04/25 - Replaced rollout thermal switch and pilot solenoid. Fired up pasta c…"
type textarea "x"
type textarea "08/04/25 - Replaced rollout thermal switch and pilot solenoid. Fired up pasta c…"
type textarea "x"
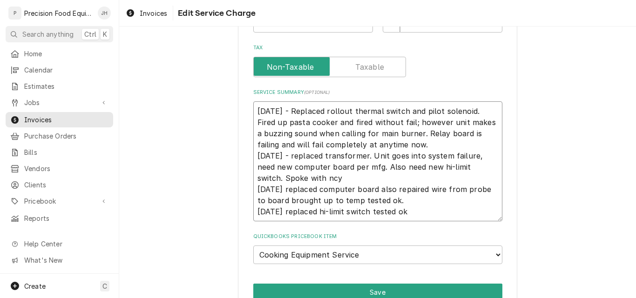
type textarea "08/04/25 - Replaced rollout thermal switch and pilot solenoid. Fired up pasta c…"
type textarea "x"
type textarea "08/04/25 - Replaced rollout thermal switch and pilot solenoid. Fired up pasta c…"
type textarea "x"
type textarea "08/04/25 - Replaced rollout thermal switch and pilot solenoid. Fired up pasta c…"
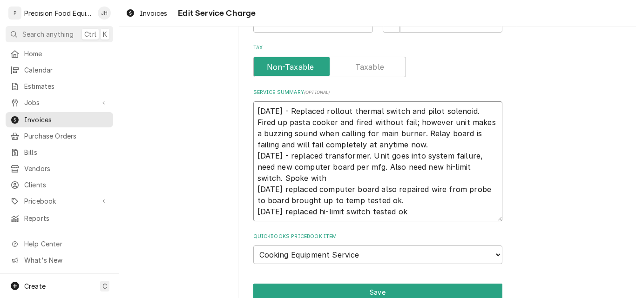
type textarea "x"
type textarea "08/04/25 - Replaced rollout thermal switch and pilot solenoid. Fired up pasta c…"
type textarea "x"
type textarea "08/04/25 - Replaced rollout thermal switch and pilot solenoid. Fired up pasta c…"
type textarea "x"
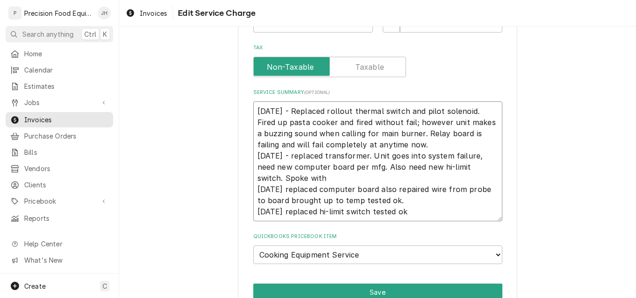
type textarea "08/04/25 - Replaced rollout thermal switch and pilot solenoid. Fired up pasta c…"
type textarea "x"
type textarea "08/04/25 - Replaced rollout thermal switch and pilot solenoid. Fired up pasta c…"
type textarea "x"
type textarea "08/04/25 - Replaced rollout thermal switch and pilot solenoid. Fired up pasta c…"
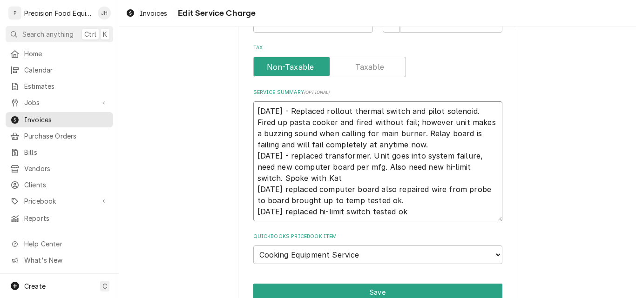
type textarea "x"
type textarea "08/04/25 - Replaced rollout thermal switch and pilot solenoid. Fired up pasta c…"
type textarea "x"
type textarea "08/04/25 - Replaced rollout thermal switch and pilot solenoid. Fired up pasta c…"
type textarea "x"
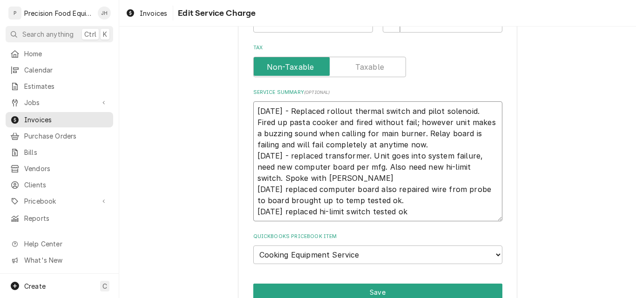
type textarea "08/04/25 - Replaced rollout thermal switch and pilot solenoid. Fired up pasta c…"
type textarea "x"
type textarea "08/04/25 - Replaced rollout thermal switch and pilot solenoid. Fired up pasta c…"
type textarea "x"
type textarea "08/04/25 - Replaced rollout thermal switch and pilot solenoid. Fired up pasta c…"
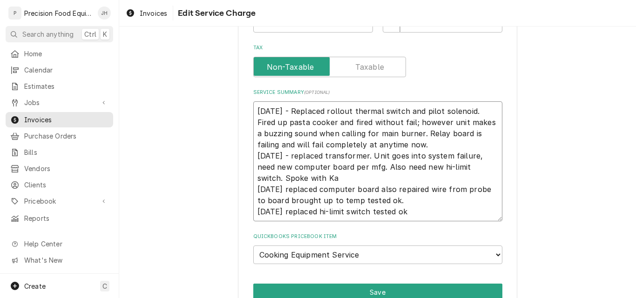
type textarea "x"
type textarea "08/04/25 - Replaced rollout thermal switch and pilot solenoid. Fired up pasta c…"
type textarea "x"
type textarea "08/04/25 - Replaced rollout thermal switch and pilot solenoid. Fired up pasta c…"
type textarea "x"
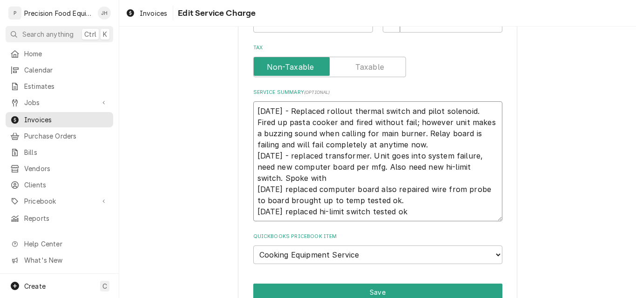
type textarea "08/04/25 - Replaced rollout thermal switch and pilot solenoid. Fired up pasta c…"
type textarea "x"
type textarea "08/04/25 - Replaced rollout thermal switch and pilot solenoid. Fired up pasta c…"
type textarea "x"
type textarea "08/04/25 - Replaced rollout thermal switch and pilot solenoid. Fired up pasta c…"
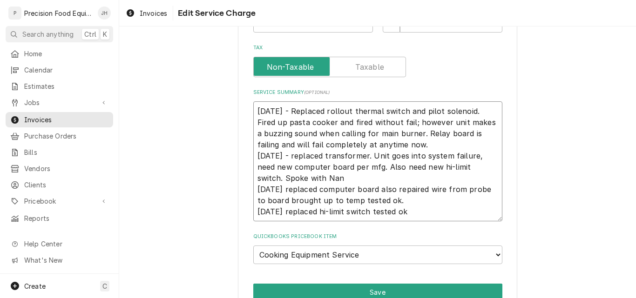
type textarea "x"
type textarea "08/04/25 - Replaced rollout thermal switch and pilot solenoid. Fired up pasta c…"
type textarea "x"
type textarea "08/04/25 - Replaced rollout thermal switch and pilot solenoid. Fired up pasta c…"
click at [283, 189] on textarea "08/04/25 - Replaced rollout thermal switch and pilot solenoid. Fired up pasta c…" at bounding box center [377, 161] width 249 height 120
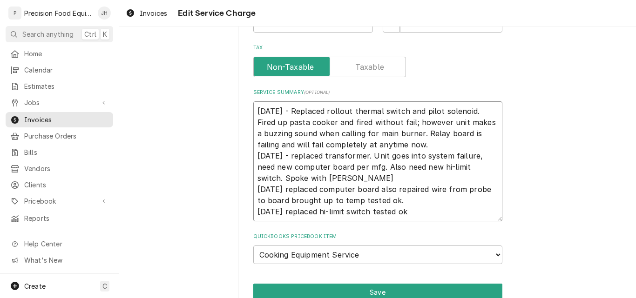
type textarea "x"
type textarea "08/04/25 - Replaced rollout thermal switch and pilot solenoid. Fired up pasta c…"
type textarea "x"
type textarea "08/04/25 - Replaced rollout thermal switch and pilot solenoid. Fired up pasta c…"
type textarea "x"
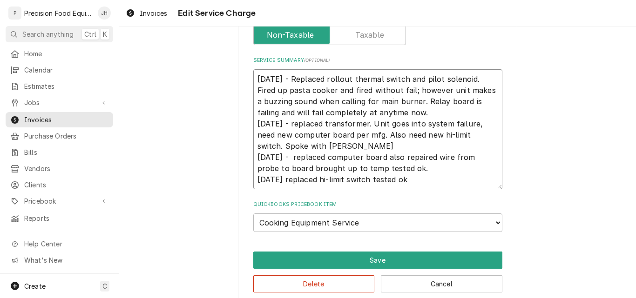
scroll to position [349, 0]
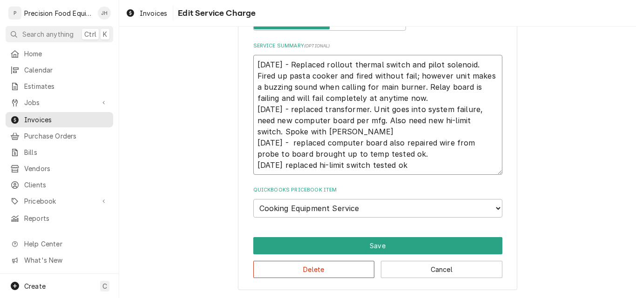
click at [286, 165] on textarea "08/04/25 - Replaced rollout thermal switch and pilot solenoid. Fired up pasta c…" at bounding box center [377, 115] width 249 height 120
click at [286, 166] on textarea "08/04/25 - Replaced rollout thermal switch and pilot solenoid. Fired up pasta c…" at bounding box center [377, 115] width 249 height 120
type textarea "08/04/25 - Replaced rollout thermal switch and pilot solenoid. Fired up pasta c…"
type textarea "x"
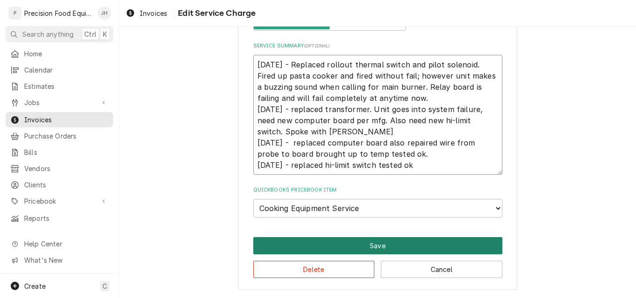
type textarea "08/04/25 - Replaced rollout thermal switch and pilot solenoid. Fired up pasta c…"
click at [376, 247] on button "Save" at bounding box center [377, 245] width 249 height 17
type textarea "x"
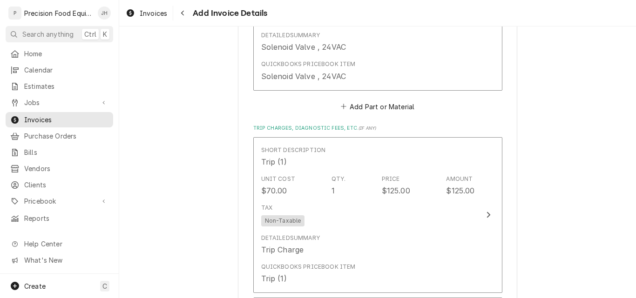
scroll to position [1991, 0]
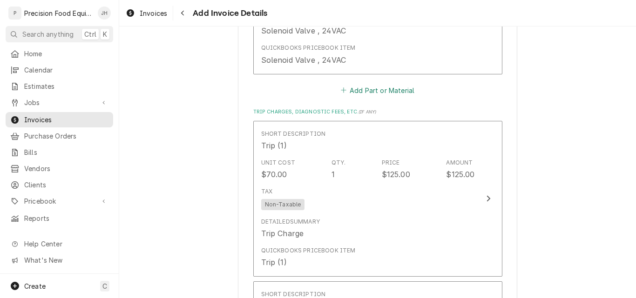
click at [387, 91] on button "Add Part or Material" at bounding box center [377, 90] width 77 height 13
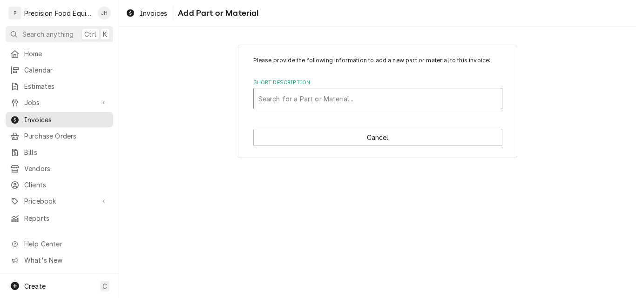
click at [284, 92] on div "Short Description" at bounding box center [377, 98] width 239 height 17
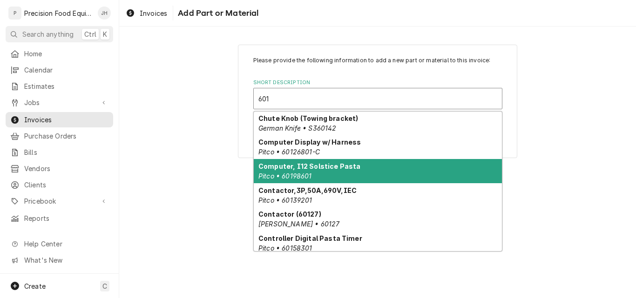
scroll to position [208, 0]
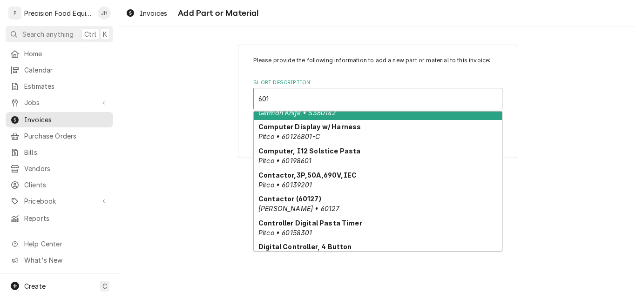
click at [258, 100] on input "601" at bounding box center [264, 98] width 13 height 15
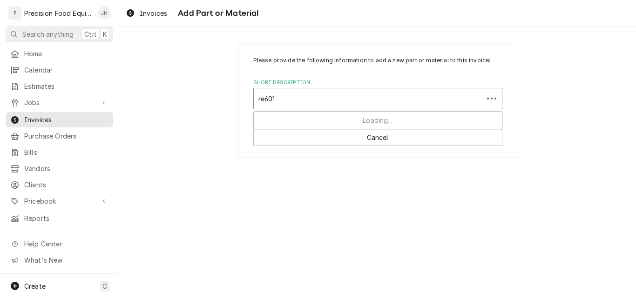
scroll to position [0, 0]
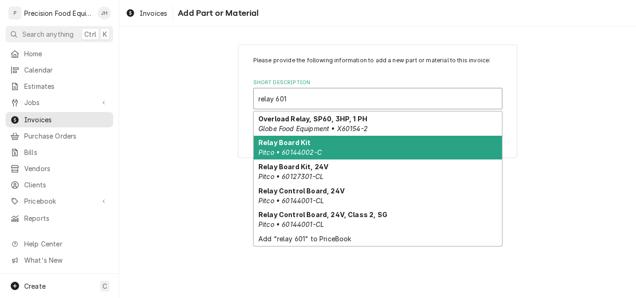
type input "relay 601"
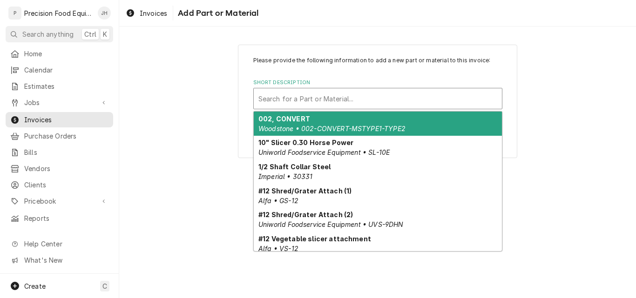
click at [341, 93] on div "Short Description" at bounding box center [377, 98] width 239 height 17
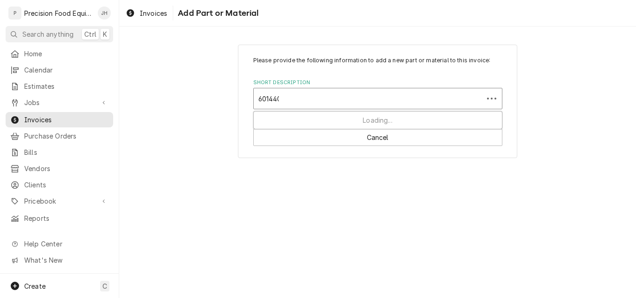
type input "6014400"
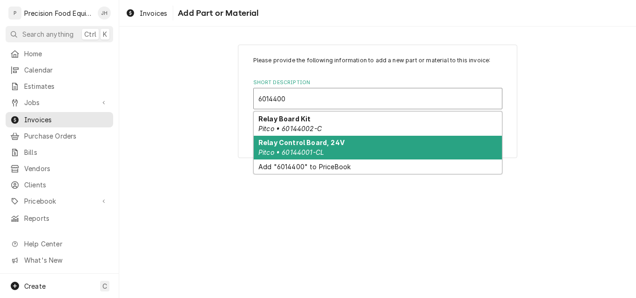
click at [315, 154] on em "Pitco • 60144001-CL" at bounding box center [291, 153] width 66 height 8
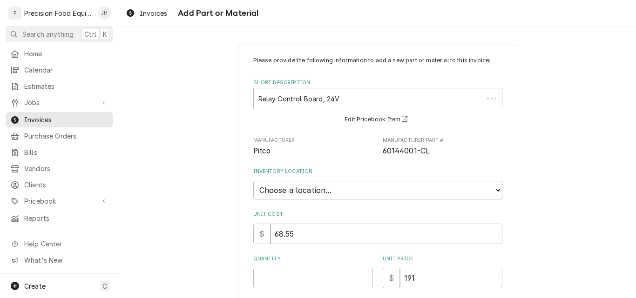
type textarea "x"
click at [343, 188] on select "Choose a location... QBD Warehouse" at bounding box center [377, 190] width 249 height 19
select select "417"
click at [253, 181] on select "Choose a location... QBD Warehouse" at bounding box center [377, 190] width 249 height 19
type textarea "x"
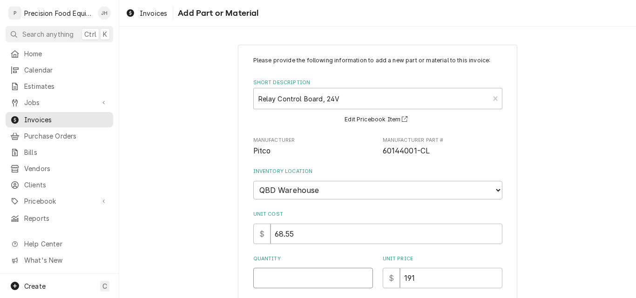
click at [307, 279] on input "Quantity" at bounding box center [313, 278] width 120 height 20
type input "1"
type textarea "x"
type input "1"
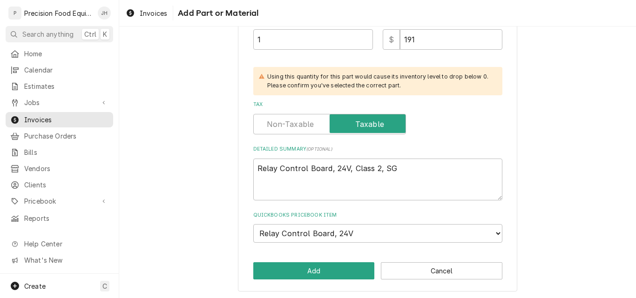
scroll to position [240, 0]
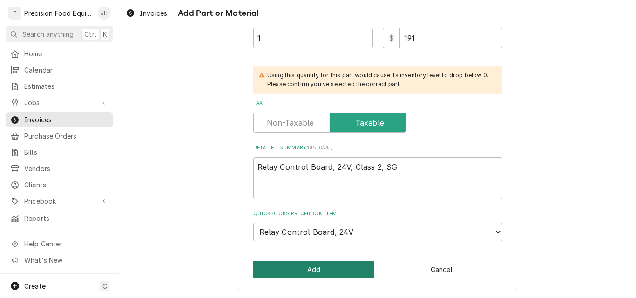
click at [292, 269] on button "Add" at bounding box center [314, 269] width 122 height 17
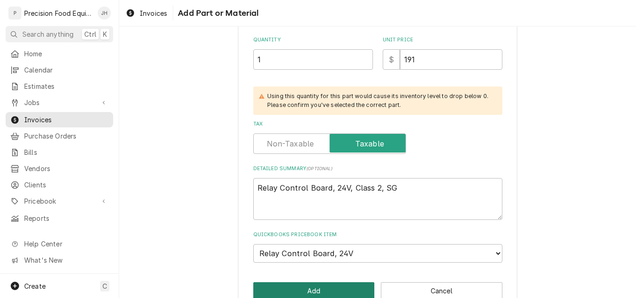
scroll to position [262, 0]
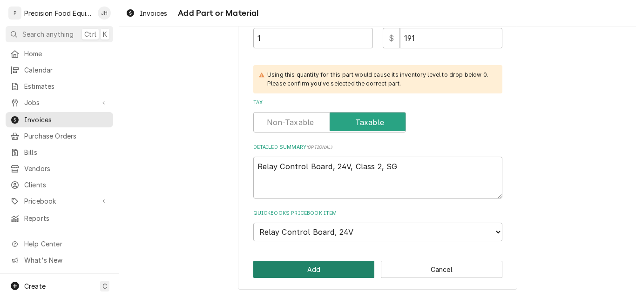
click at [308, 269] on button "Add" at bounding box center [314, 269] width 122 height 17
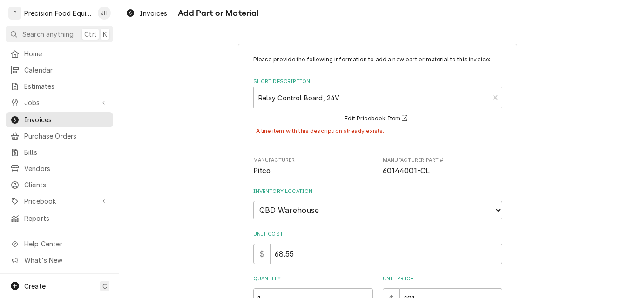
scroll to position [0, 0]
click at [565, 127] on div "Please provide the following information to add a new part or material to this …" at bounding box center [377, 298] width 517 height 524
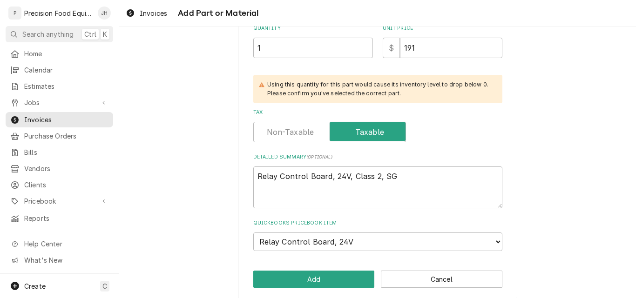
scroll to position [262, 0]
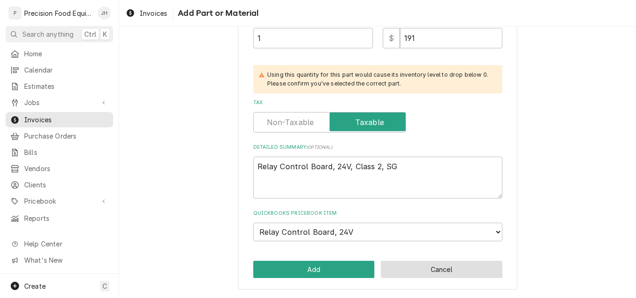
click at [442, 270] on button "Cancel" at bounding box center [442, 269] width 122 height 17
type textarea "x"
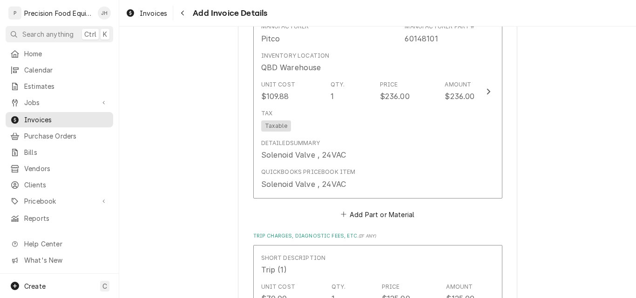
scroll to position [1933, 0]
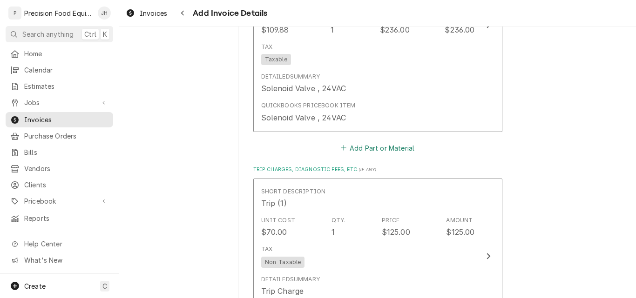
click at [401, 146] on button "Add Part or Material" at bounding box center [377, 148] width 77 height 13
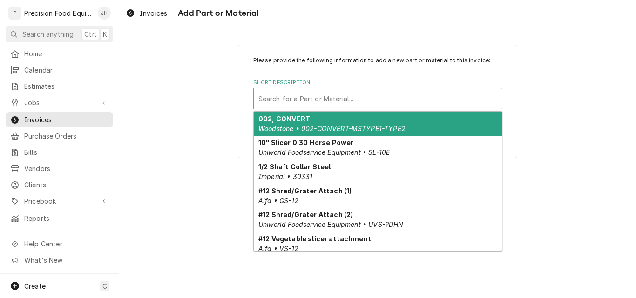
click at [315, 103] on div "Short Description" at bounding box center [377, 98] width 239 height 17
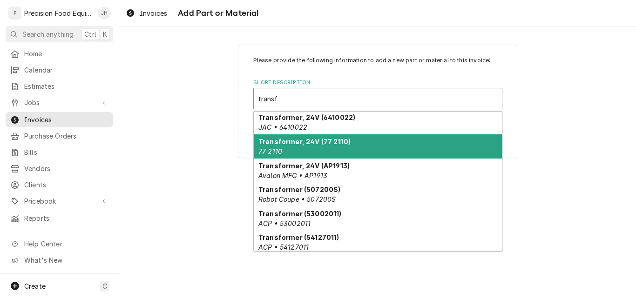
scroll to position [255, 0]
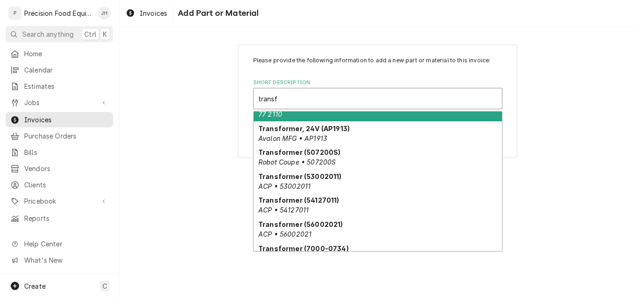
drag, startPoint x: 259, startPoint y: 99, endPoint x: 307, endPoint y: 101, distance: 48.5
click at [259, 100] on input "transf" at bounding box center [268, 98] width 21 height 15
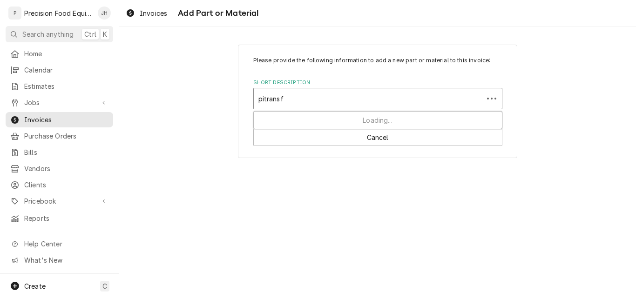
scroll to position [0, 0]
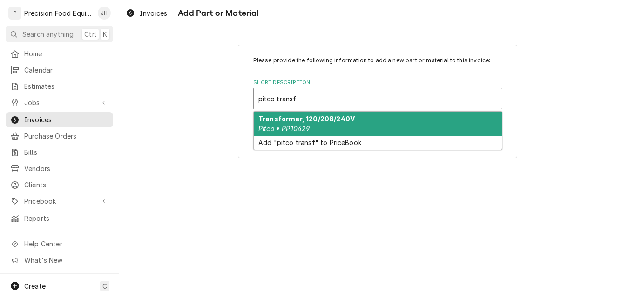
type input "pitco transf"
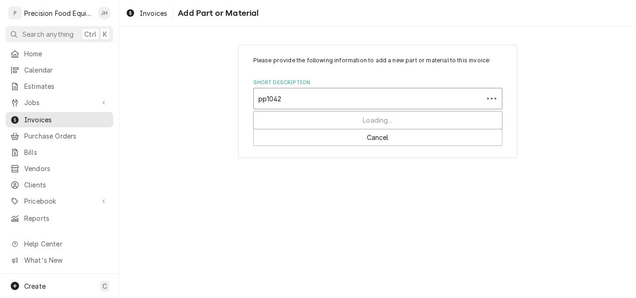
type input "pp10429"
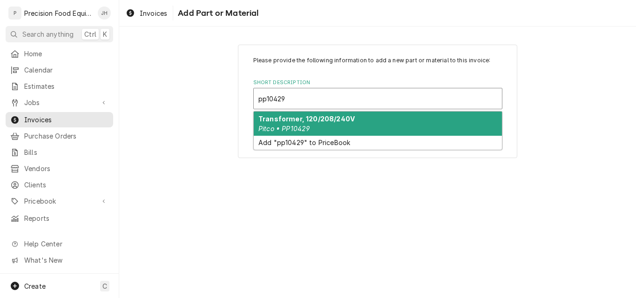
click at [386, 126] on div "Transformer, 120/208/240V Pitco • PP10429" at bounding box center [378, 124] width 248 height 24
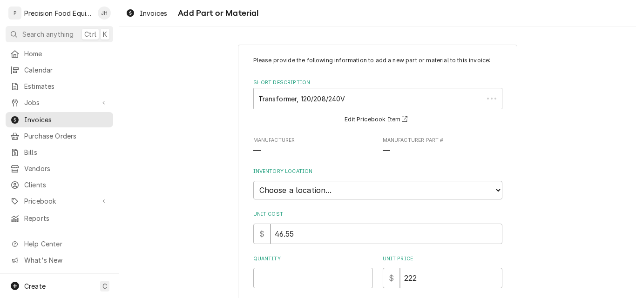
type textarea "x"
click at [308, 193] on select "Choose a location... QBD Warehouse" at bounding box center [377, 190] width 249 height 19
select select "417"
click at [253, 181] on select "Choose a location... QBD Warehouse" at bounding box center [377, 190] width 249 height 19
type textarea "x"
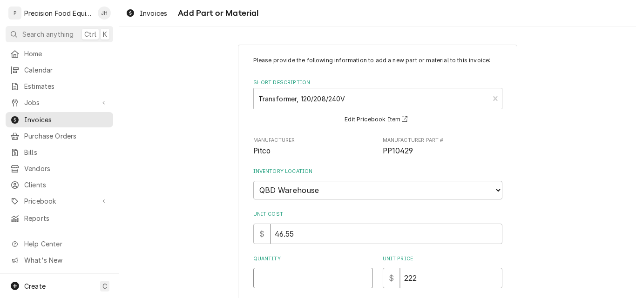
click at [293, 278] on input "Quantity" at bounding box center [313, 278] width 120 height 20
type input "1"
type textarea "x"
type input "1"
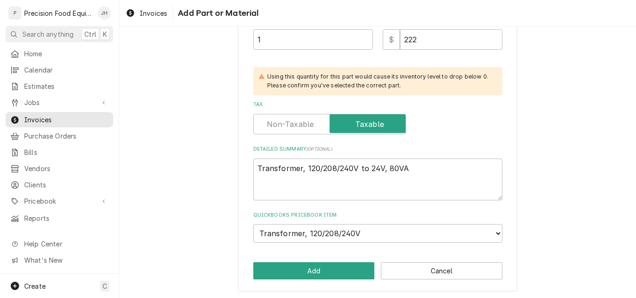
scroll to position [240, 0]
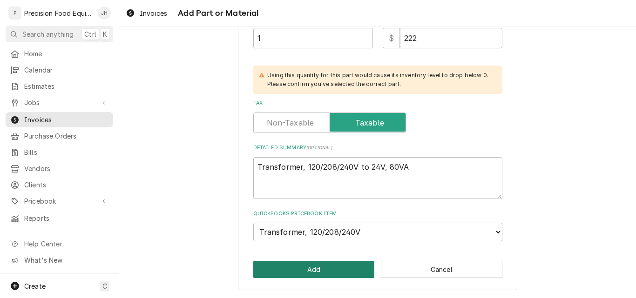
click at [308, 268] on button "Add" at bounding box center [314, 269] width 122 height 17
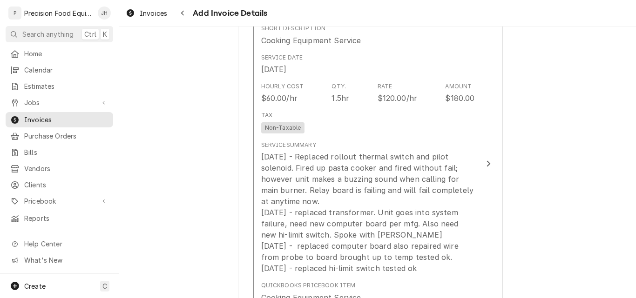
scroll to position [572, 0]
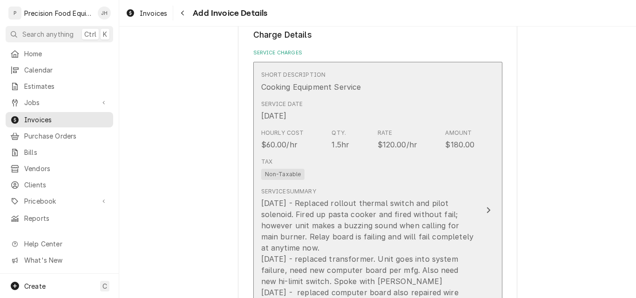
click at [397, 168] on div "Tax Non-Taxable" at bounding box center [368, 169] width 214 height 30
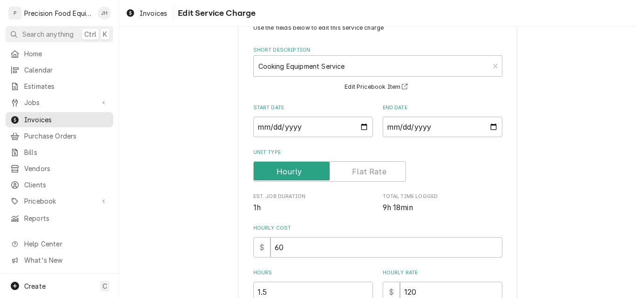
scroll to position [93, 0]
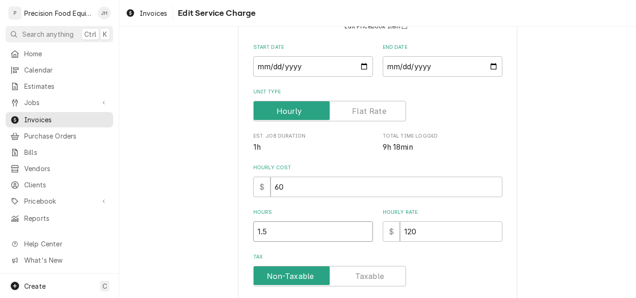
drag, startPoint x: 276, startPoint y: 239, endPoint x: 181, endPoint y: 240, distance: 95.0
click at [182, 240] on div "Use the fields below to edit this service charge Short Description Cooking Equi…" at bounding box center [377, 248] width 517 height 611
type textarea "x"
type input "4"
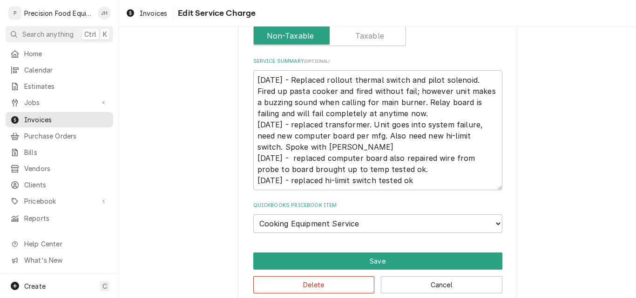
scroll to position [349, 0]
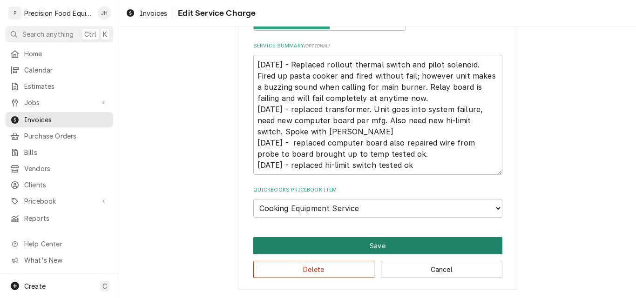
click at [385, 249] on button "Save" at bounding box center [377, 245] width 249 height 17
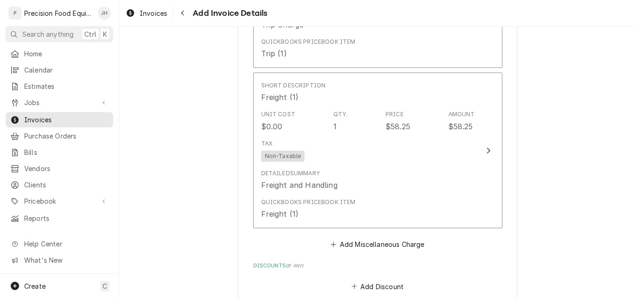
scroll to position [2423, 0]
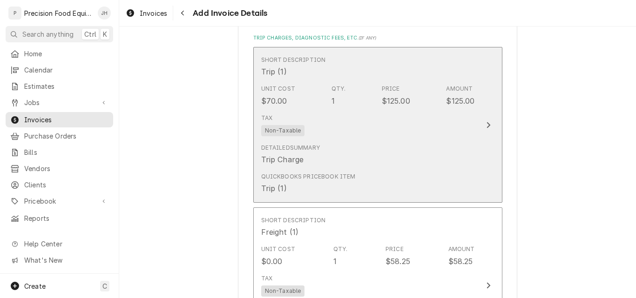
click at [382, 138] on div "Tax Non-Taxable" at bounding box center [368, 125] width 214 height 30
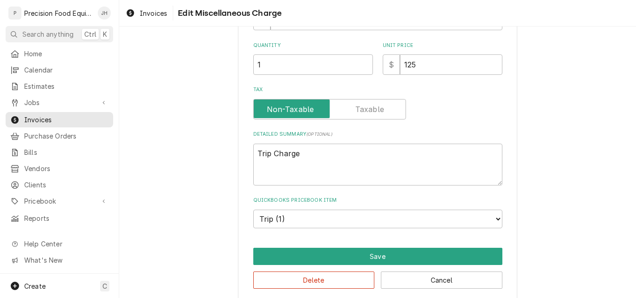
scroll to position [150, 0]
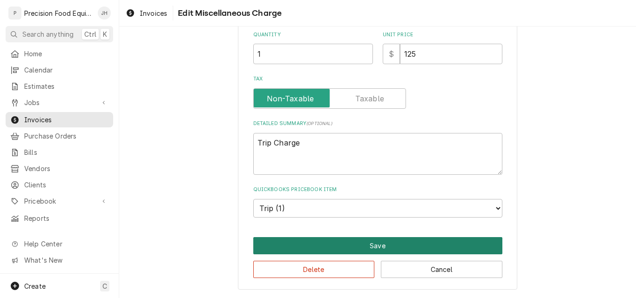
click at [355, 244] on button "Save" at bounding box center [377, 245] width 249 height 17
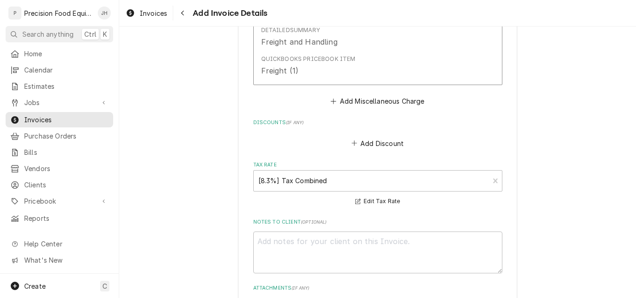
scroll to position [2775, 0]
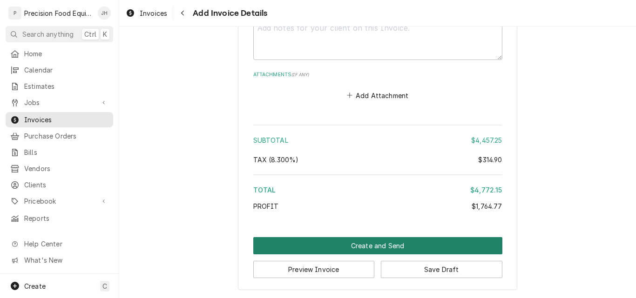
click at [373, 247] on button "Create and Send" at bounding box center [377, 245] width 249 height 17
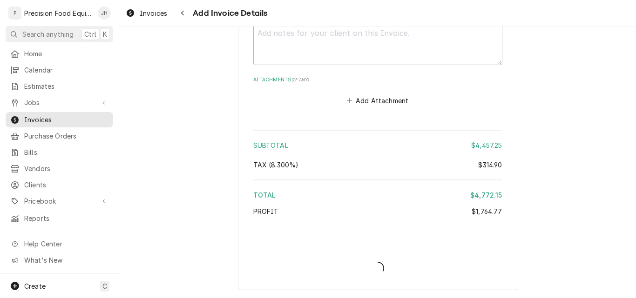
scroll to position [2770, 0]
type textarea "x"
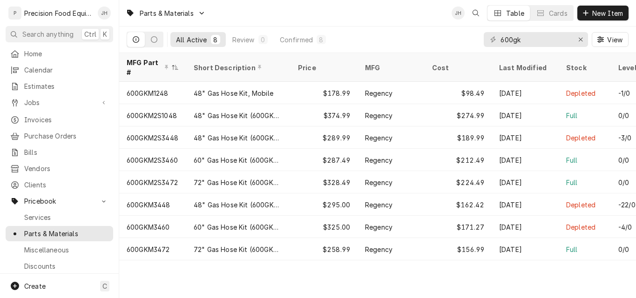
drag, startPoint x: 524, startPoint y: 43, endPoint x: 445, endPoint y: 43, distance: 78.7
click at [445, 43] on div "All Active 8 Review 0 Confirmed 8 600gk View" at bounding box center [378, 40] width 502 height 26
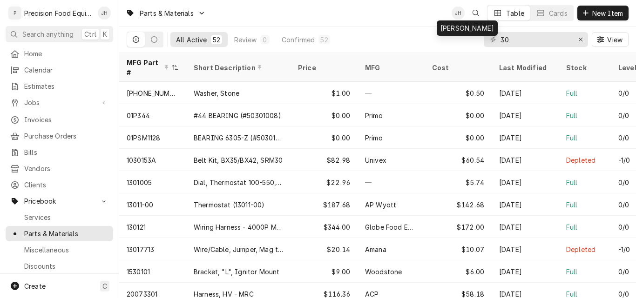
type input "3"
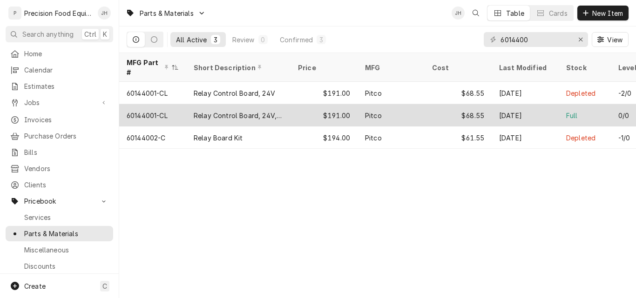
type input "6014400"
click at [285, 104] on div "Relay Control Board, 24V, Class 2, SG" at bounding box center [238, 115] width 104 height 22
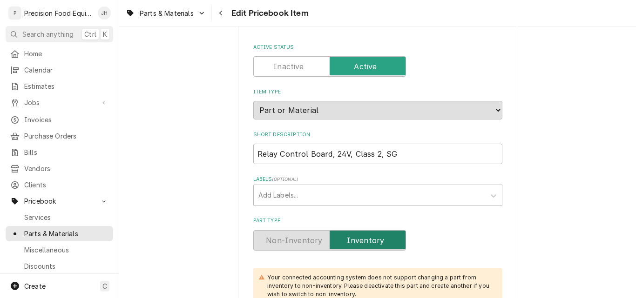
scroll to position [140, 0]
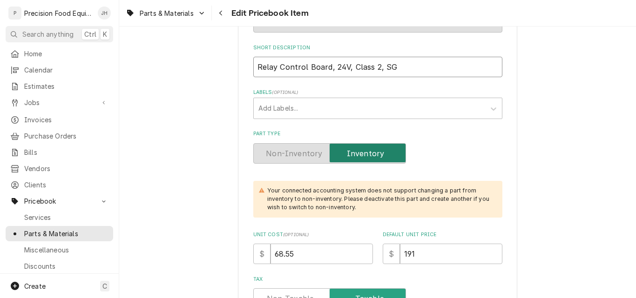
drag, startPoint x: 390, startPoint y: 68, endPoint x: 242, endPoint y: 69, distance: 148.0
paste input "2706 E. University Dr. Suite #11, Mesa, AZ 85213"
type textarea "x"
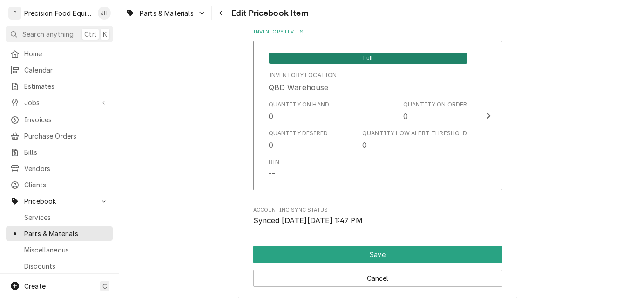
scroll to position [1016, 0]
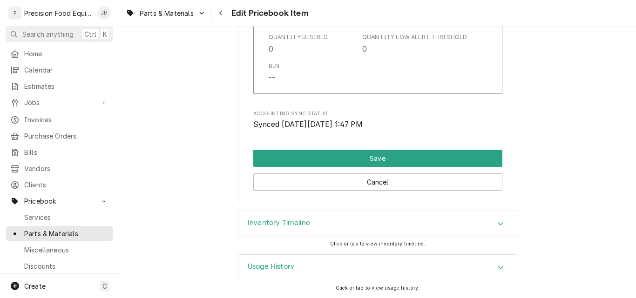
type input "2706 E. University Dr. Suite #11, Mesa, AZ 85213"
click at [330, 223] on div "Inventory Timeline" at bounding box center [377, 224] width 278 height 26
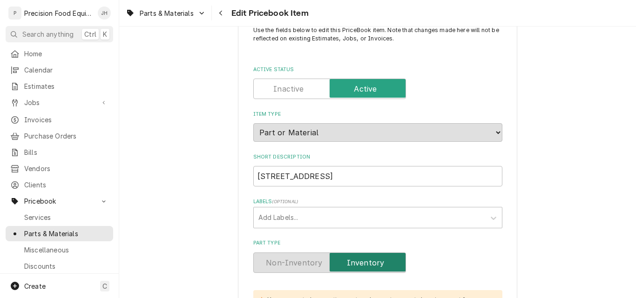
scroll to position [47, 0]
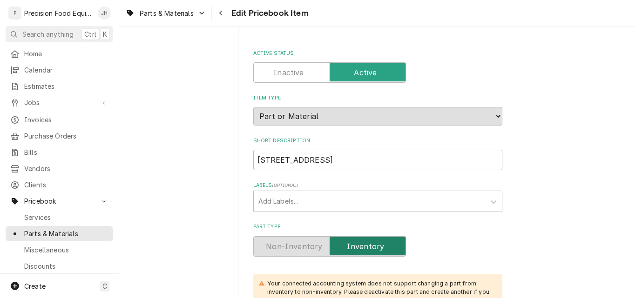
click at [282, 71] on label "Active Status" at bounding box center [329, 72] width 153 height 20
click at [282, 71] on input "Active Status" at bounding box center [329, 72] width 144 height 20
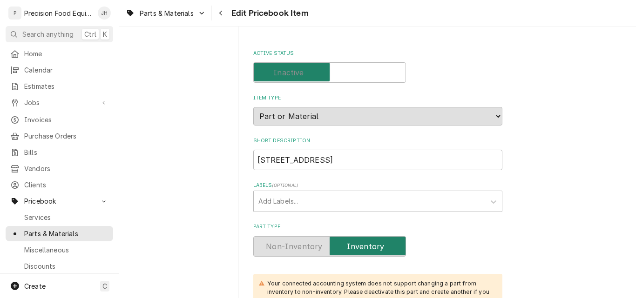
checkbox input "false"
type textarea "x"
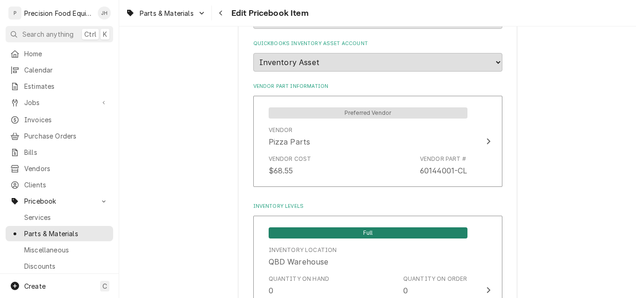
scroll to position [978, 0]
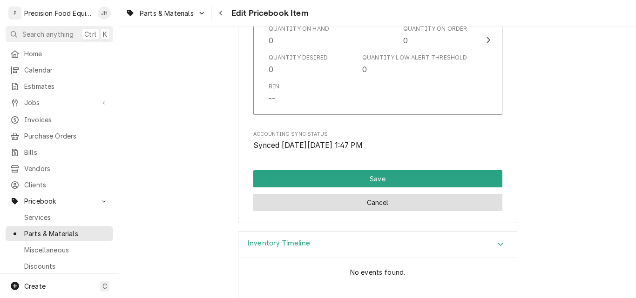
click at [359, 204] on button "Cancel" at bounding box center [377, 202] width 249 height 17
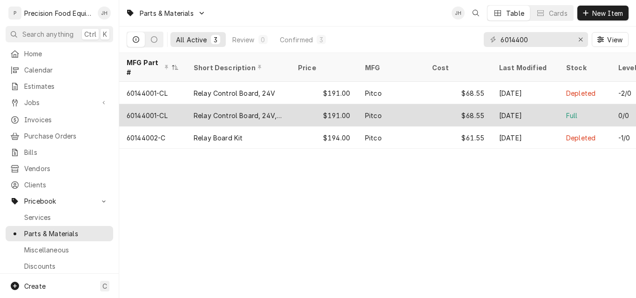
click at [236, 111] on div "Relay Control Board, 24V, Class 2, SG" at bounding box center [238, 116] width 89 height 10
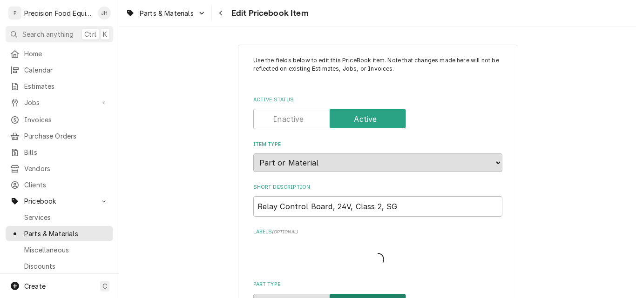
type textarea "x"
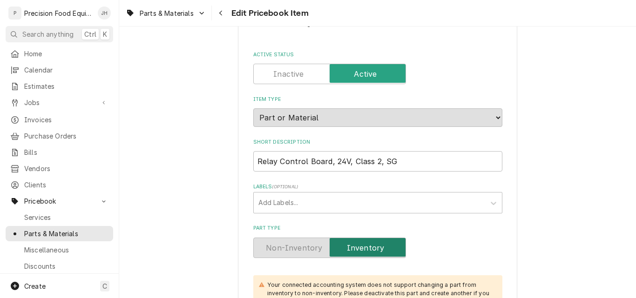
scroll to position [140, 0]
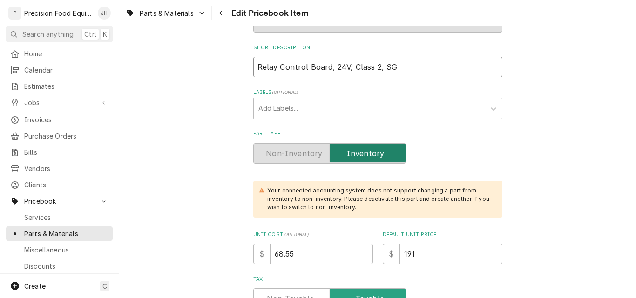
drag, startPoint x: 394, startPoint y: 68, endPoint x: 210, endPoint y: 64, distance: 183.9
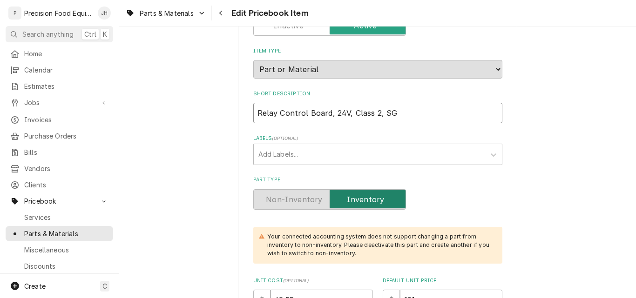
scroll to position [0, 0]
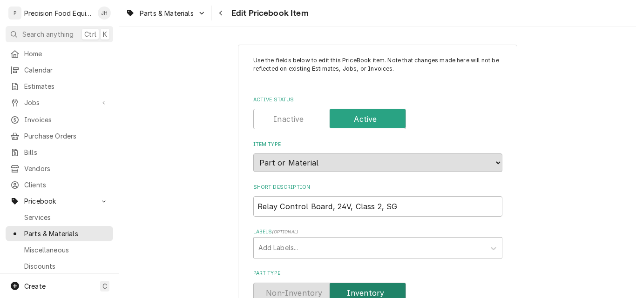
click at [295, 114] on label "Active Status" at bounding box center [329, 119] width 153 height 20
click at [295, 114] on input "Active Status" at bounding box center [329, 119] width 144 height 20
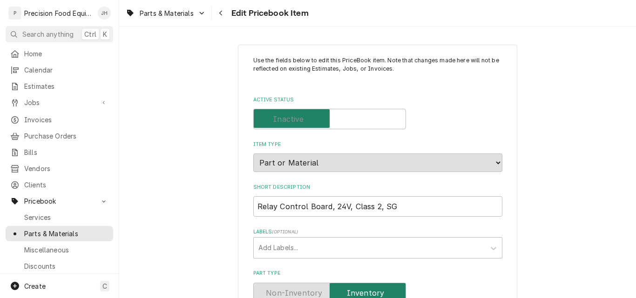
checkbox input "false"
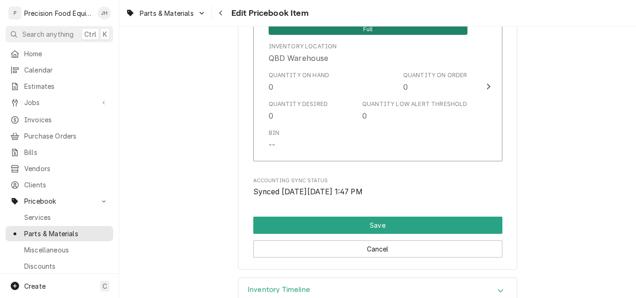
scroll to position [999, 0]
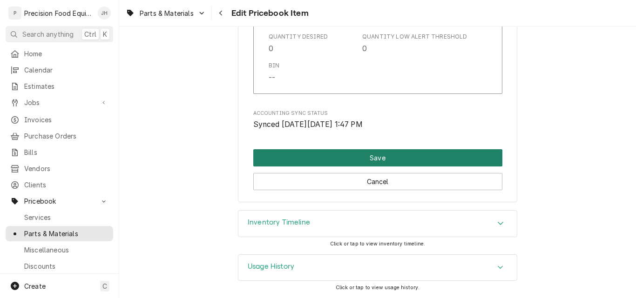
click at [370, 158] on button "Save" at bounding box center [377, 157] width 249 height 17
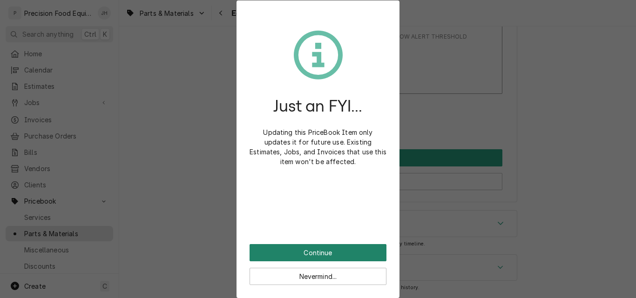
click at [329, 251] on button "Continue" at bounding box center [318, 252] width 137 height 17
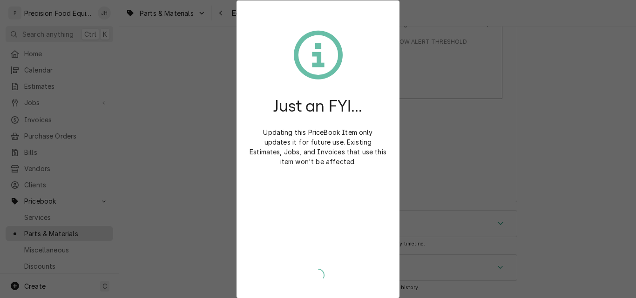
scroll to position [993, 0]
type textarea "x"
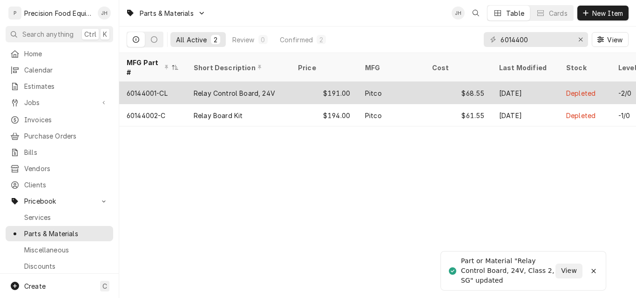
click at [246, 88] on div "Relay Control Board, 24V" at bounding box center [234, 93] width 81 height 10
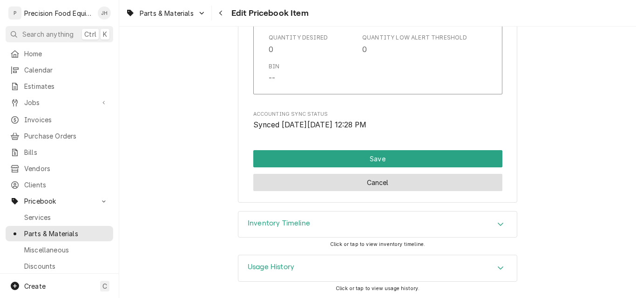
scroll to position [1016, 0]
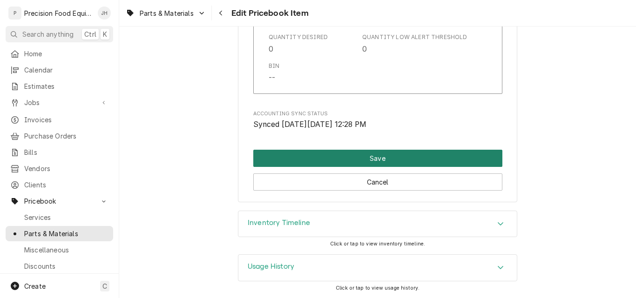
click at [371, 157] on button "Save" at bounding box center [377, 158] width 249 height 17
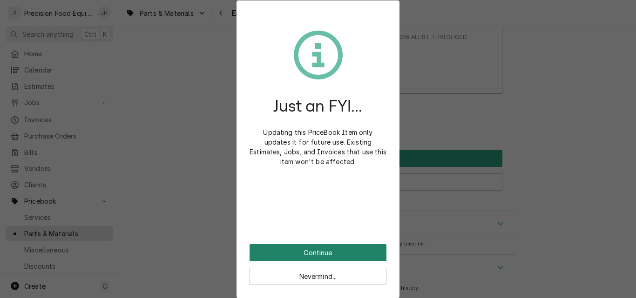
click at [312, 252] on button "Continue" at bounding box center [318, 252] width 137 height 17
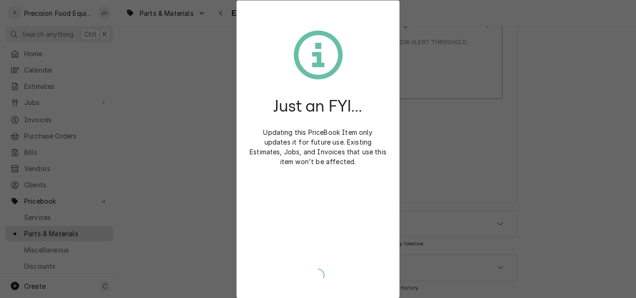
type textarea "x"
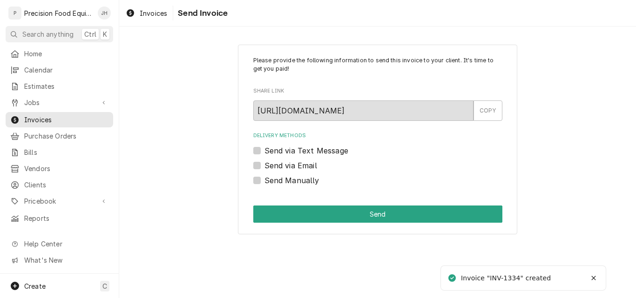
click at [311, 169] on label "Send via Email" at bounding box center [290, 165] width 53 height 11
click at [311, 169] on input "Send via Email" at bounding box center [388, 170] width 249 height 20
checkbox input "true"
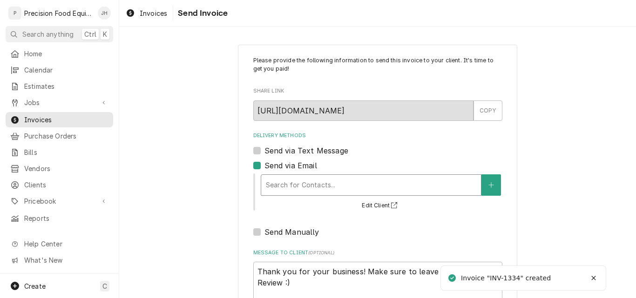
click at [299, 179] on div "Delivery Methods" at bounding box center [371, 185] width 210 height 17
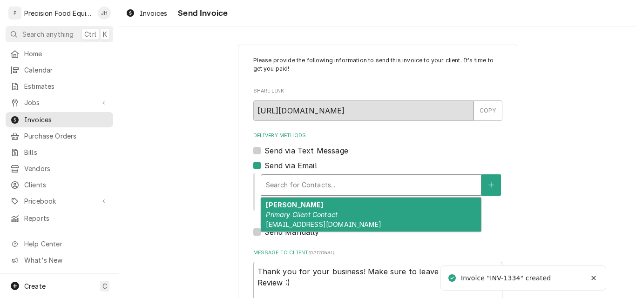
click at [302, 208] on div "Kathy Primary Client Contact kfayaziazad@redlobster.com" at bounding box center [371, 215] width 220 height 34
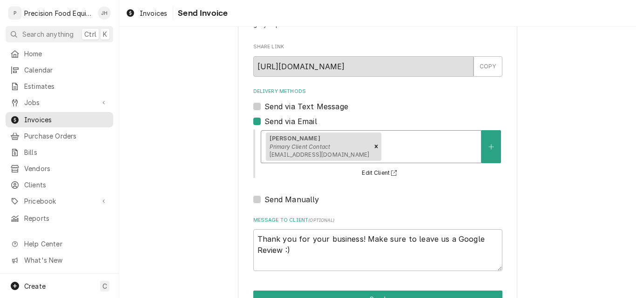
scroll to position [74, 0]
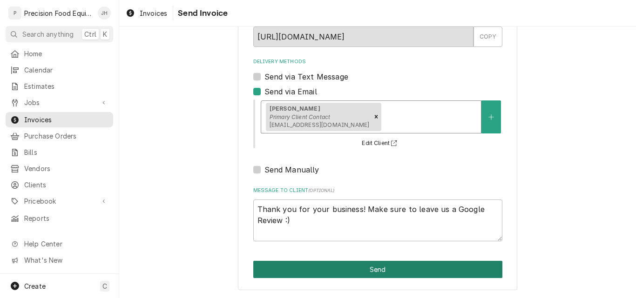
click at [409, 275] on button "Send" at bounding box center [377, 269] width 249 height 17
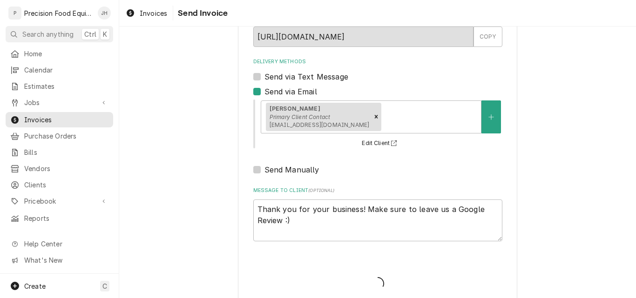
type textarea "x"
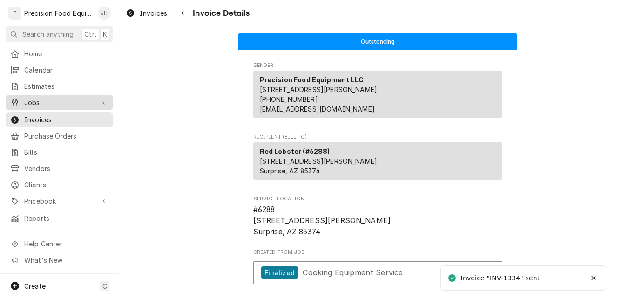
click at [45, 101] on span "Jobs" at bounding box center [59, 103] width 70 height 10
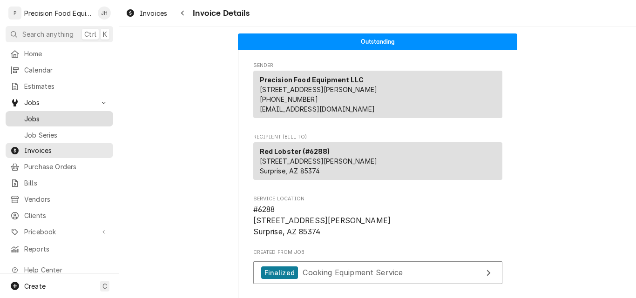
click at [69, 115] on span "Jobs" at bounding box center [66, 119] width 84 height 10
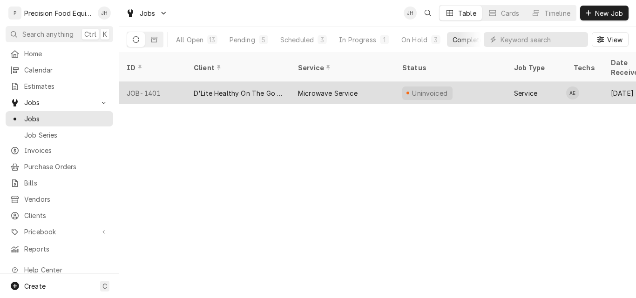
click at [298, 82] on div "Microwave Service" at bounding box center [342, 93] width 104 height 22
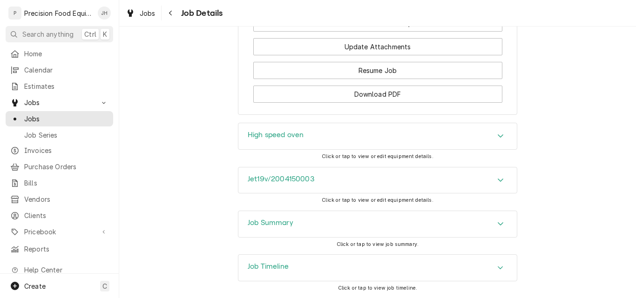
scroll to position [915, 0]
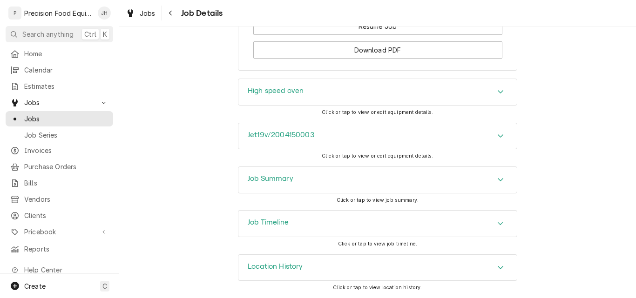
click at [371, 99] on div "High speed oven" at bounding box center [377, 92] width 278 height 26
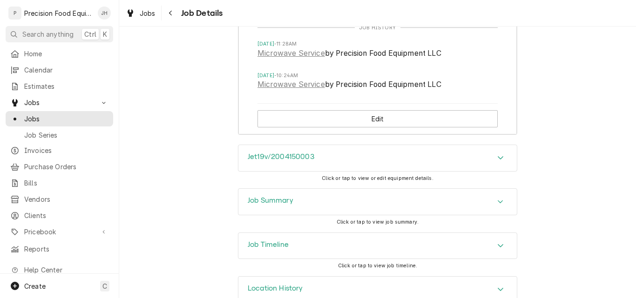
scroll to position [1226, 0]
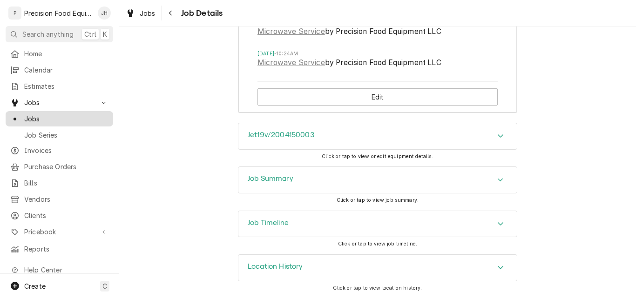
click at [36, 116] on span "Jobs" at bounding box center [66, 119] width 84 height 10
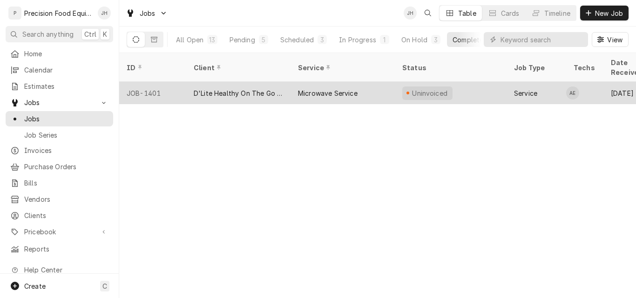
click at [352, 88] on div "Microwave Service" at bounding box center [328, 93] width 60 height 10
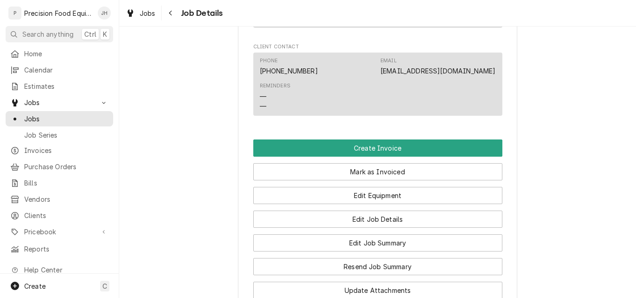
scroll to position [652, 0]
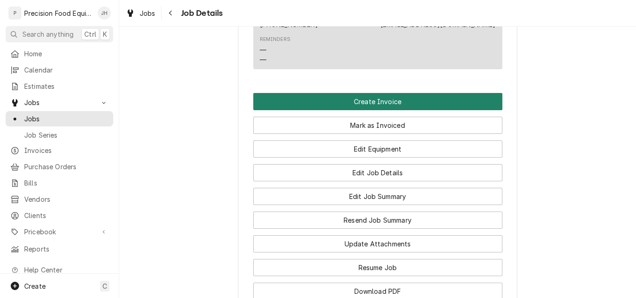
click at [407, 110] on button "Create Invoice" at bounding box center [377, 101] width 249 height 17
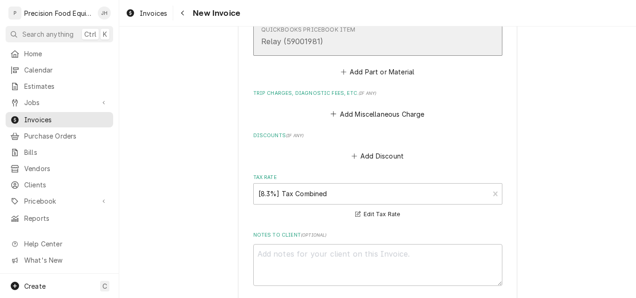
scroll to position [1769, 0]
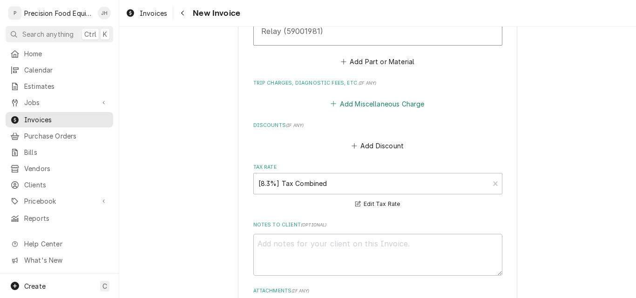
click at [390, 106] on button "Add Miscellaneous Charge" at bounding box center [377, 103] width 97 height 13
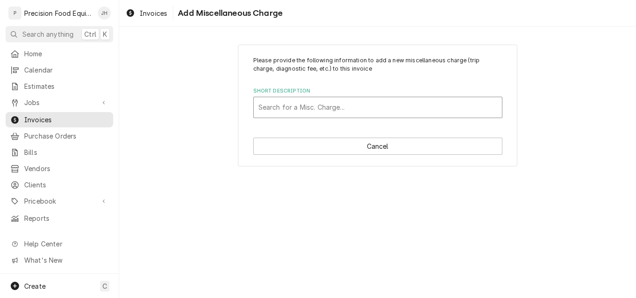
click at [329, 108] on div "Short Description" at bounding box center [377, 107] width 239 height 17
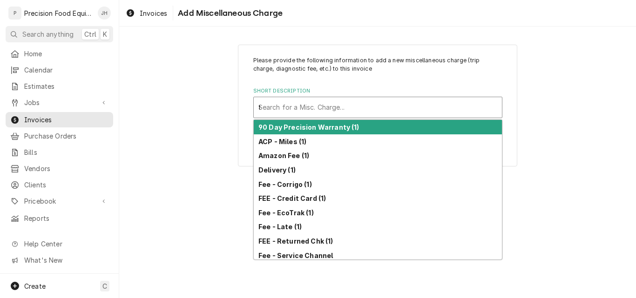
type input "tr"
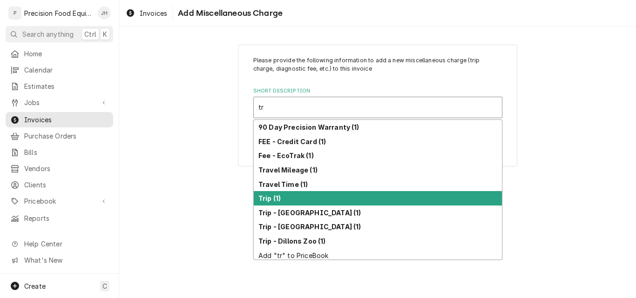
click at [293, 196] on div "Trip (1)" at bounding box center [378, 198] width 248 height 14
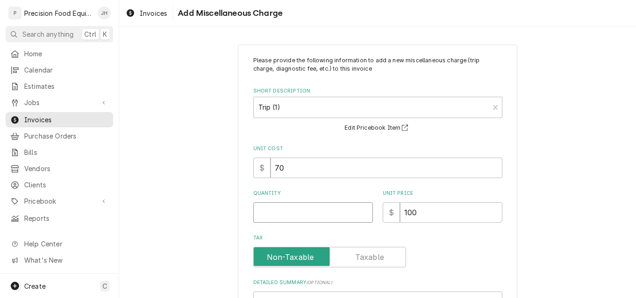
click at [316, 220] on input "Quantity" at bounding box center [313, 213] width 120 height 20
type textarea "x"
type input "1"
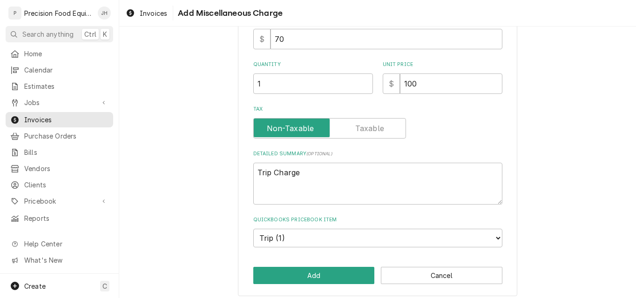
scroll to position [135, 0]
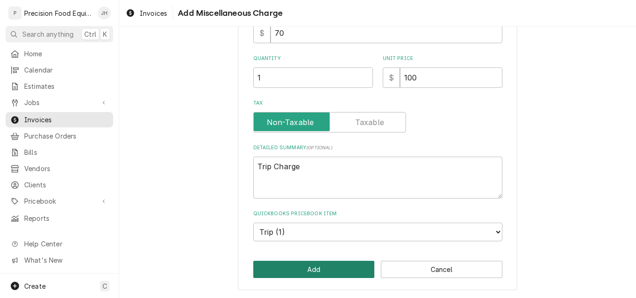
click at [299, 272] on button "Add" at bounding box center [314, 269] width 122 height 17
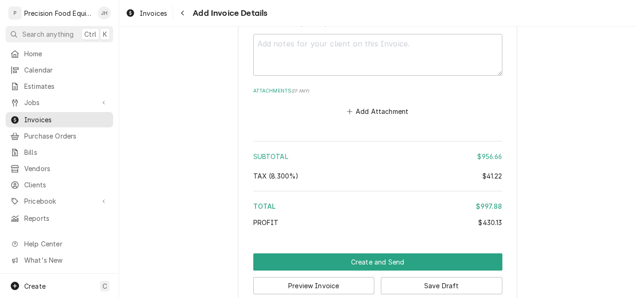
scroll to position [2130, 0]
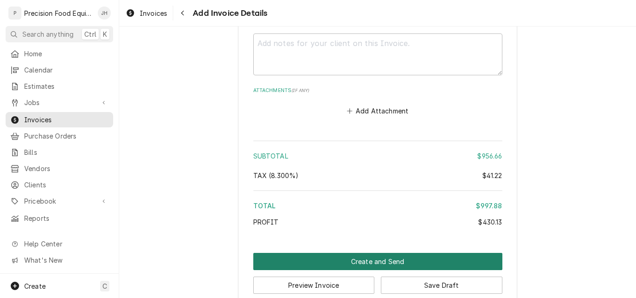
click at [372, 262] on button "Create and Send" at bounding box center [377, 261] width 249 height 17
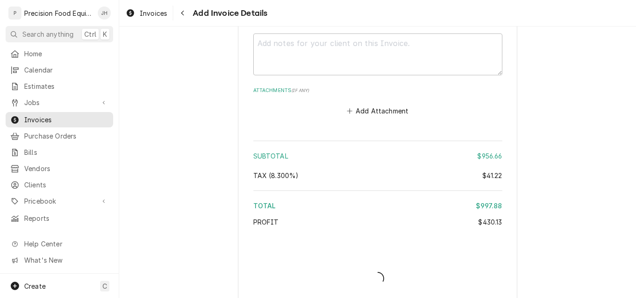
type textarea "x"
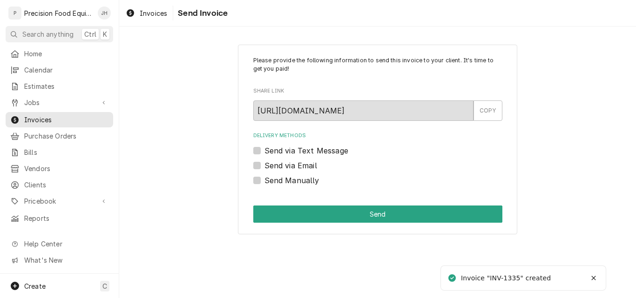
click at [304, 168] on label "Send via Email" at bounding box center [290, 165] width 53 height 11
click at [304, 168] on input "Send via Email" at bounding box center [388, 170] width 249 height 20
checkbox input "true"
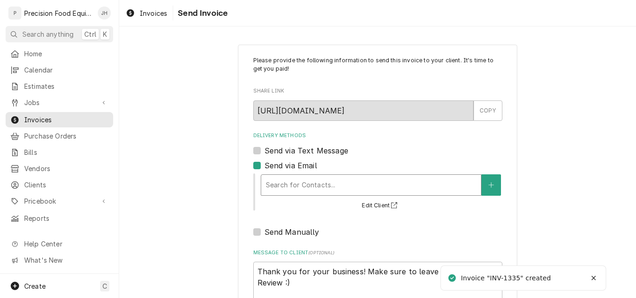
click at [304, 186] on div "Delivery Methods" at bounding box center [371, 185] width 210 height 17
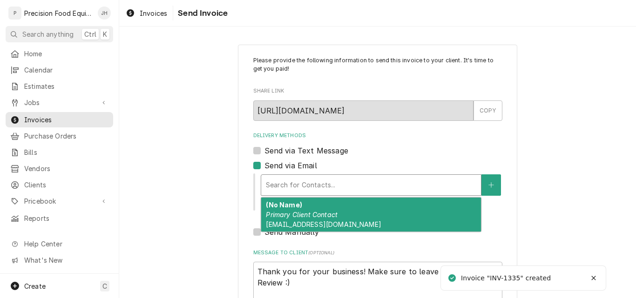
click at [295, 214] on em "Primary Client Contact" at bounding box center [302, 215] width 72 height 8
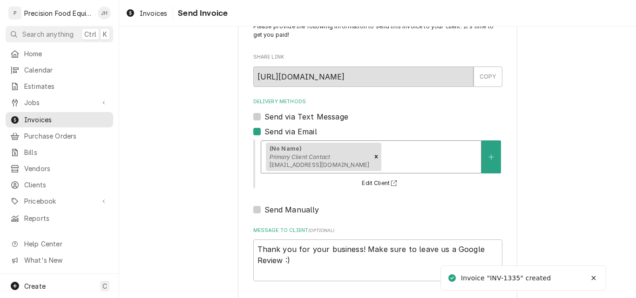
scroll to position [74, 0]
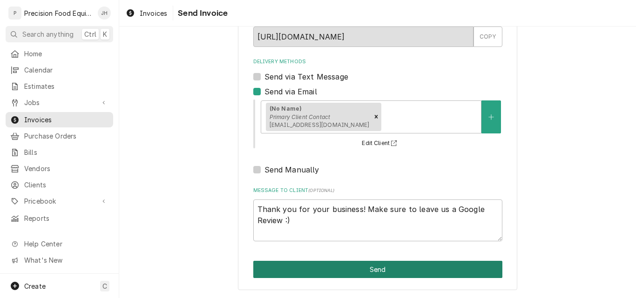
click at [371, 264] on button "Send" at bounding box center [377, 269] width 249 height 17
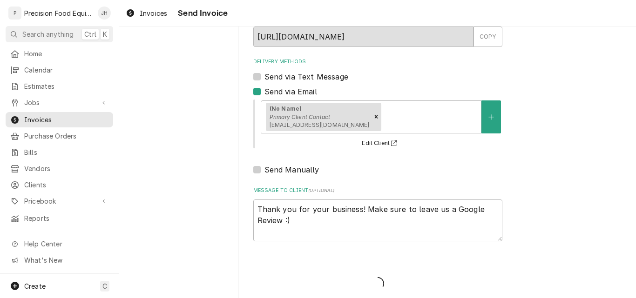
type textarea "x"
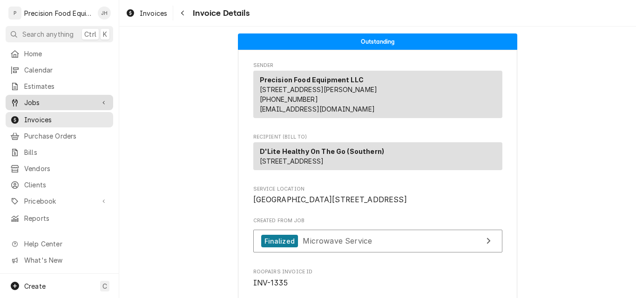
click at [48, 98] on span "Jobs" at bounding box center [59, 103] width 70 height 10
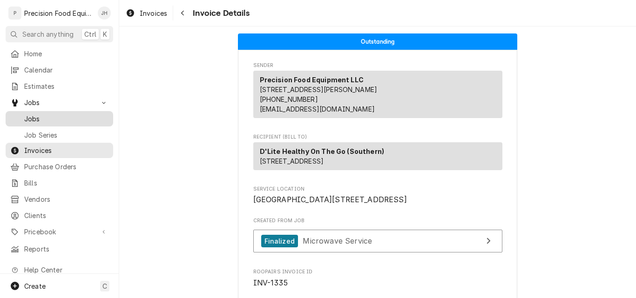
click at [44, 115] on span "Jobs" at bounding box center [66, 119] width 84 height 10
